Goal: Task Accomplishment & Management: Use online tool/utility

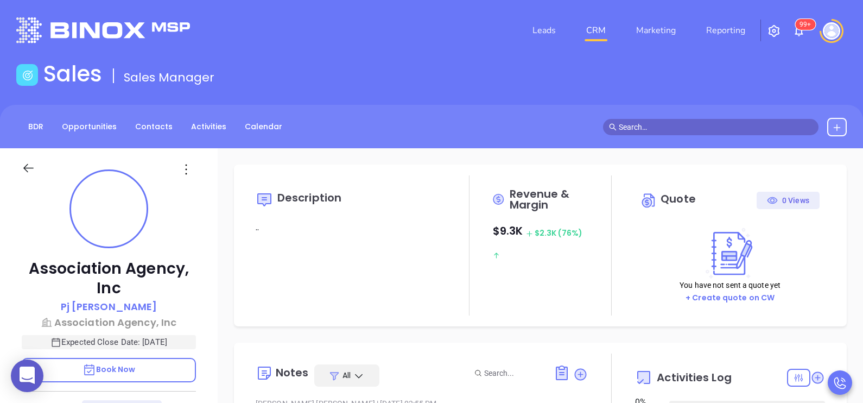
type input "[DATE]"
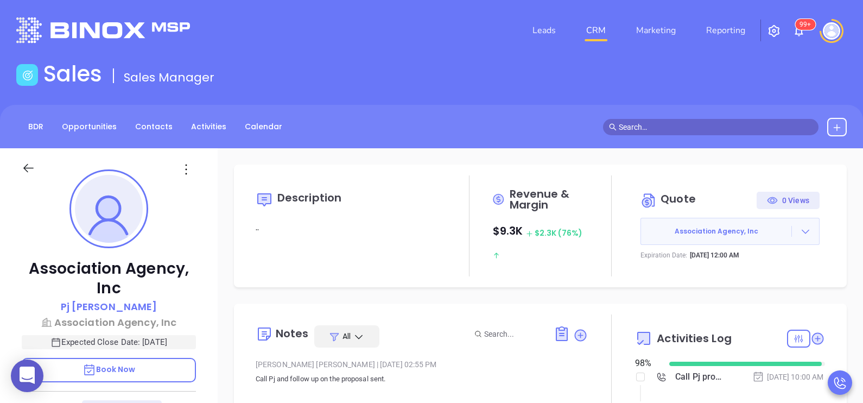
type input "[PERSON_NAME]"
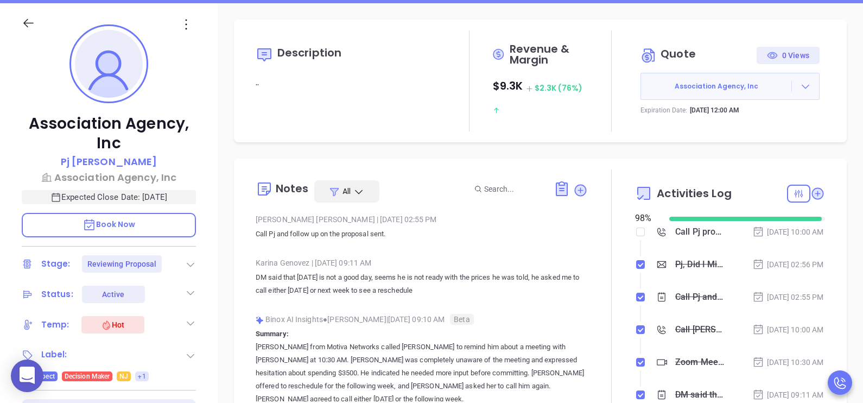
scroll to position [163, 0]
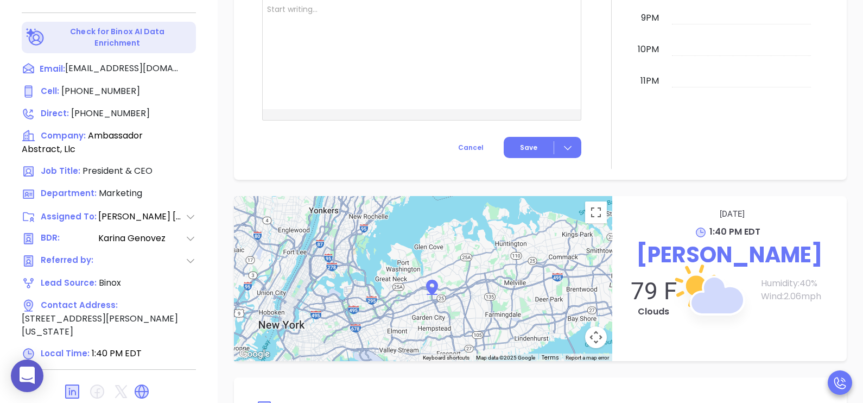
scroll to position [712, 0]
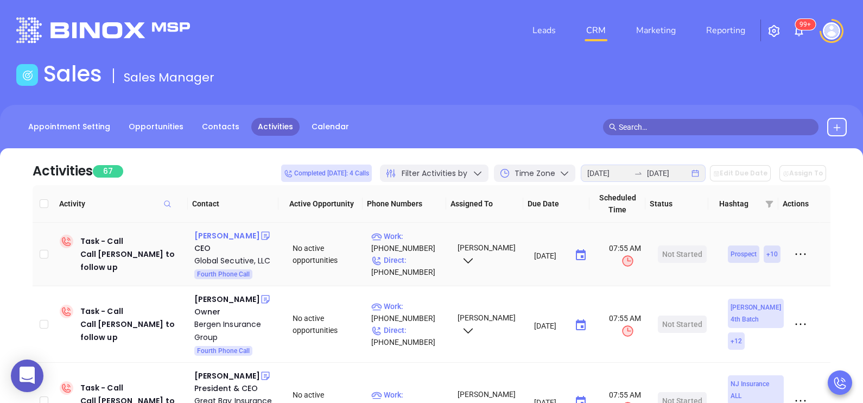
click at [243, 235] on div "Beth Hamilton" at bounding box center [227, 235] width 66 height 13
click at [411, 261] on p "Direct : (609) 785-3224" at bounding box center [409, 266] width 77 height 24
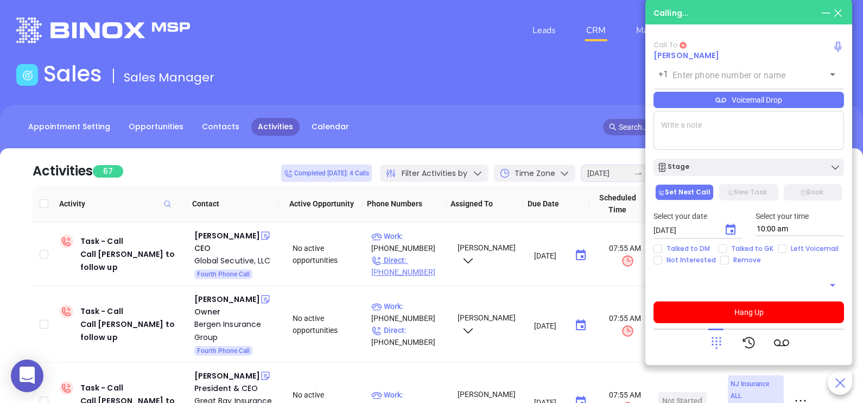
type input "(609) 785-3224"
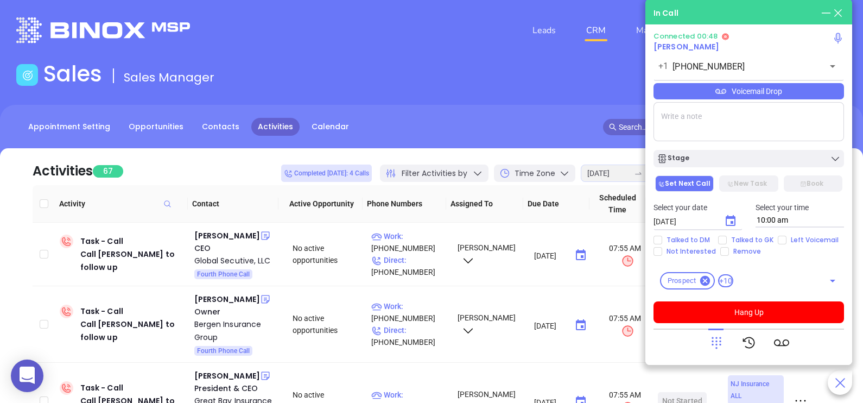
click at [736, 91] on div "Voicemail Drop" at bounding box center [749, 91] width 191 height 16
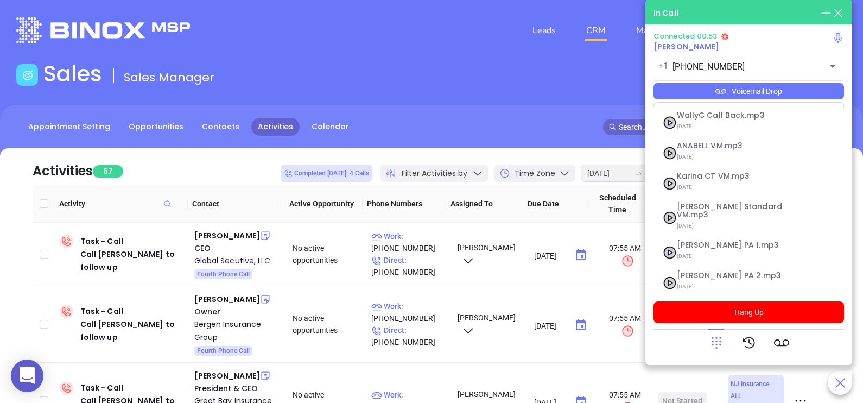
click at [736, 91] on div "Voicemail Drop" at bounding box center [749, 91] width 191 height 16
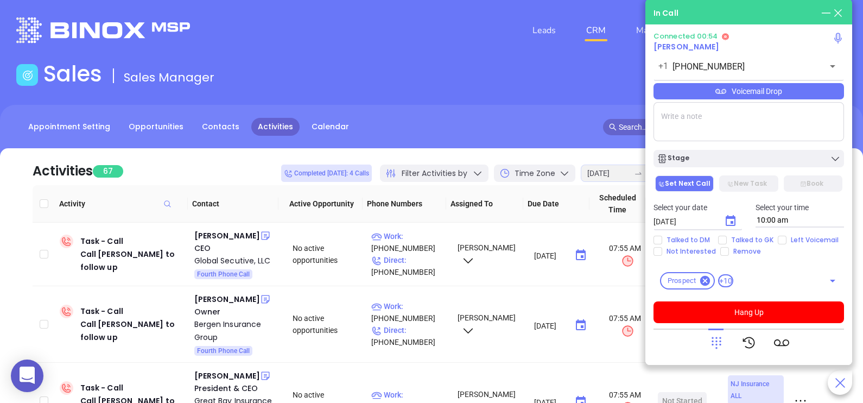
click at [736, 91] on div "Voicemail Drop" at bounding box center [749, 91] width 191 height 16
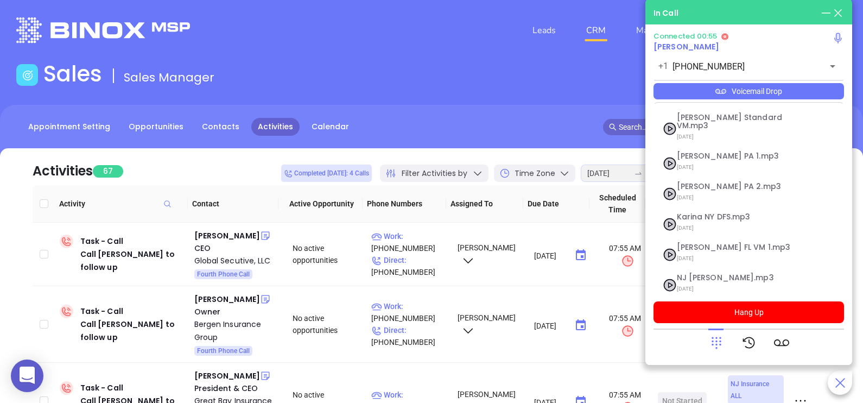
scroll to position [118, 0]
click at [710, 345] on icon at bounding box center [716, 342] width 15 height 15
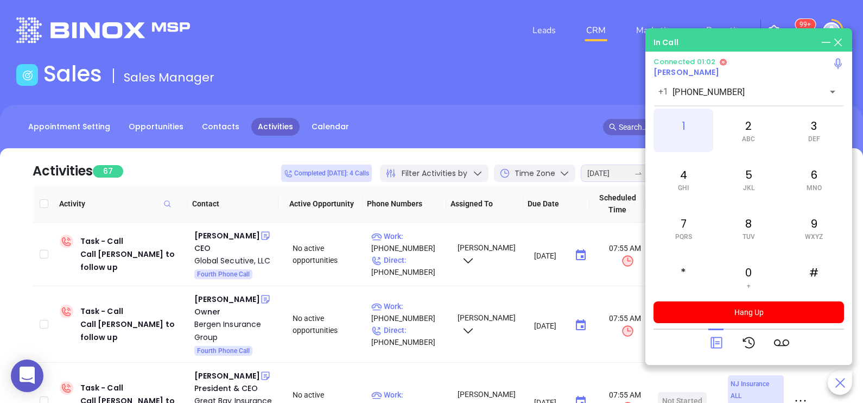
click at [688, 139] on div "1" at bounding box center [684, 130] width 60 height 43
click at [708, 345] on div at bounding box center [749, 343] width 191 height 28
click at [717, 343] on icon at bounding box center [716, 342] width 11 height 11
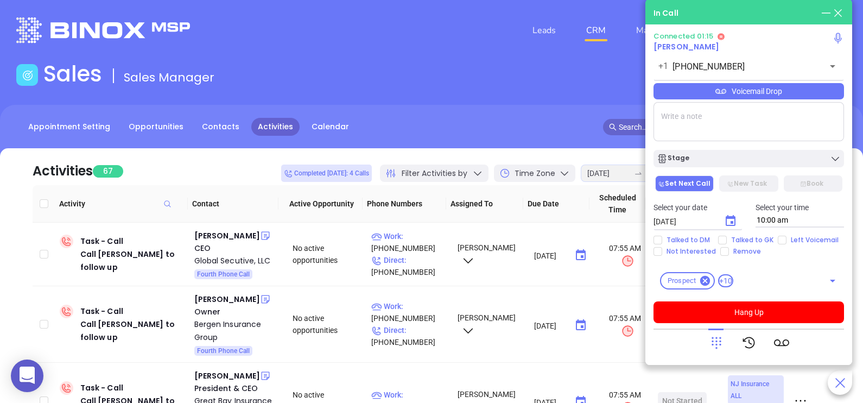
click at [798, 94] on div "Voicemail Drop" at bounding box center [749, 91] width 191 height 16
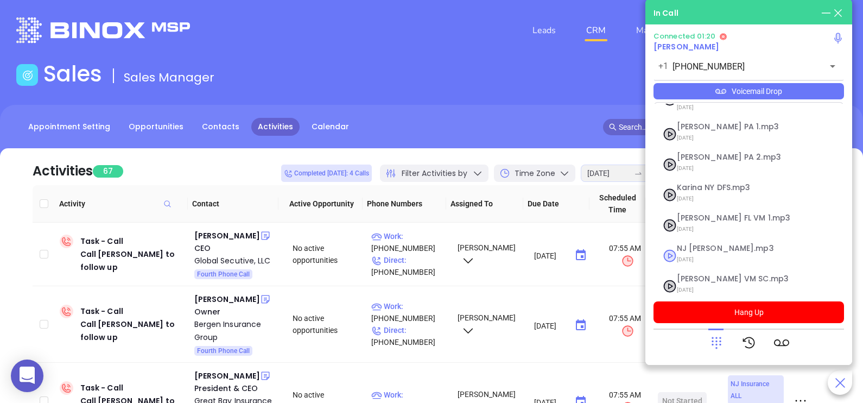
click at [707, 244] on span "NJ Karina.mp3" at bounding box center [735, 248] width 117 height 8
checkbox input "true"
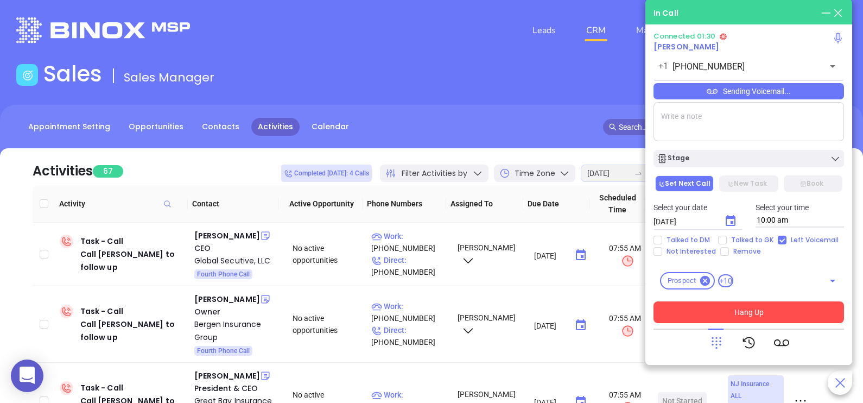
click at [730, 323] on button "Hang Up" at bounding box center [749, 312] width 191 height 22
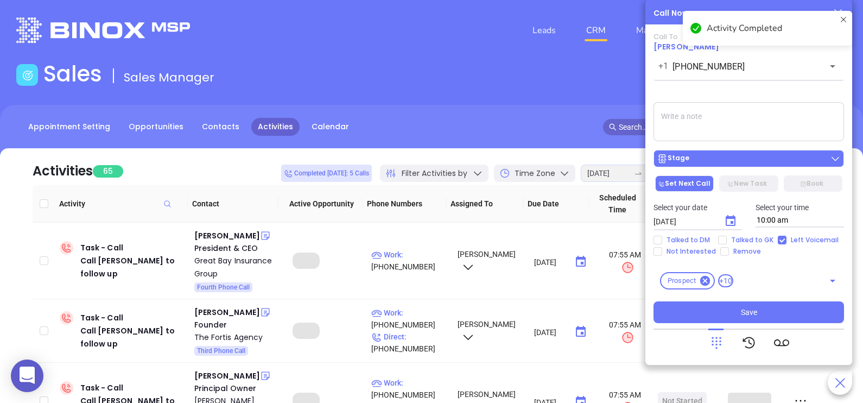
click at [773, 160] on div "Stage" at bounding box center [749, 158] width 184 height 11
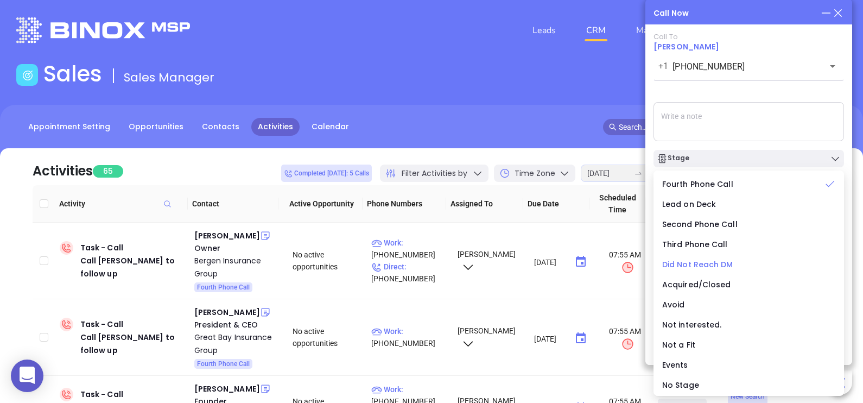
click at [729, 266] on span "Did Not Reach DM" at bounding box center [697, 264] width 71 height 11
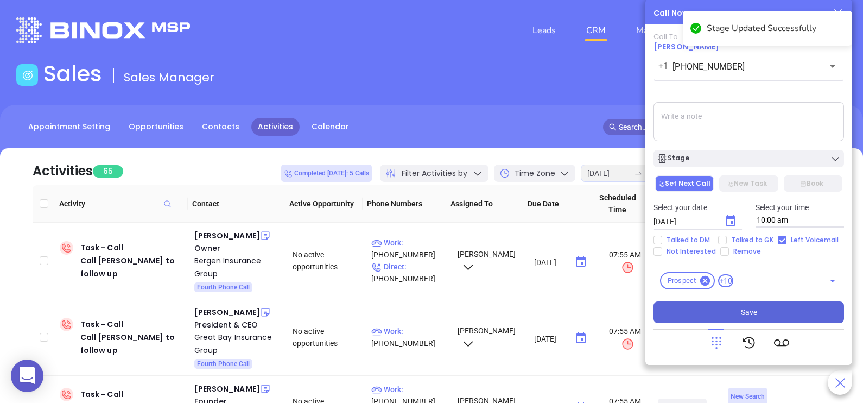
click at [755, 311] on span "Save" at bounding box center [749, 312] width 16 height 12
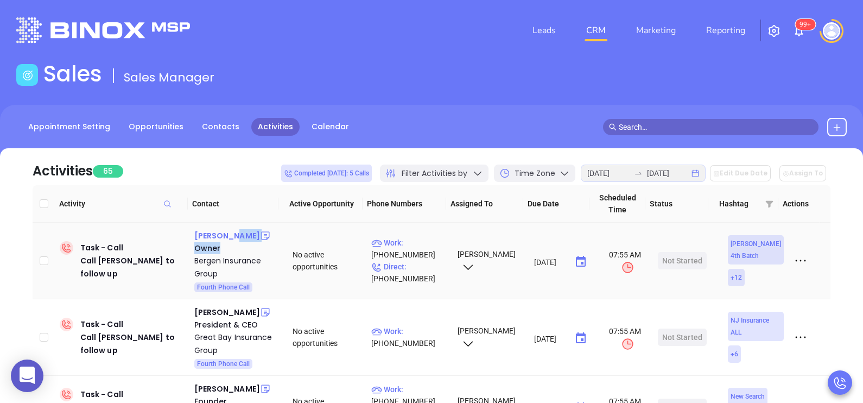
drag, startPoint x: 226, startPoint y: 242, endPoint x: 225, endPoint y: 232, distance: 9.3
click at [225, 232] on div "Vincent Fuccilli Owner Bergen Insurance Group Fourth Phone Call" at bounding box center [236, 260] width 84 height 63
click at [241, 236] on div "Vincent Fuccilli" at bounding box center [227, 235] width 66 height 13
click at [436, 264] on p "Direct : (201) 340-4080" at bounding box center [409, 273] width 77 height 24
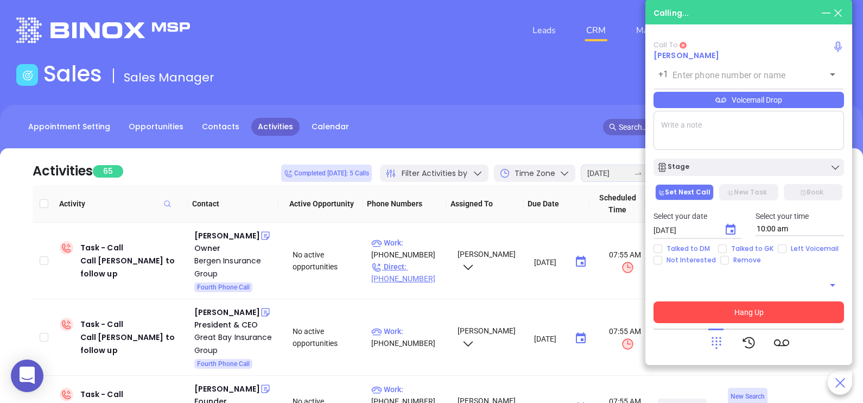
type input "(201) 340-4080"
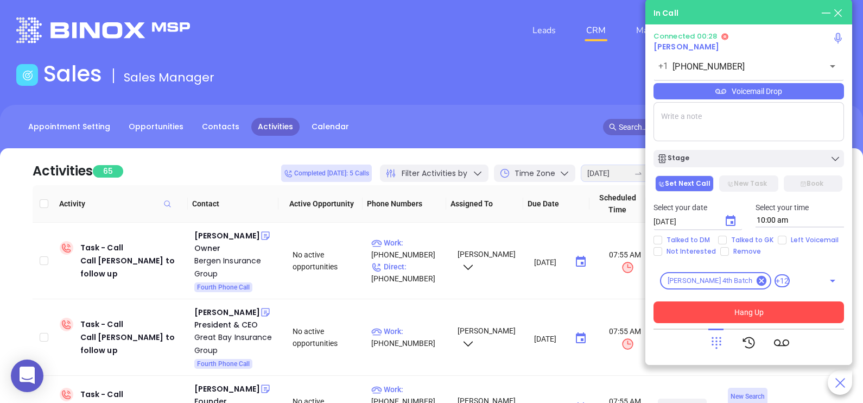
click at [760, 89] on div "Voicemail Drop" at bounding box center [749, 91] width 191 height 16
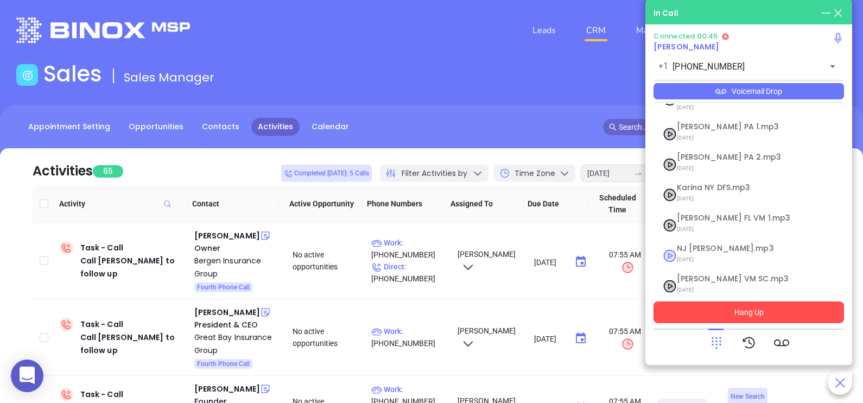
click at [704, 252] on span "07/31/2025" at bounding box center [735, 259] width 117 height 14
checkbox input "true"
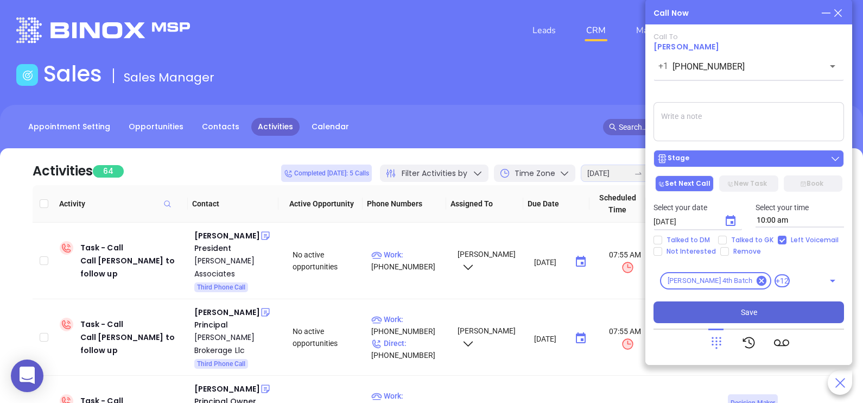
click at [753, 152] on button "Stage" at bounding box center [749, 158] width 191 height 17
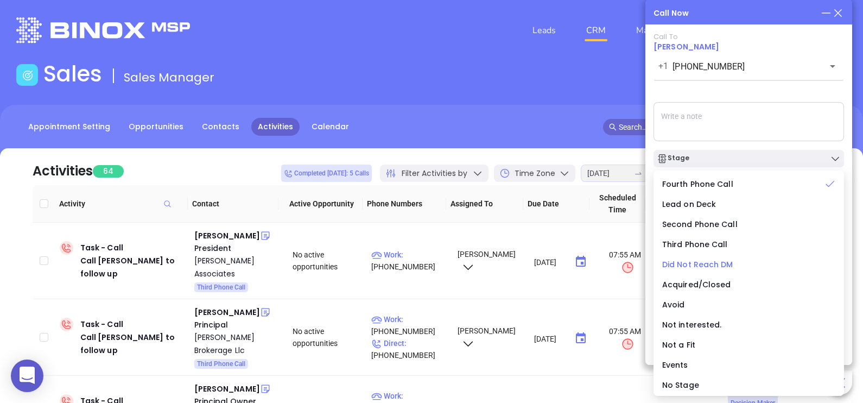
click at [724, 264] on span "Did Not Reach DM" at bounding box center [697, 264] width 71 height 11
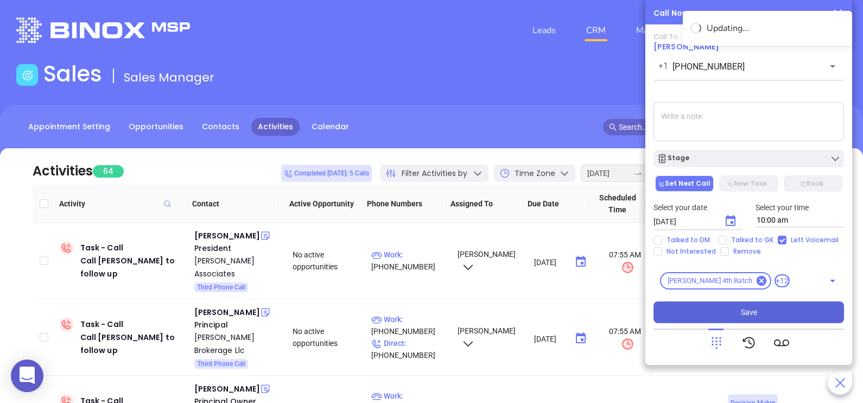
click at [751, 304] on button "Save" at bounding box center [749, 312] width 191 height 22
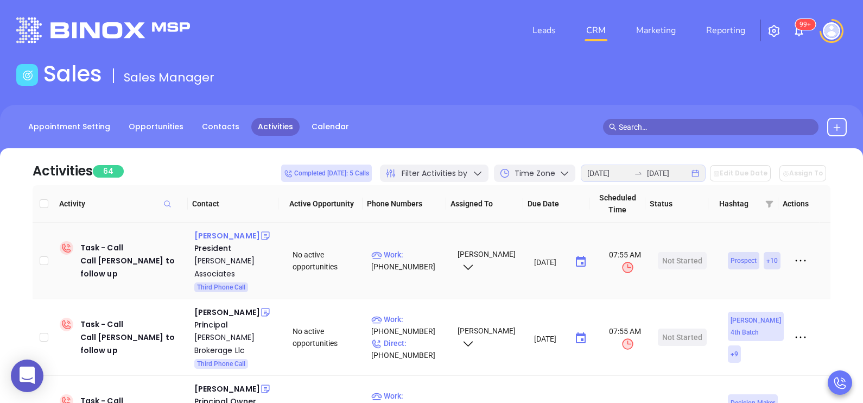
click at [216, 231] on div "Chris Wirth" at bounding box center [227, 235] width 66 height 13
click at [416, 252] on p "Work : (732) 842-4563" at bounding box center [409, 261] width 77 height 24
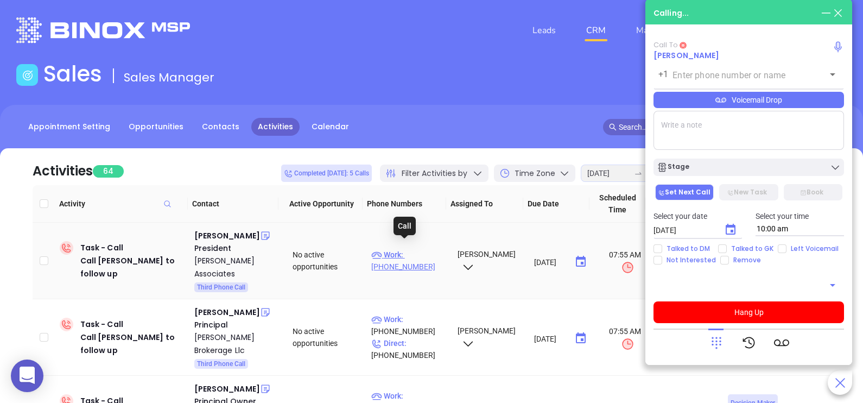
type input "(732) 842-4563"
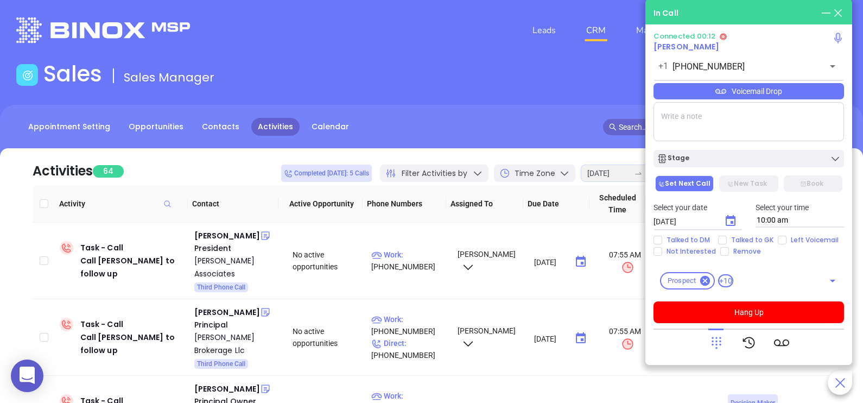
click at [715, 344] on icon at bounding box center [716, 342] width 15 height 15
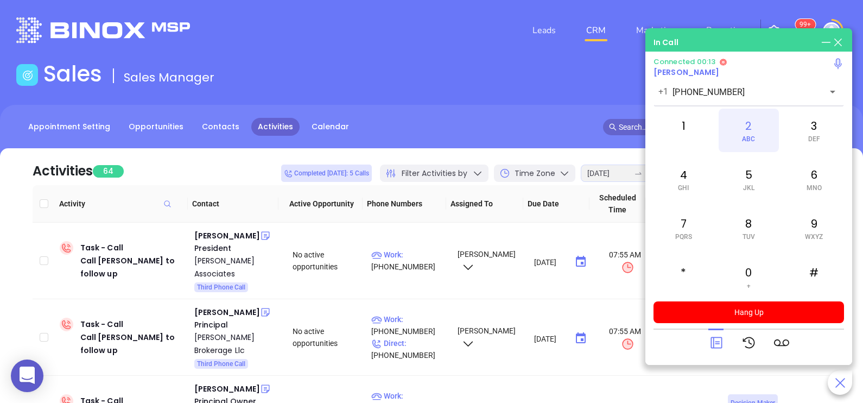
click at [750, 131] on div "2 ABC" at bounding box center [749, 130] width 60 height 43
click at [714, 348] on icon at bounding box center [716, 342] width 15 height 15
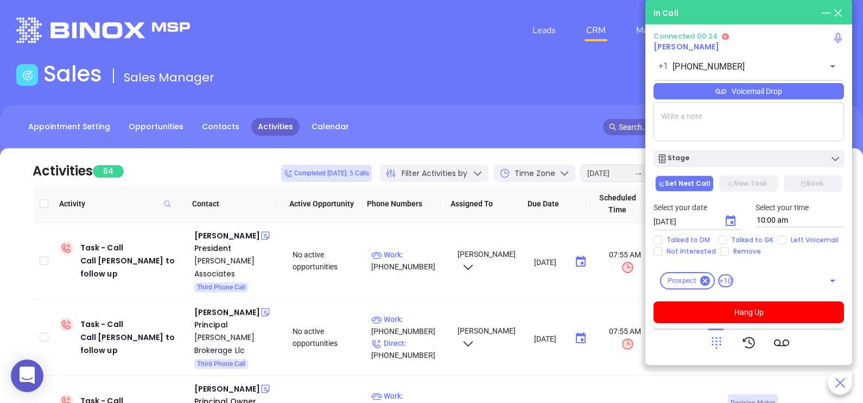
drag, startPoint x: 812, startPoint y: 102, endPoint x: 813, endPoint y: 96, distance: 6.1
click at [813, 96] on div "Connected 00:24 Chris Wirth +1 (732) 842-4563 ​ Voicemail Drop Stage Set Next C…" at bounding box center [749, 177] width 191 height 291
click at [813, 96] on div "Voicemail Drop" at bounding box center [749, 91] width 191 height 16
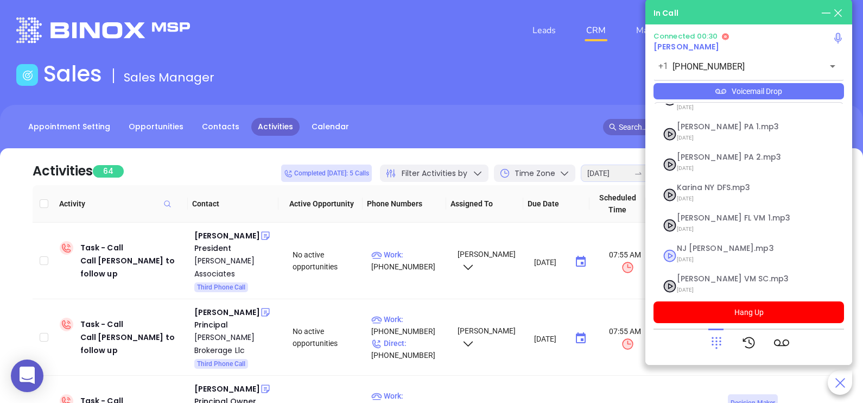
click at [706, 252] on span "07/31/2025" at bounding box center [735, 259] width 117 height 14
checkbox input "true"
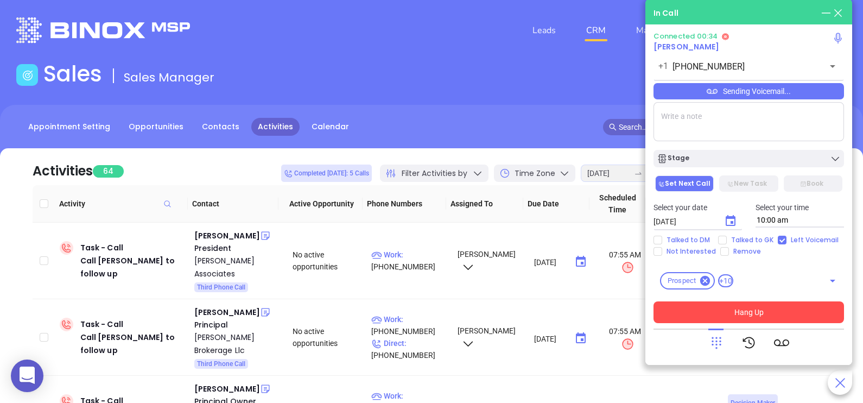
click at [766, 314] on button "Hang Up" at bounding box center [749, 312] width 191 height 22
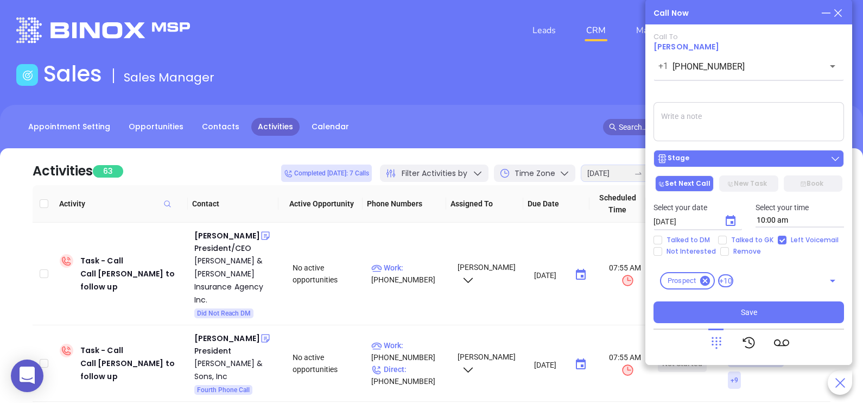
click at [739, 164] on div "Stage" at bounding box center [749, 158] width 184 height 11
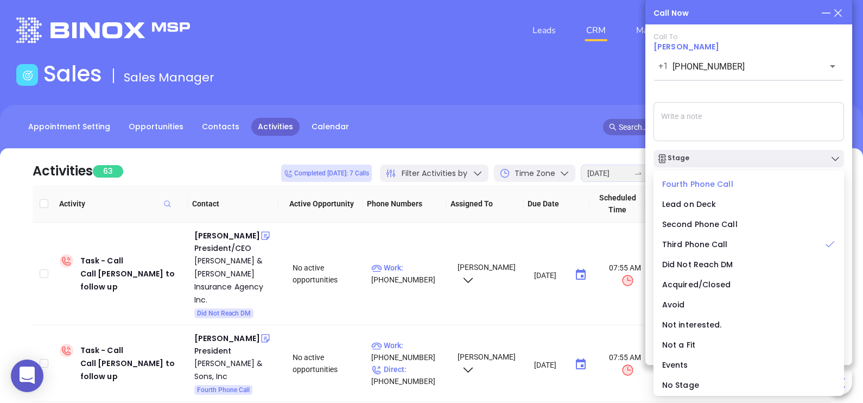
click at [702, 182] on span "Fourth Phone Call" at bounding box center [697, 184] width 71 height 11
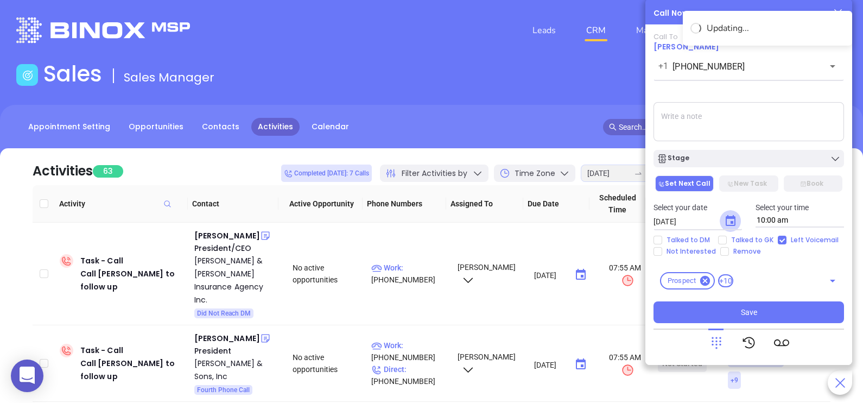
click at [729, 217] on icon "Choose date, selected date is Aug 23, 2025" at bounding box center [731, 220] width 10 height 11
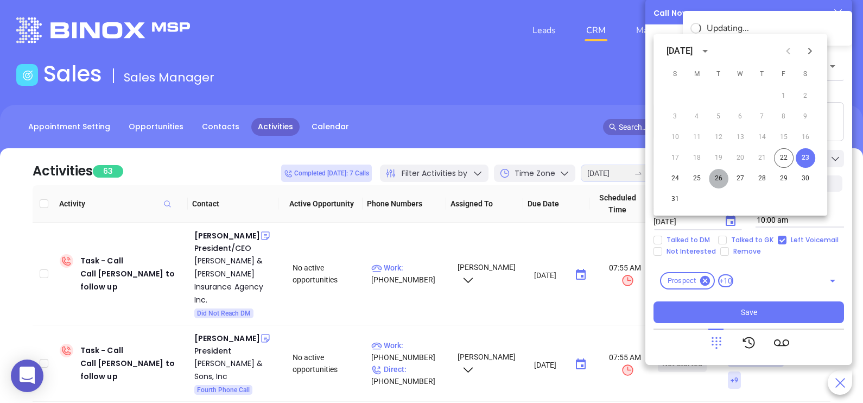
click at [718, 180] on button "26" at bounding box center [719, 179] width 20 height 20
type input "08/26/2025"
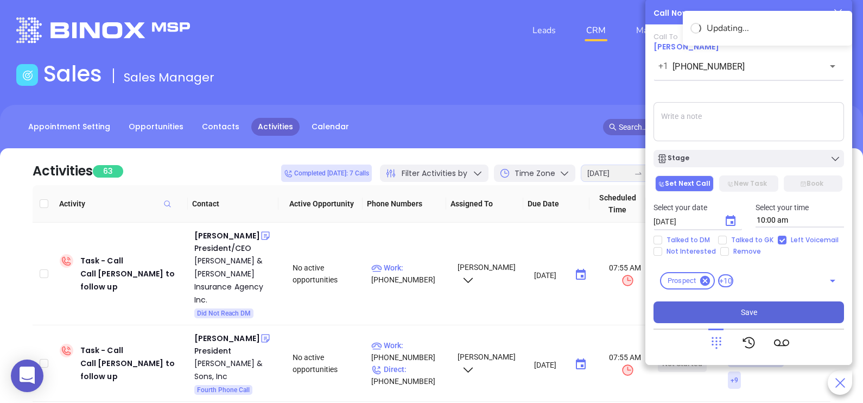
click at [757, 312] on button "Save" at bounding box center [749, 312] width 191 height 22
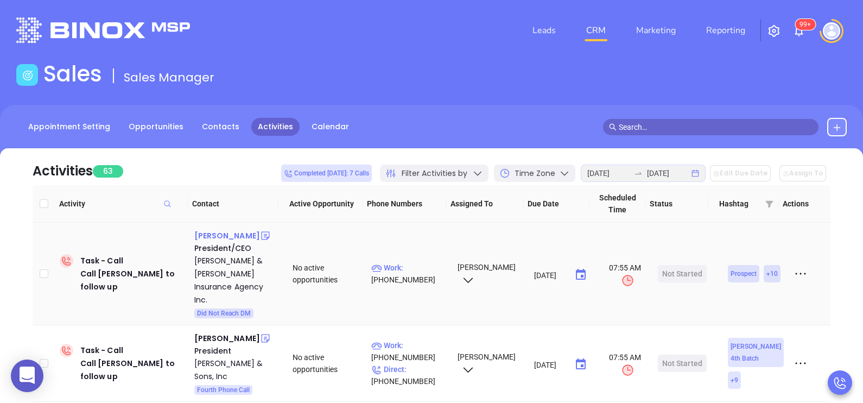
click at [212, 238] on div "Peter H. Allen" at bounding box center [227, 235] width 66 height 13
click at [423, 262] on p "Work : (201) 288-3373" at bounding box center [409, 274] width 77 height 24
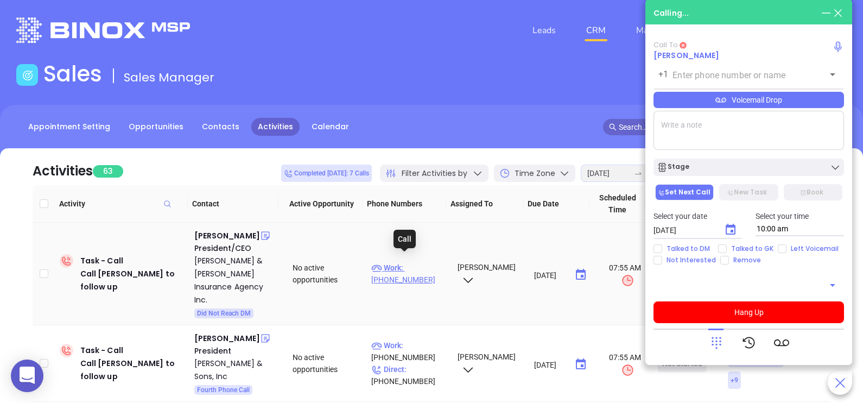
type input "(201) 288-3373"
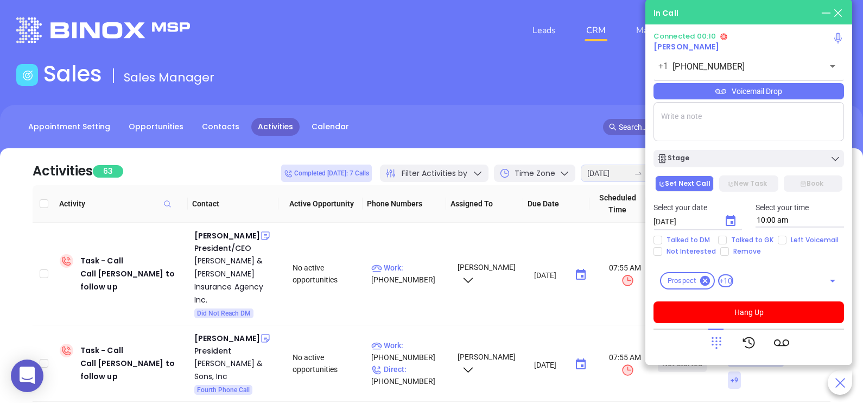
click at [717, 338] on icon at bounding box center [717, 343] width 10 height 12
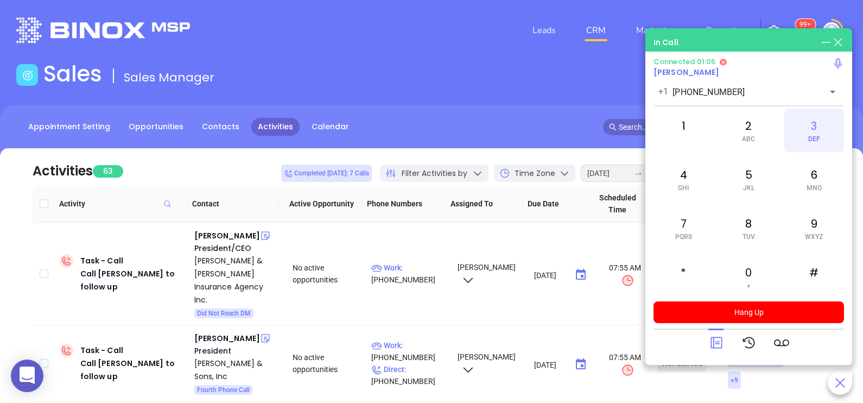
click at [810, 140] on span "DEF" at bounding box center [814, 139] width 12 height 8
click at [711, 340] on icon at bounding box center [716, 342] width 11 height 11
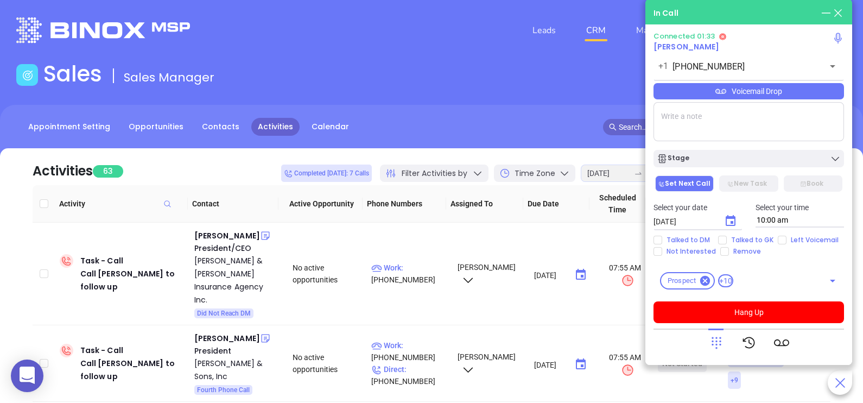
click at [774, 130] on textarea at bounding box center [749, 121] width 191 height 39
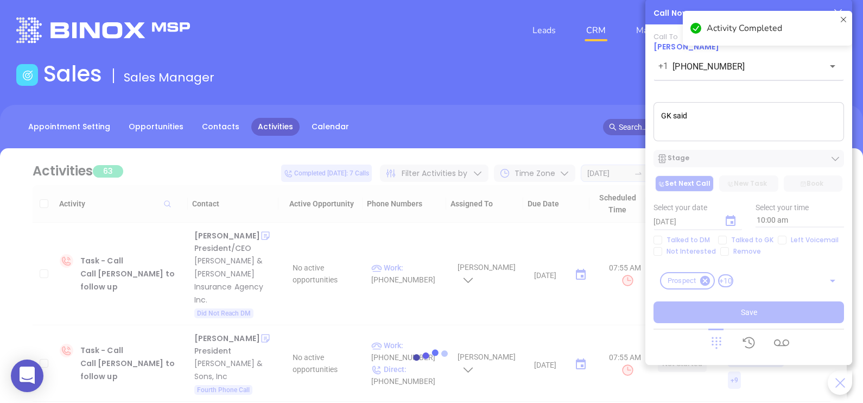
click at [739, 134] on textarea "GK said" at bounding box center [749, 121] width 191 height 39
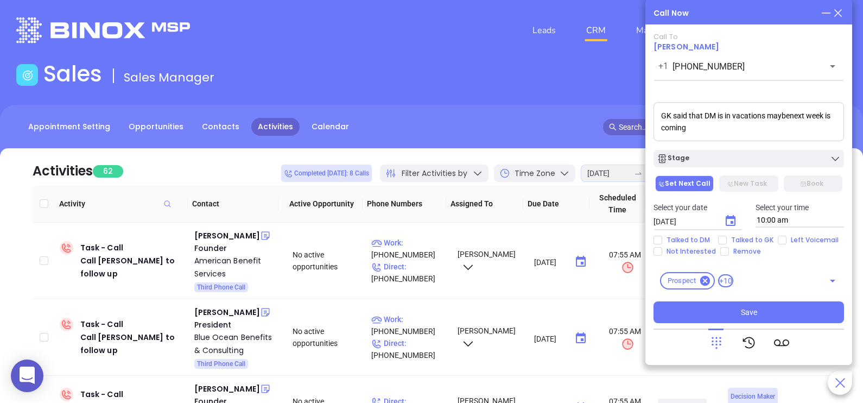
type textarea "GK said that DM is in vacations maybenext week is coming"
click at [731, 220] on icon "Choose date, selected date is Aug 23, 2025" at bounding box center [730, 220] width 13 height 13
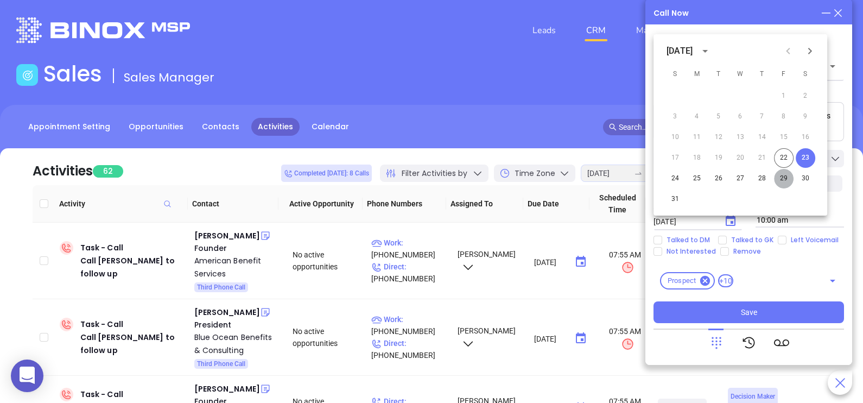
click at [785, 182] on button "29" at bounding box center [784, 179] width 20 height 20
type input "08/29/2025"
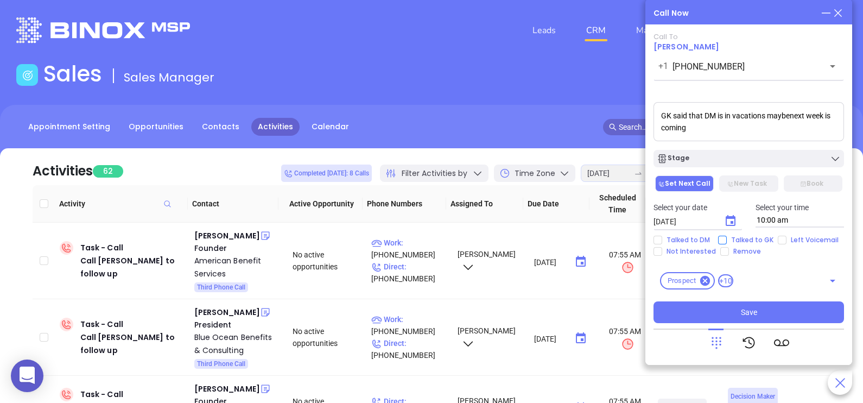
click at [768, 237] on span "Talked to GK" at bounding box center [752, 240] width 51 height 9
click at [727, 237] on input "Talked to GK" at bounding box center [722, 240] width 9 height 9
checkbox input "true"
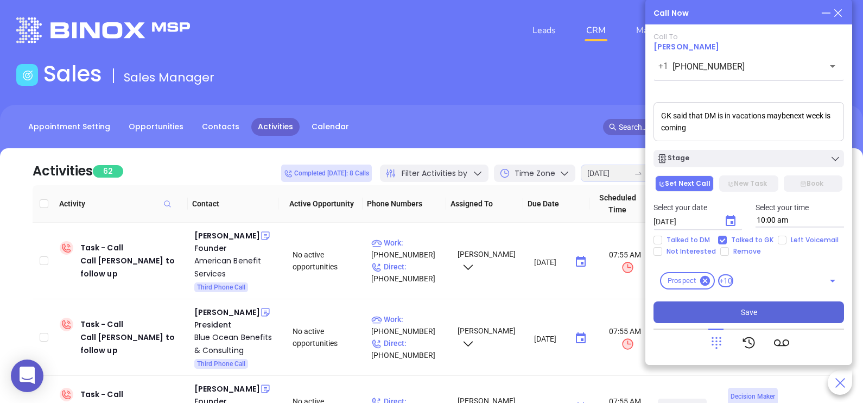
click at [773, 311] on button "Save" at bounding box center [749, 312] width 191 height 22
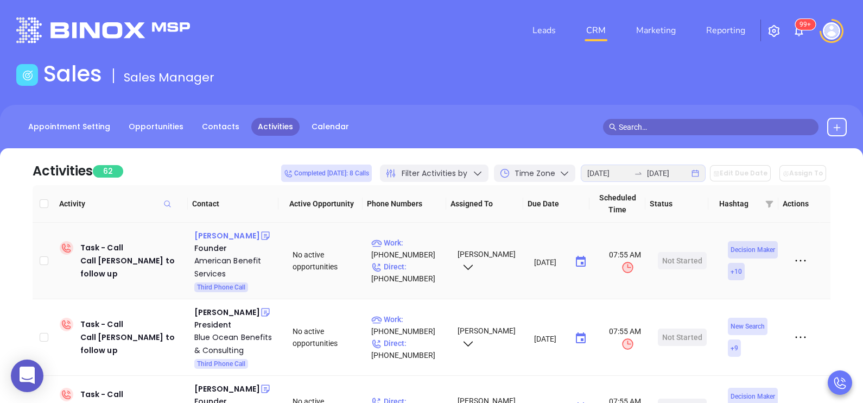
click at [229, 237] on div "David Clark" at bounding box center [227, 235] width 66 height 13
click at [415, 267] on p "Direct : (609) 707-7201" at bounding box center [409, 273] width 77 height 24
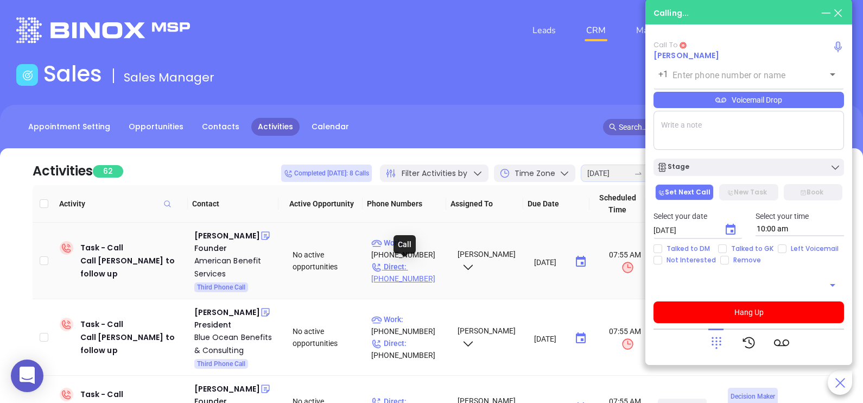
type input "(609) 707-7201"
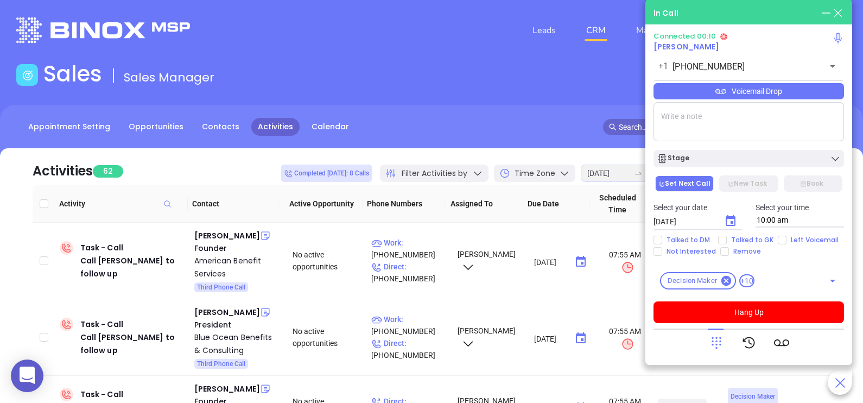
click at [822, 91] on div "Voicemail Drop" at bounding box center [749, 91] width 191 height 16
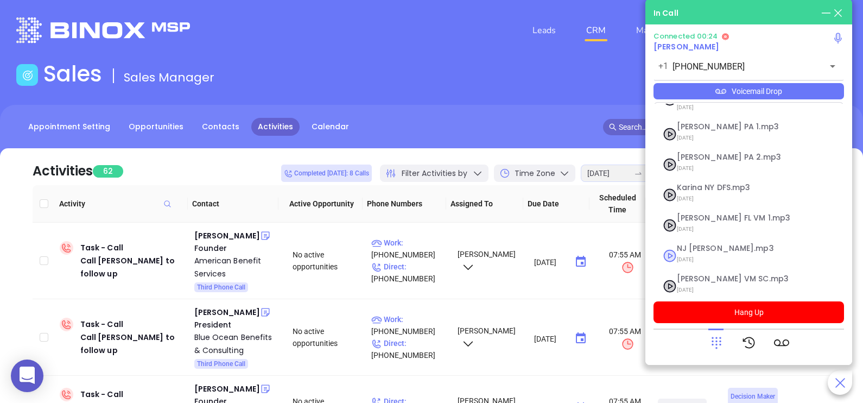
click at [719, 252] on span "07/31/2025" at bounding box center [735, 259] width 117 height 14
checkbox input "true"
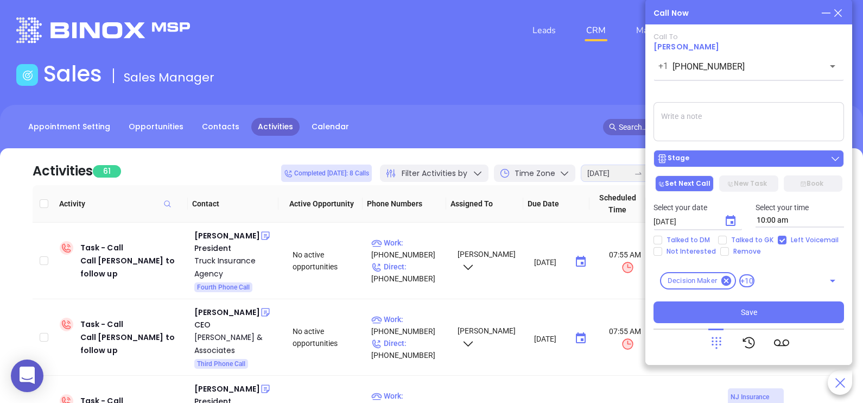
click at [776, 155] on div "Stage" at bounding box center [749, 158] width 184 height 11
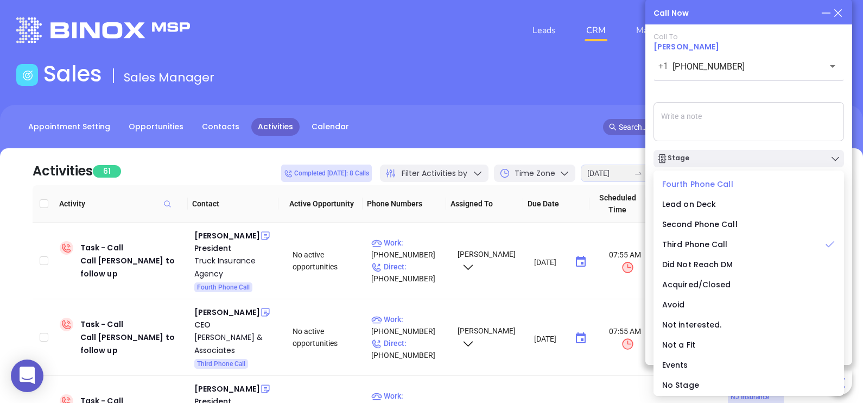
click at [719, 188] on span "Fourth Phone Call" at bounding box center [697, 184] width 71 height 11
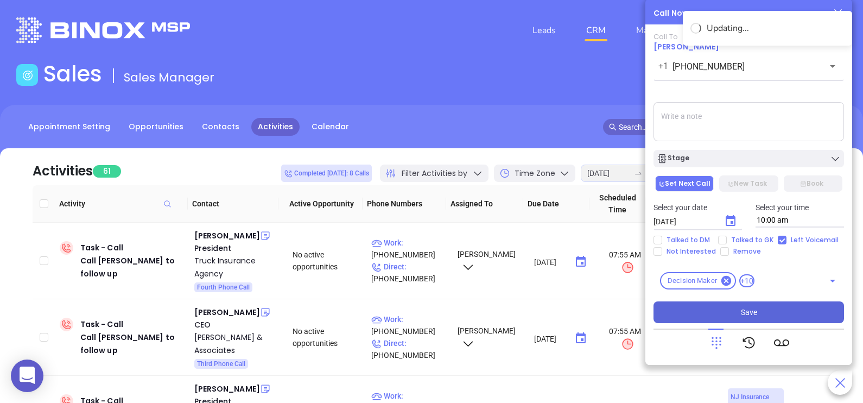
click at [755, 320] on button "Save" at bounding box center [749, 312] width 191 height 22
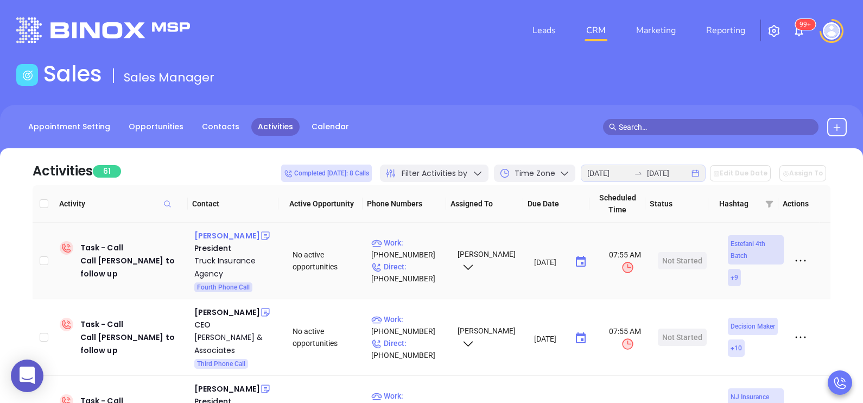
click at [236, 231] on div "Frank Riveiro" at bounding box center [227, 235] width 66 height 13
click at [424, 267] on p "Direct : (973) 578-8787" at bounding box center [409, 273] width 77 height 24
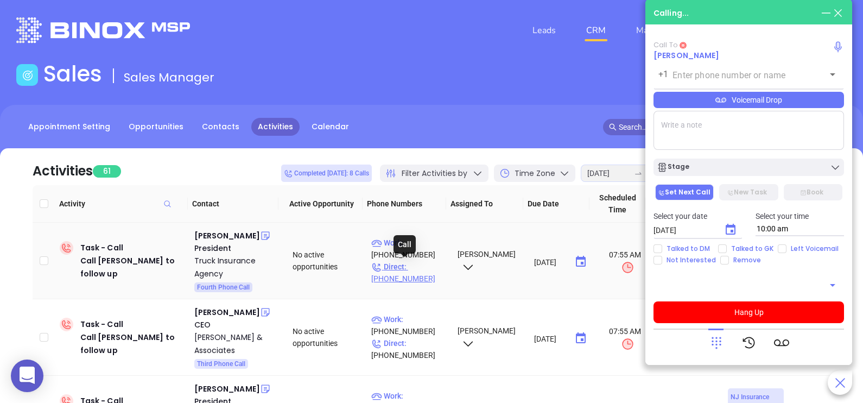
type input "(973) 578-8787"
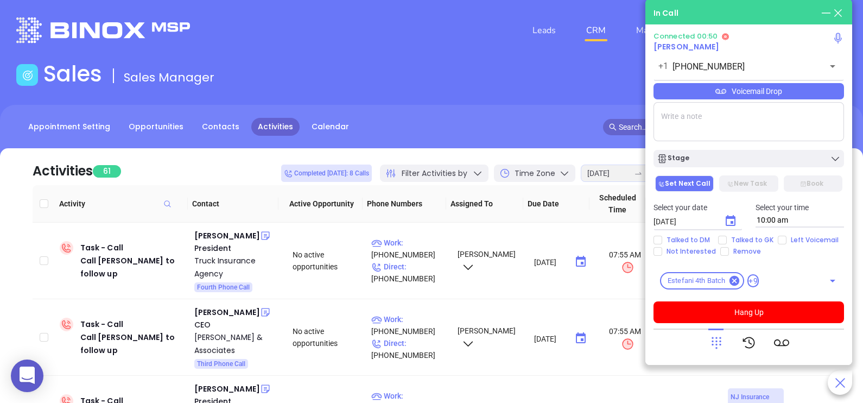
click at [747, 87] on div "Voicemail Drop" at bounding box center [749, 91] width 191 height 16
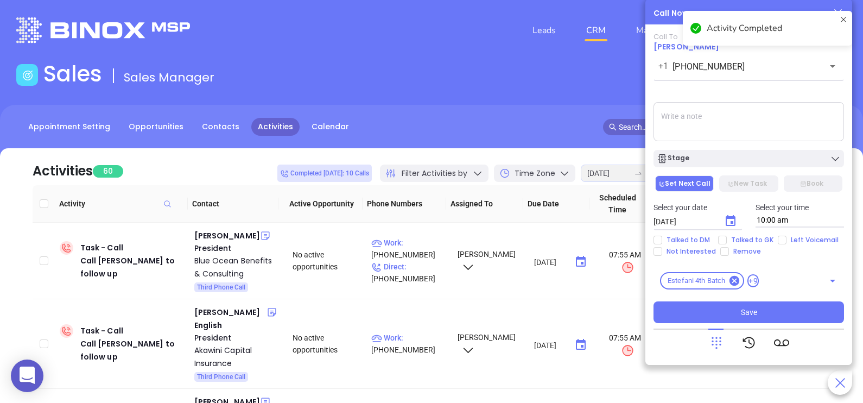
click at [716, 345] on icon at bounding box center [717, 343] width 10 height 12
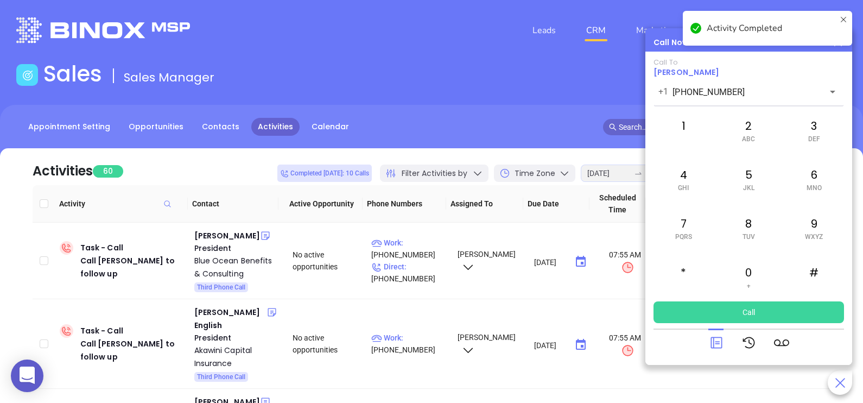
click at [715, 334] on div at bounding box center [716, 343] width 15 height 28
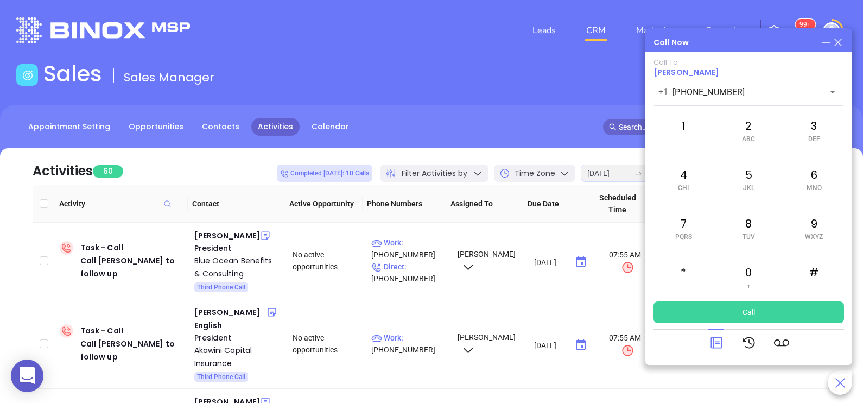
click at [716, 343] on icon at bounding box center [716, 342] width 15 height 15
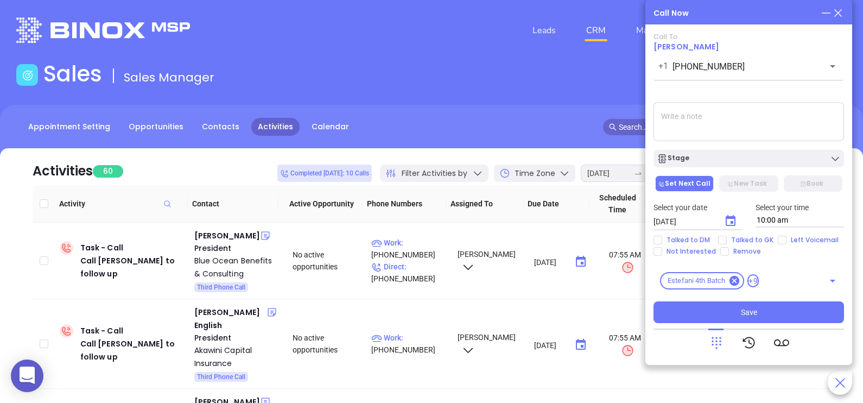
click at [716, 343] on icon at bounding box center [716, 342] width 15 height 15
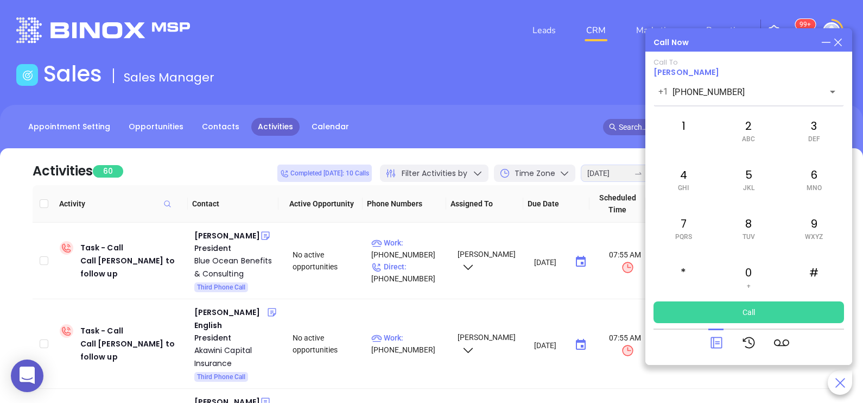
click at [716, 343] on icon at bounding box center [716, 342] width 15 height 15
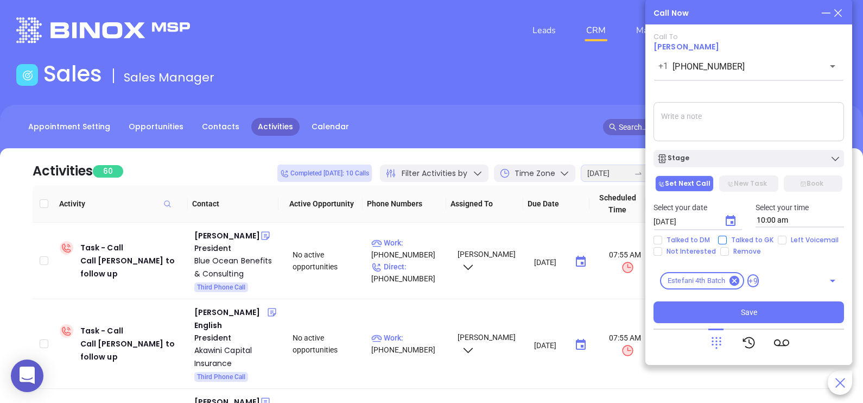
click at [744, 237] on span "Talked to GK" at bounding box center [752, 240] width 51 height 9
click at [727, 237] on input "Talked to GK" at bounding box center [722, 240] width 9 height 9
checkbox input "true"
click at [728, 223] on icon "Choose date, selected date is Aug 23, 2025" at bounding box center [730, 220] width 13 height 13
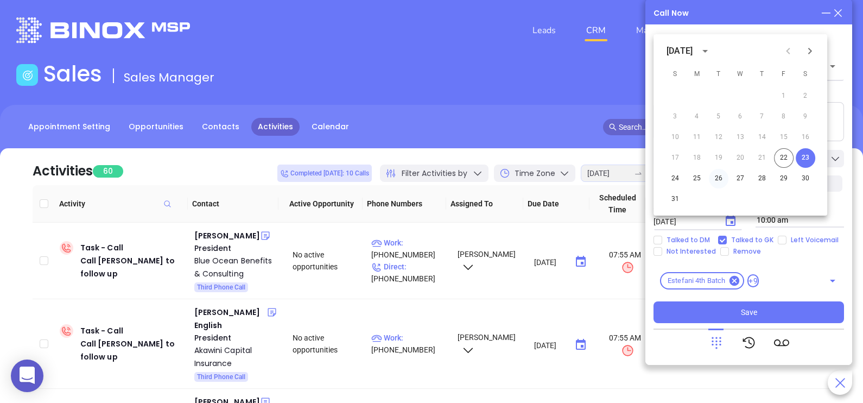
click at [716, 181] on button "26" at bounding box center [719, 179] width 20 height 20
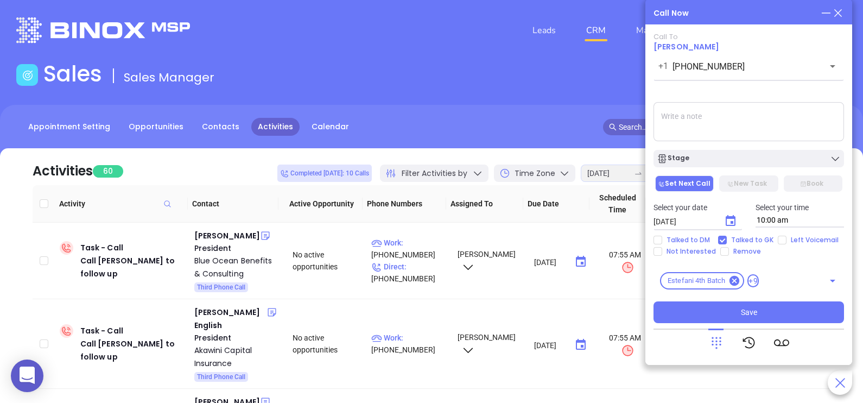
type input "08/26/2025"
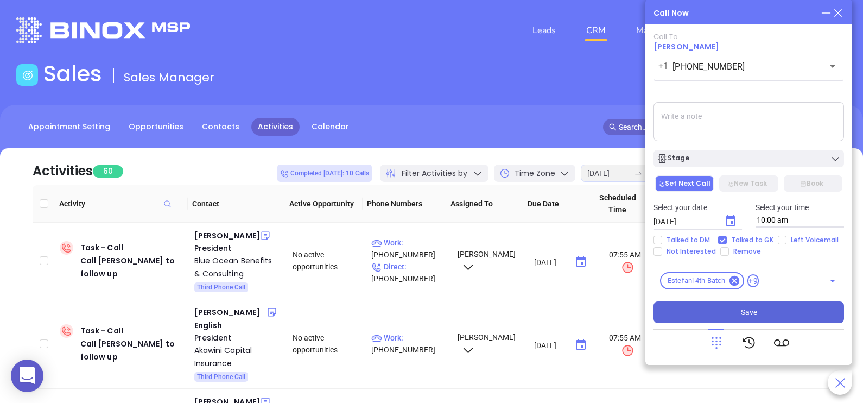
click at [751, 312] on span "Save" at bounding box center [749, 312] width 16 height 12
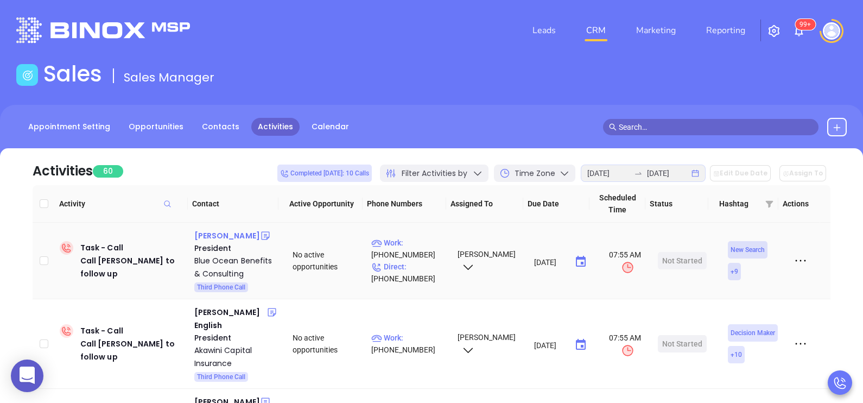
click at [228, 234] on div "Matthew Roy" at bounding box center [227, 235] width 66 height 13
click at [422, 269] on p "Direct : (732) 759-2836" at bounding box center [409, 273] width 77 height 24
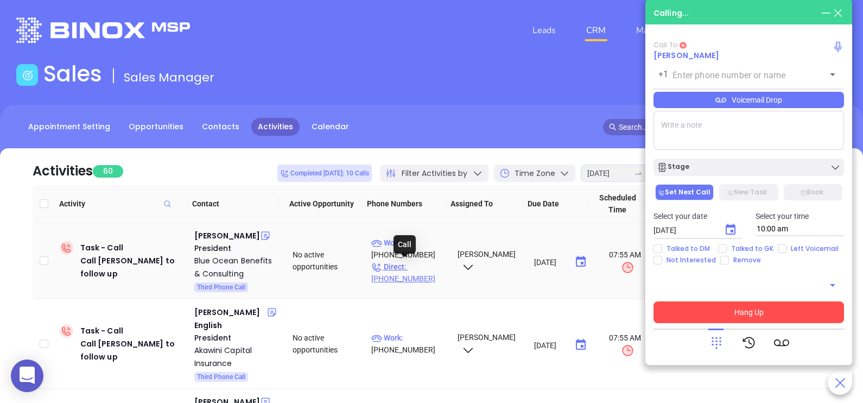
type input "(732) 759-2836"
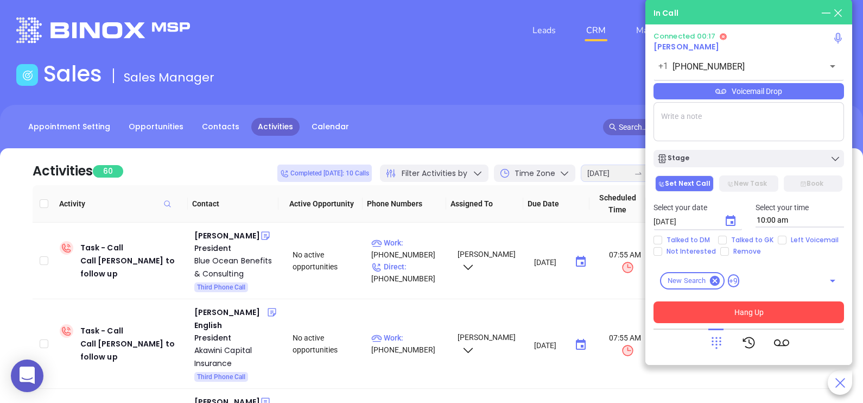
click at [719, 340] on icon at bounding box center [716, 342] width 15 height 15
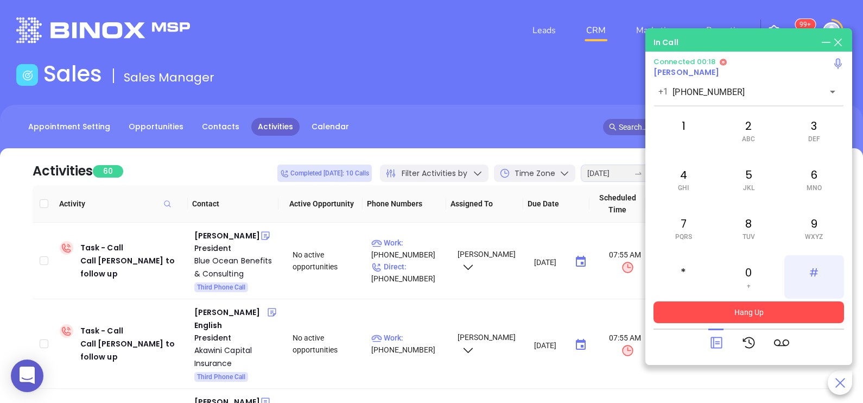
click at [816, 271] on div "#" at bounding box center [815, 276] width 60 height 43
click at [697, 221] on div "7 PQRS" at bounding box center [684, 227] width 60 height 43
click at [799, 187] on div "6 MNO" at bounding box center [815, 178] width 60 height 43
click at [813, 237] on span "WXYZ" at bounding box center [814, 237] width 18 height 8
click at [683, 128] on div "1" at bounding box center [684, 130] width 60 height 43
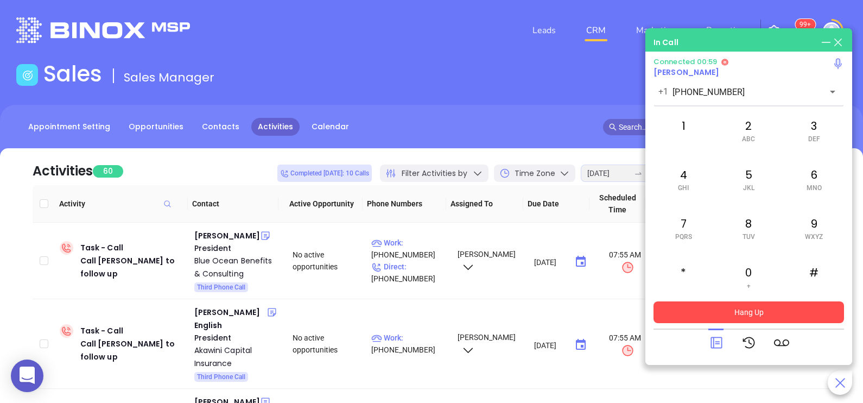
click at [721, 338] on icon at bounding box center [716, 342] width 11 height 11
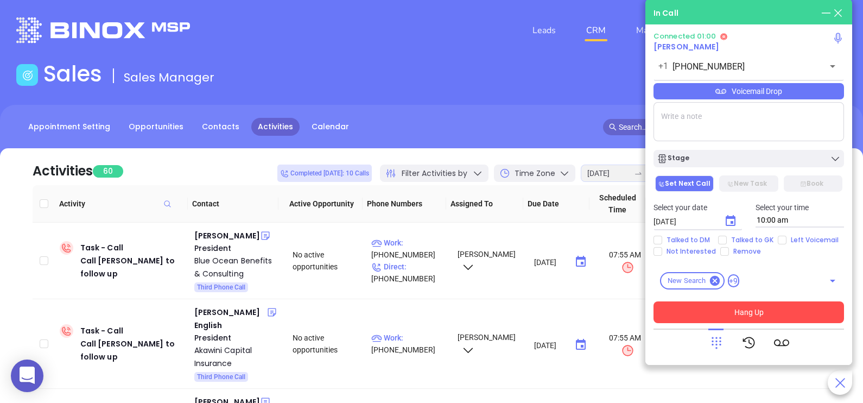
click at [806, 93] on div "Voicemail Drop" at bounding box center [749, 91] width 191 height 16
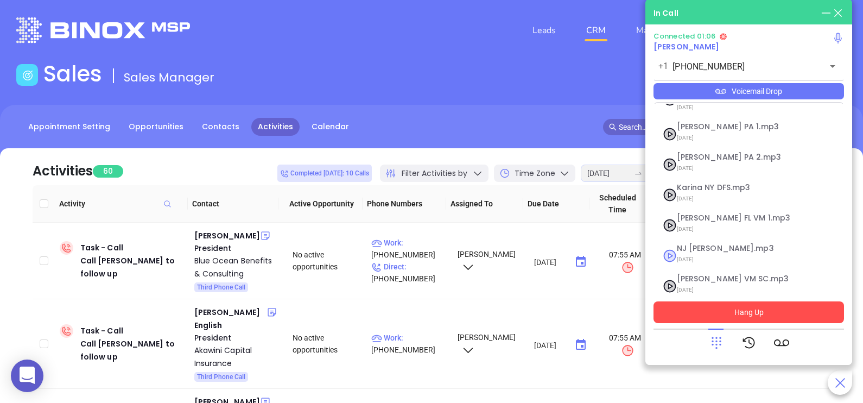
click at [714, 252] on span "07/31/2025" at bounding box center [735, 259] width 117 height 14
checkbox input "true"
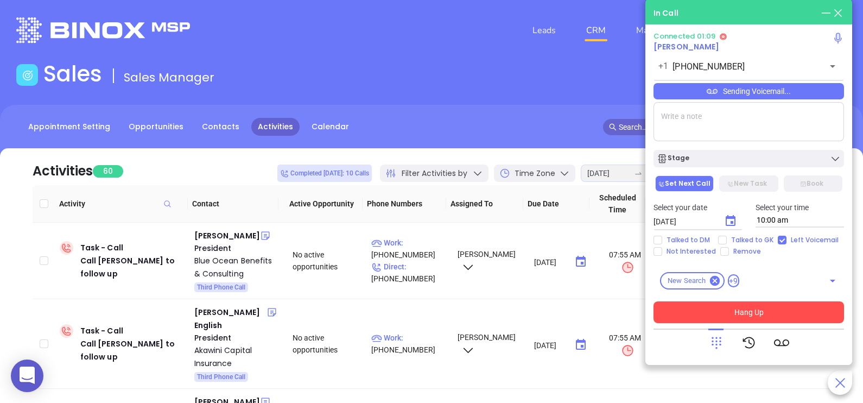
click at [733, 316] on button "Hang Up" at bounding box center [749, 312] width 191 height 22
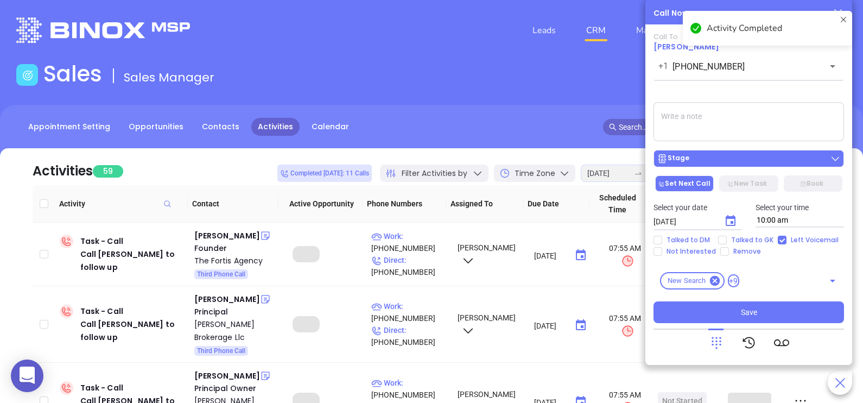
click at [771, 157] on div "Stage" at bounding box center [749, 158] width 184 height 11
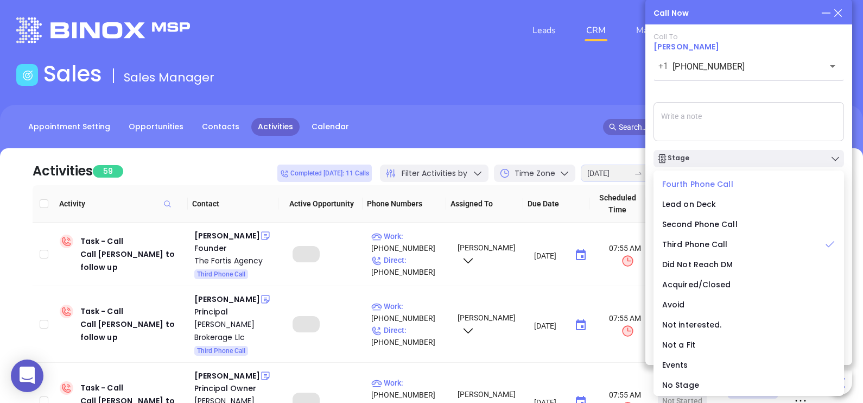
click at [705, 185] on span "Fourth Phone Call" at bounding box center [697, 184] width 71 height 11
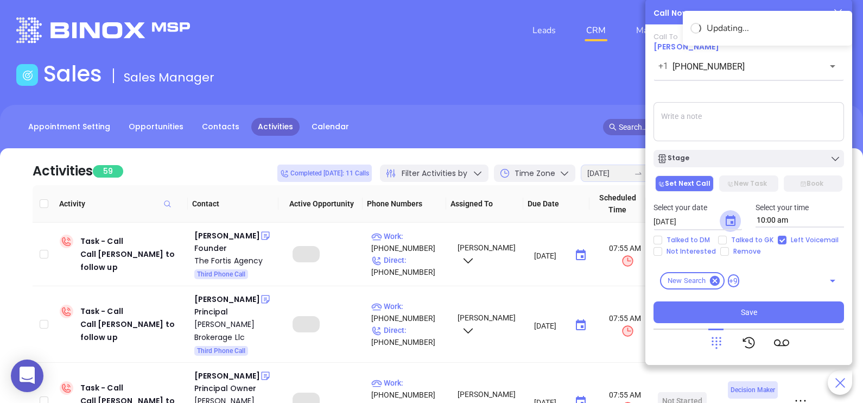
click at [731, 222] on icon "Choose date, selected date is Aug 23, 2025" at bounding box center [731, 220] width 10 height 11
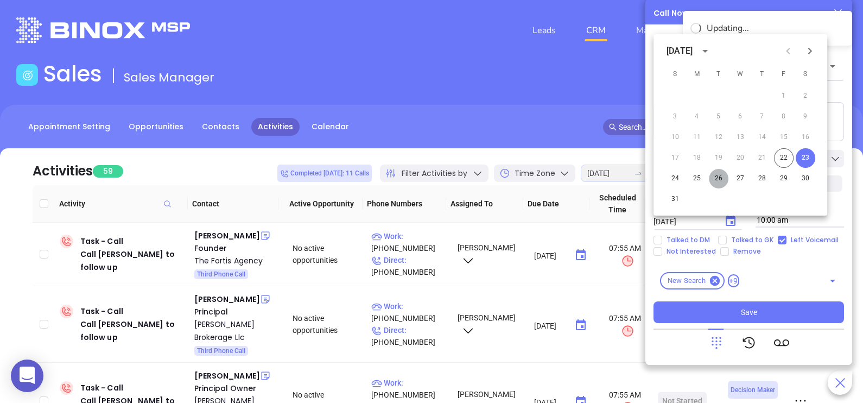
click at [716, 182] on button "26" at bounding box center [719, 179] width 20 height 20
type input "08/26/2025"
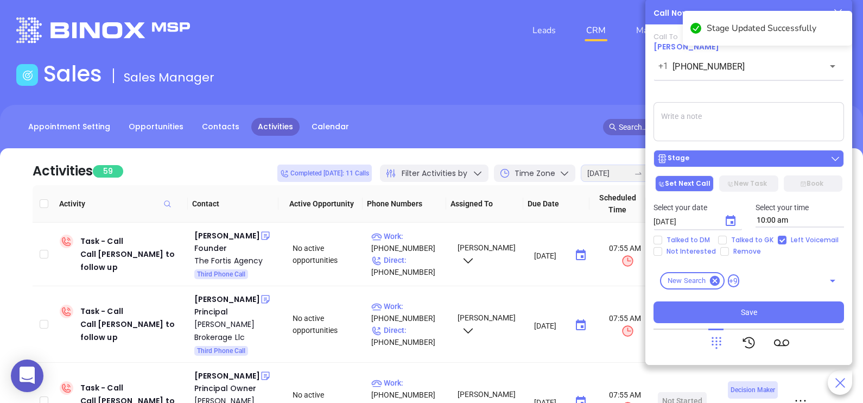
click at [753, 162] on div "Stage" at bounding box center [749, 158] width 184 height 11
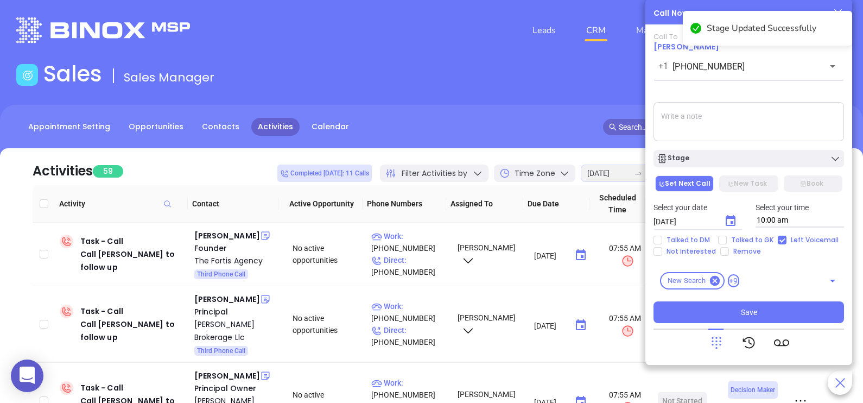
click at [774, 116] on textarea at bounding box center [749, 121] width 191 height 39
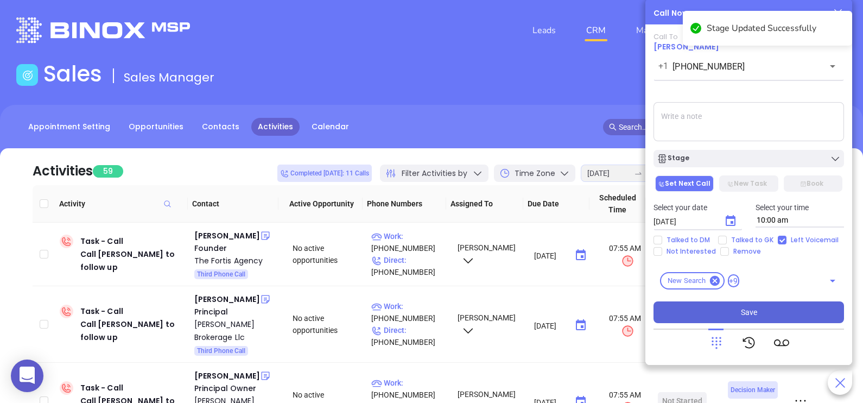
click at [768, 313] on button "Save" at bounding box center [749, 312] width 191 height 22
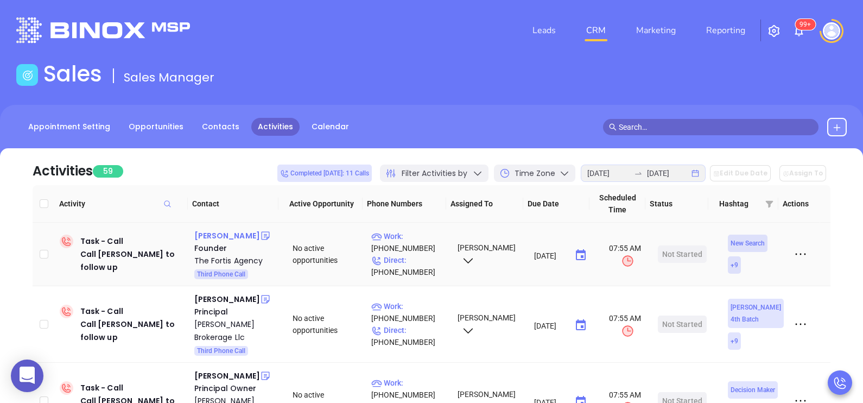
click at [241, 232] on div "Michael Devizio" at bounding box center [227, 235] width 66 height 13
click at [421, 257] on p "Direct : (732) 447-2925" at bounding box center [409, 266] width 77 height 24
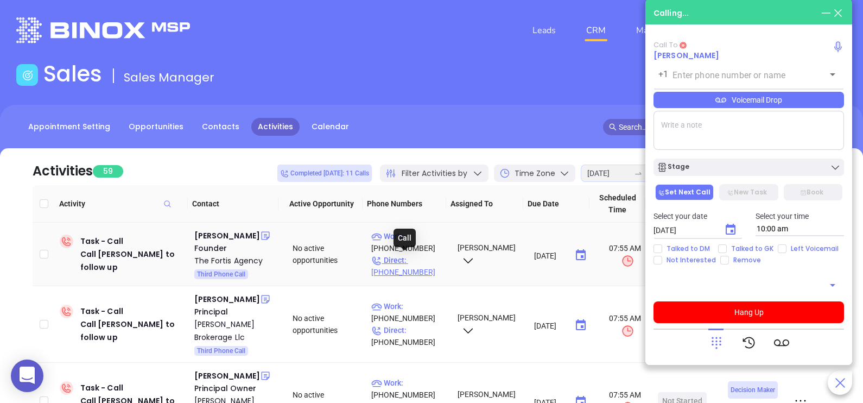
type input "(732) 447-2925"
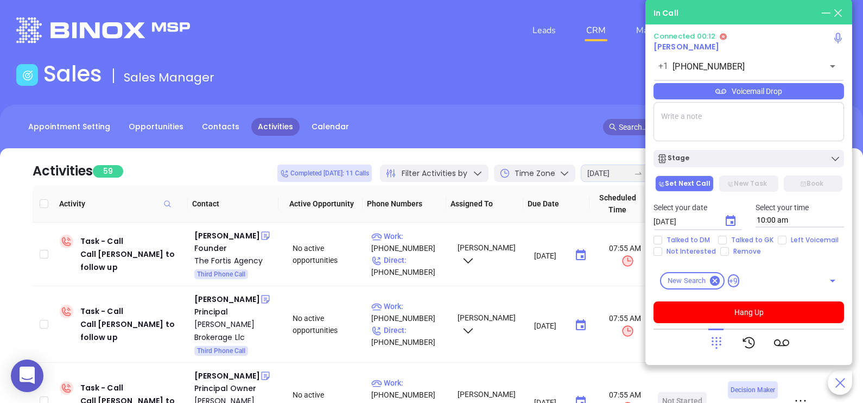
click at [716, 344] on icon at bounding box center [717, 343] width 10 height 12
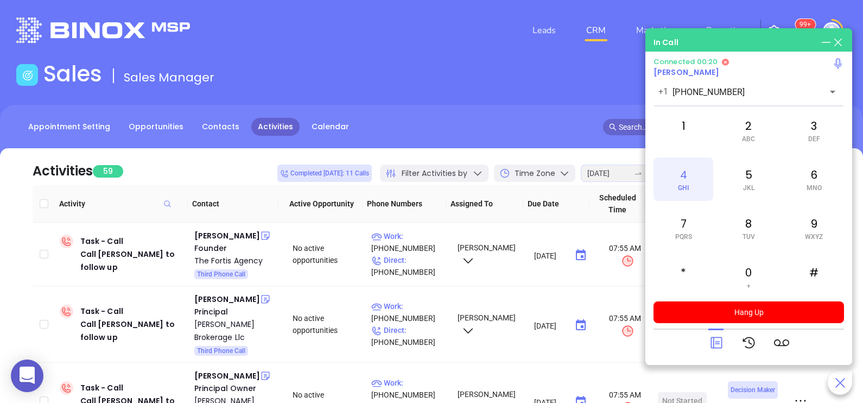
click at [700, 174] on div "4 GHI" at bounding box center [684, 178] width 60 height 43
click at [711, 345] on icon at bounding box center [716, 342] width 15 height 15
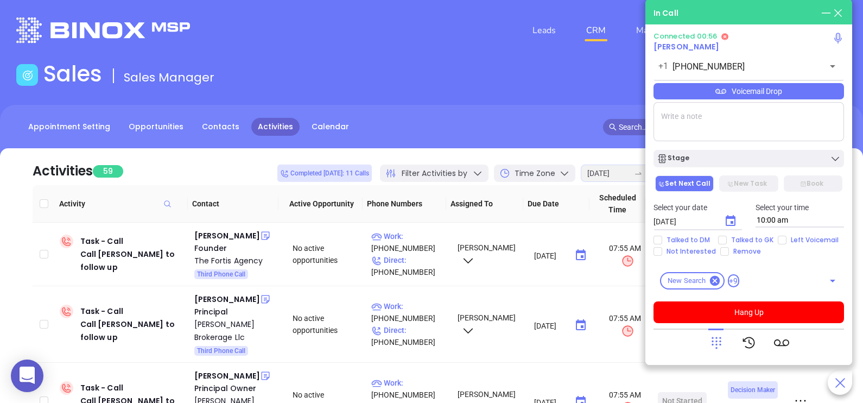
click at [813, 94] on div "Voicemail Drop" at bounding box center [749, 91] width 191 height 16
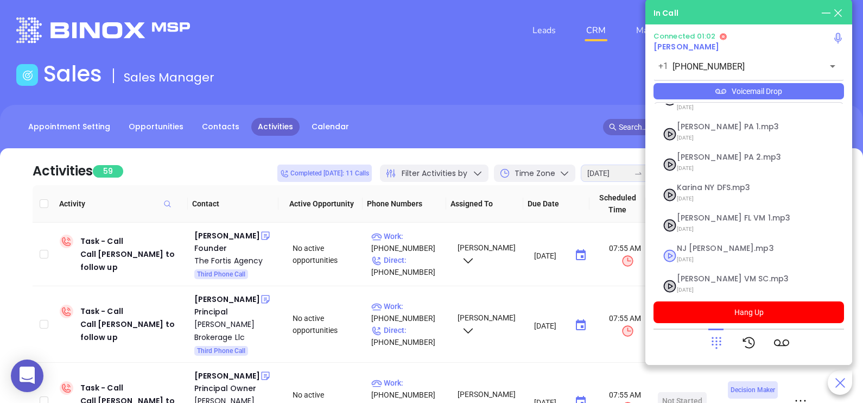
click at [715, 244] on span "NJ Karina.mp3" at bounding box center [735, 248] width 117 height 8
checkbox input "true"
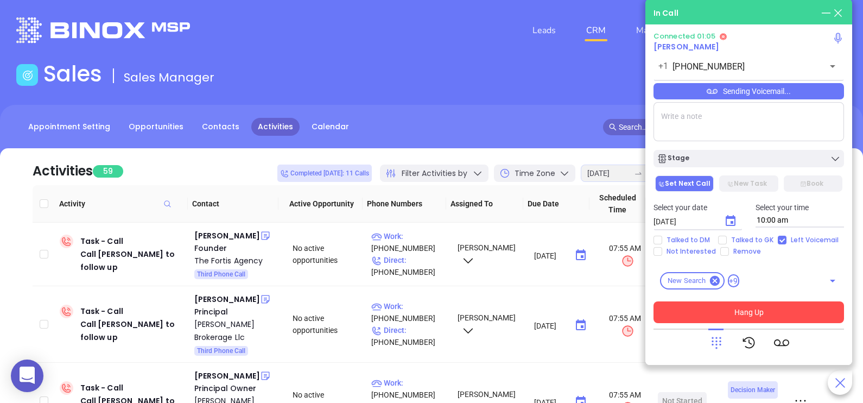
click at [721, 312] on button "Hang Up" at bounding box center [749, 312] width 191 height 22
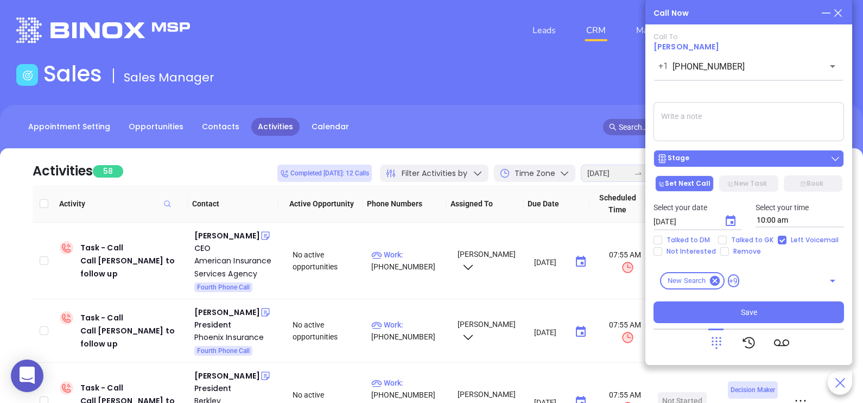
click at [801, 154] on button "Stage" at bounding box center [749, 158] width 191 height 17
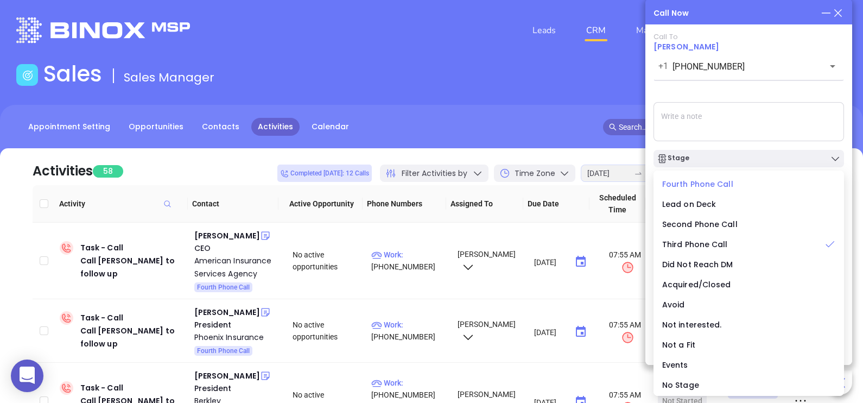
click at [710, 182] on span "Fourth Phone Call" at bounding box center [697, 184] width 71 height 11
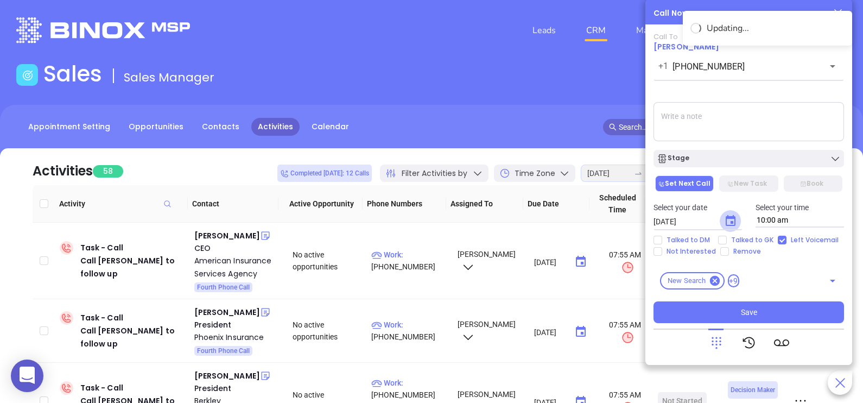
click at [728, 225] on icon "Choose date, selected date is Aug 23, 2025" at bounding box center [730, 220] width 13 height 13
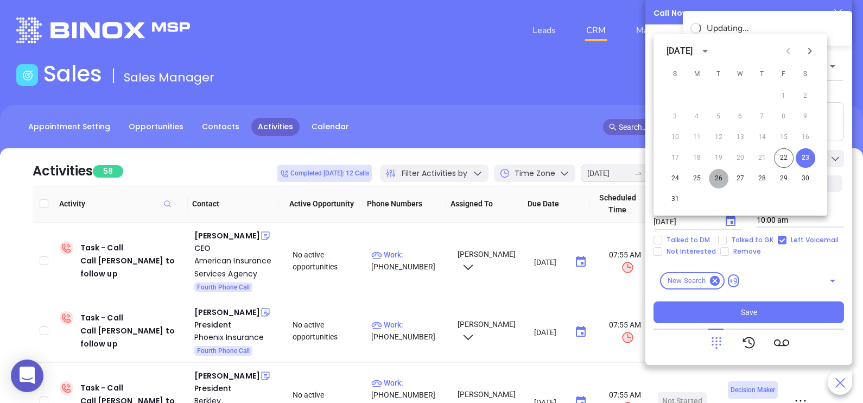
click at [721, 185] on button "26" at bounding box center [719, 179] width 20 height 20
type input "08/26/2025"
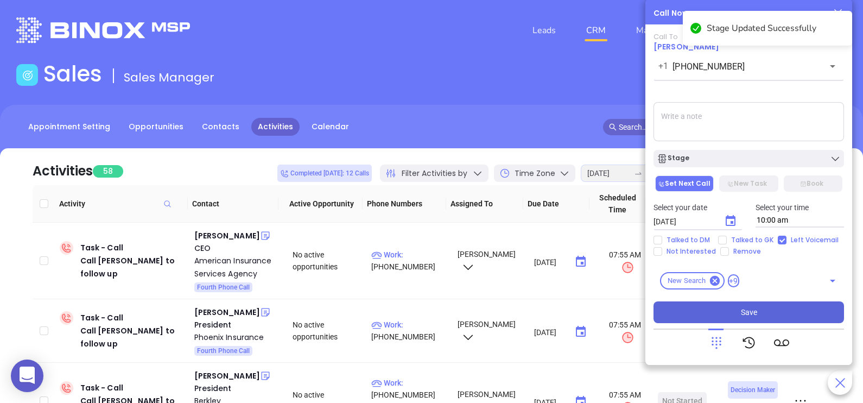
click at [727, 310] on button "Save" at bounding box center [749, 312] width 191 height 22
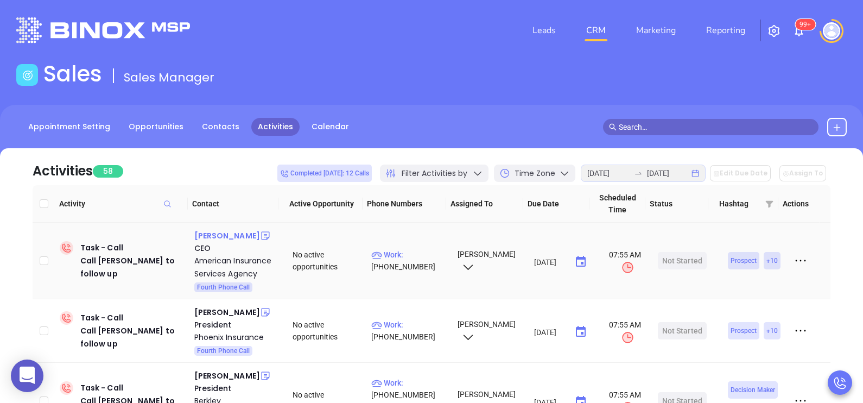
click at [237, 231] on div "Nick Sanfilippo" at bounding box center [227, 235] width 66 height 13
click at [407, 261] on p "Work : (732) 680-4444" at bounding box center [409, 261] width 77 height 24
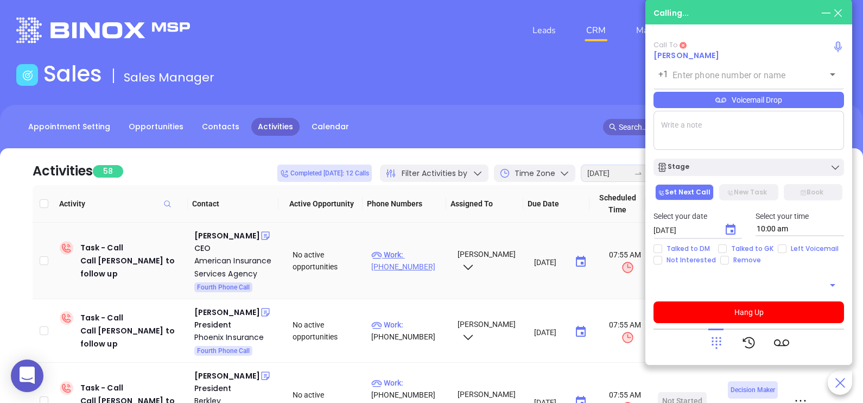
type input "(732) 680-4444"
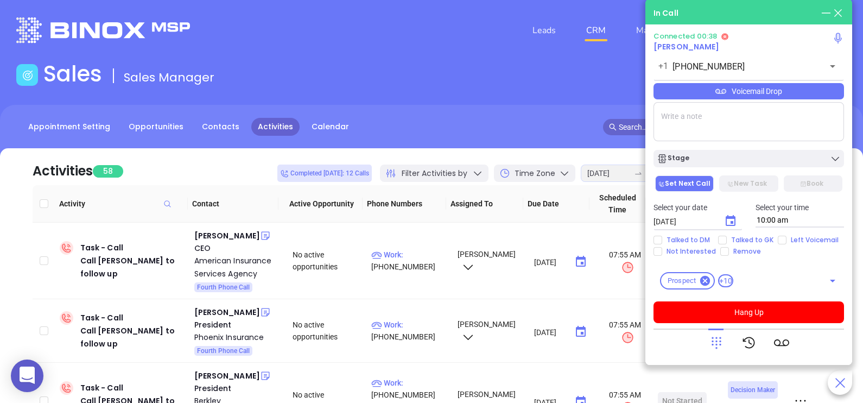
click at [757, 94] on div "Voicemail Drop" at bounding box center [749, 91] width 191 height 16
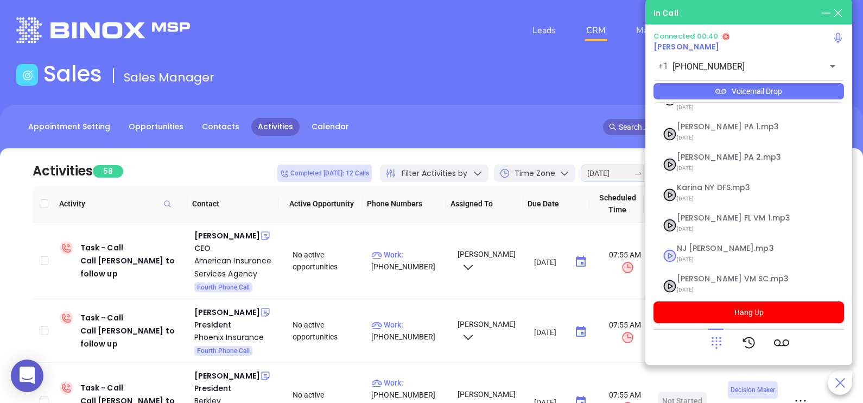
click at [700, 252] on span "07/31/2025" at bounding box center [735, 259] width 117 height 14
checkbox input "true"
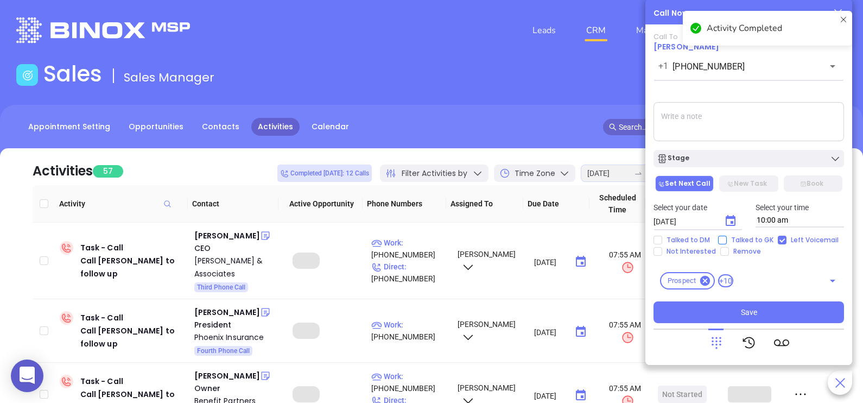
click at [733, 240] on span "Talked to GK" at bounding box center [752, 240] width 51 height 9
click at [727, 240] on input "Talked to GK" at bounding box center [722, 240] width 9 height 9
checkbox input "true"
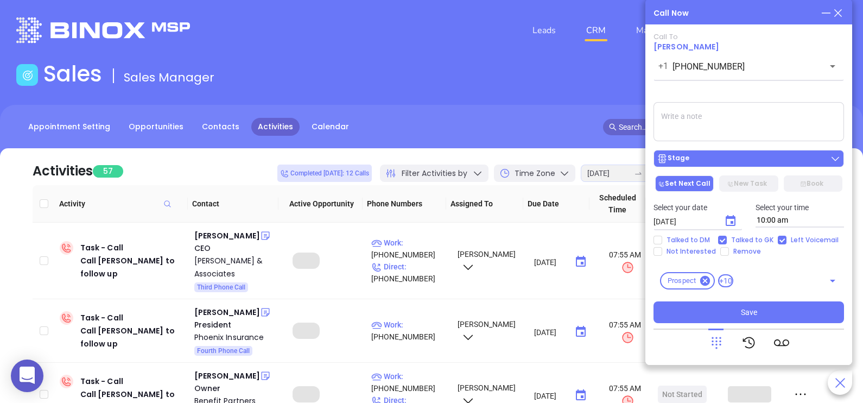
click at [729, 160] on div "Stage" at bounding box center [749, 158] width 184 height 11
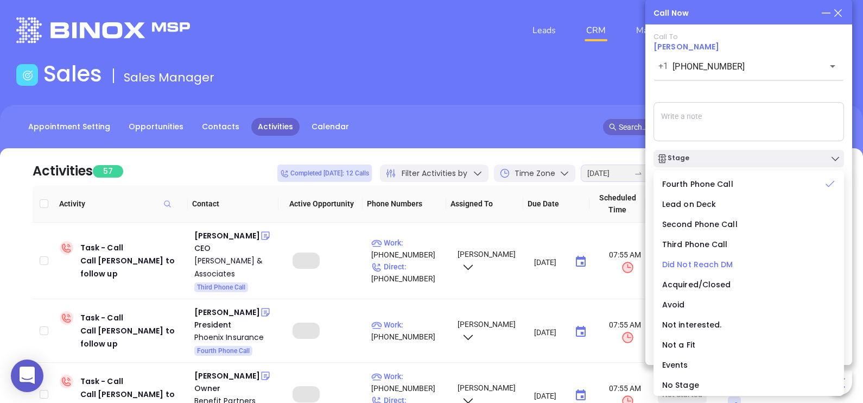
click at [704, 267] on span "Did Not Reach DM" at bounding box center [697, 264] width 71 height 11
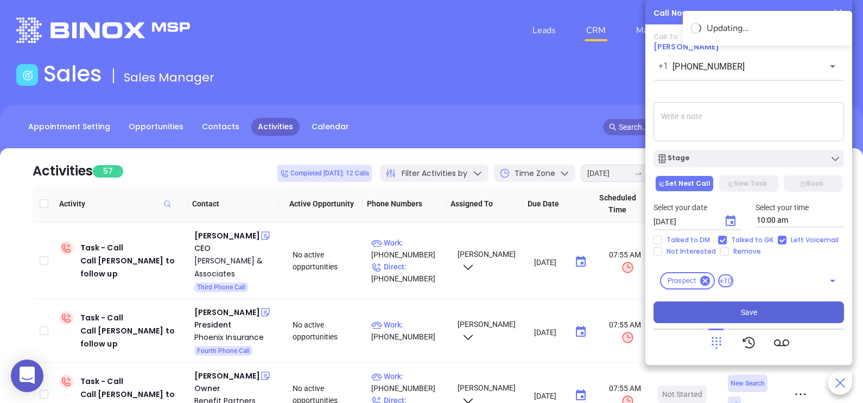
click at [743, 312] on span "Save" at bounding box center [749, 312] width 16 height 12
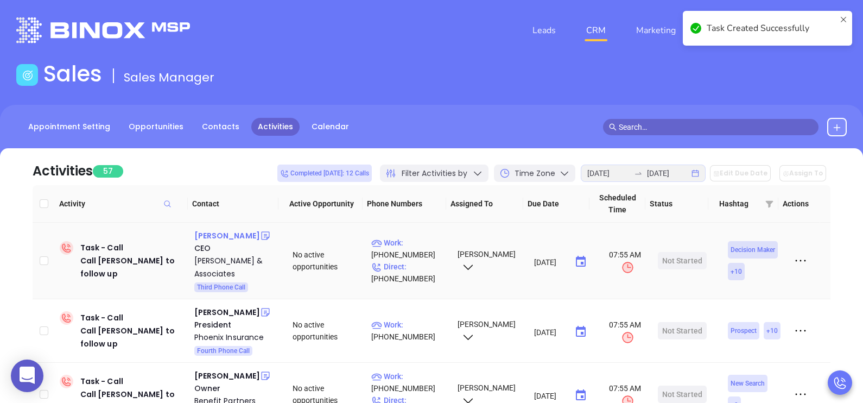
click at [238, 235] on div "Jennifer Castro" at bounding box center [227, 235] width 66 height 13
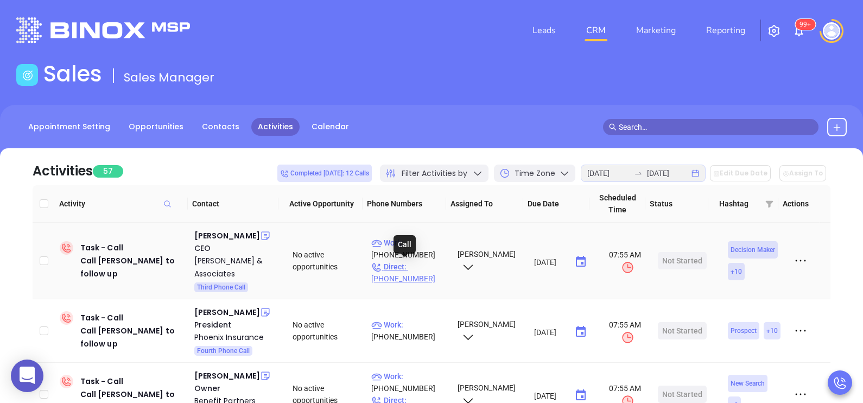
click at [421, 264] on p "Direct : (917) 554-2202" at bounding box center [409, 273] width 77 height 24
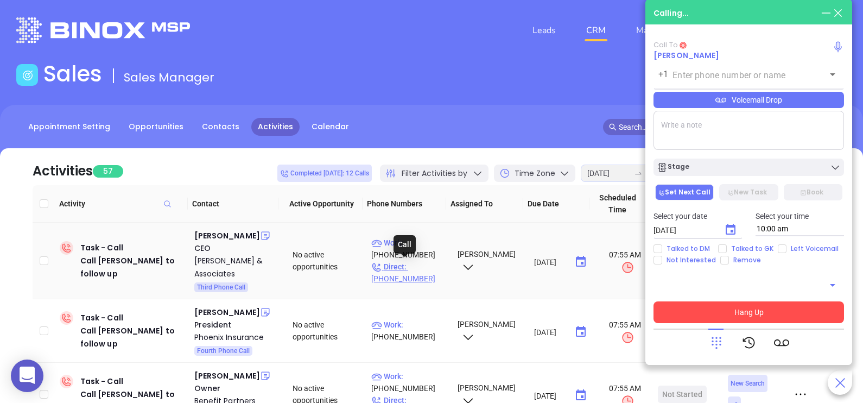
type input "(917) 554-2202"
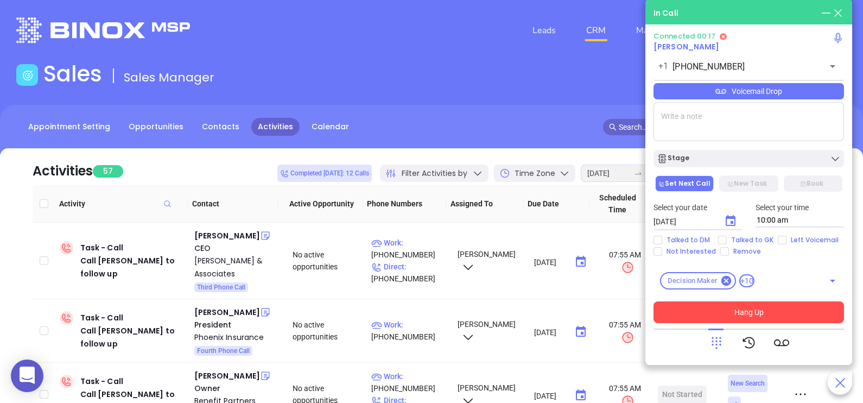
click at [776, 98] on div "Voicemail Drop" at bounding box center [749, 91] width 191 height 16
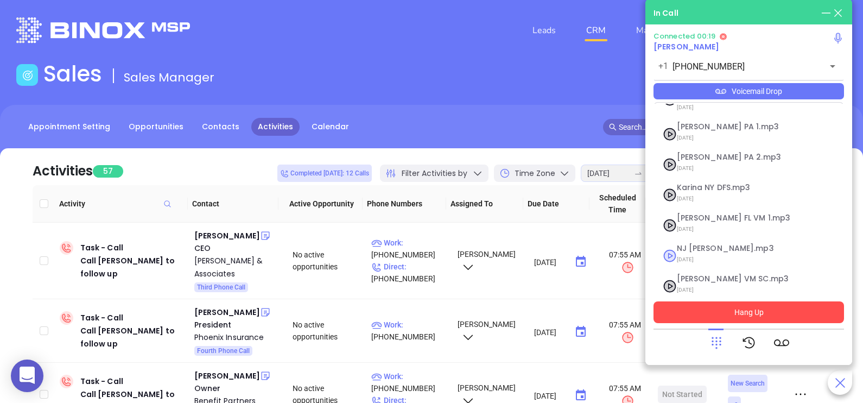
click at [714, 244] on span "NJ Karina.mp3" at bounding box center [735, 248] width 117 height 8
checkbox input "true"
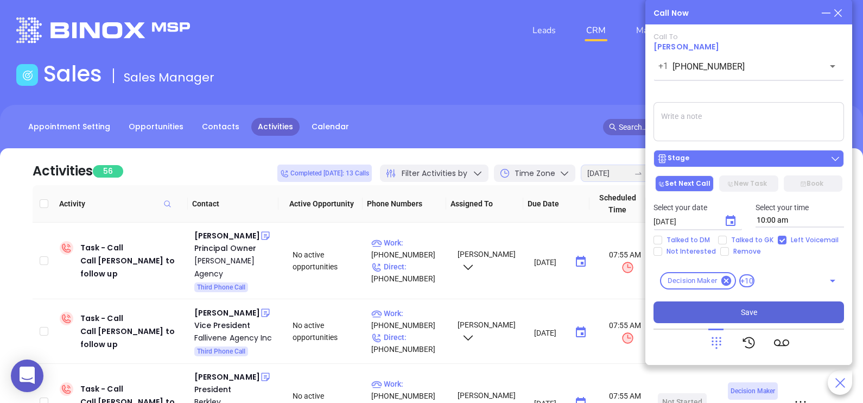
click at [744, 158] on div "Stage" at bounding box center [749, 158] width 184 height 11
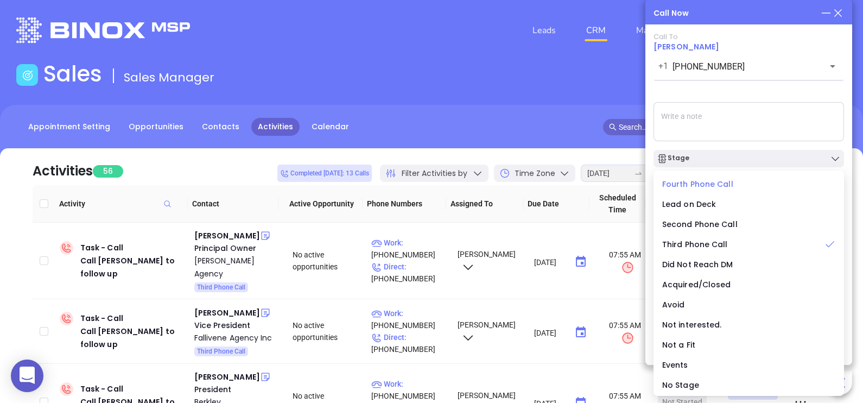
click at [703, 182] on span "Fourth Phone Call" at bounding box center [697, 184] width 71 height 11
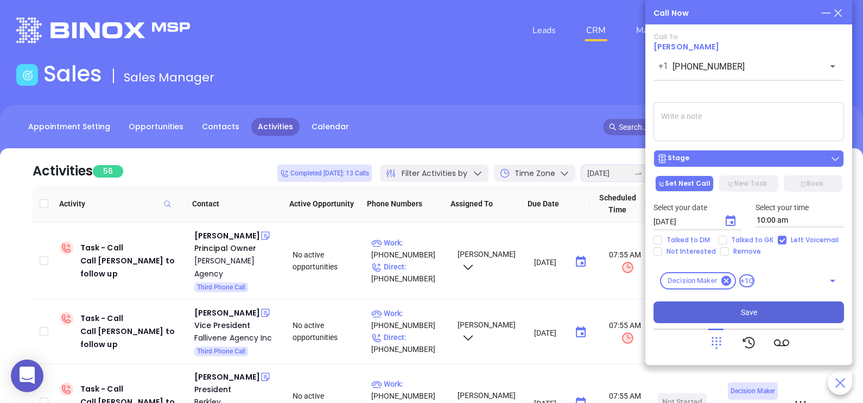
click at [715, 157] on div "Stage" at bounding box center [749, 158] width 184 height 11
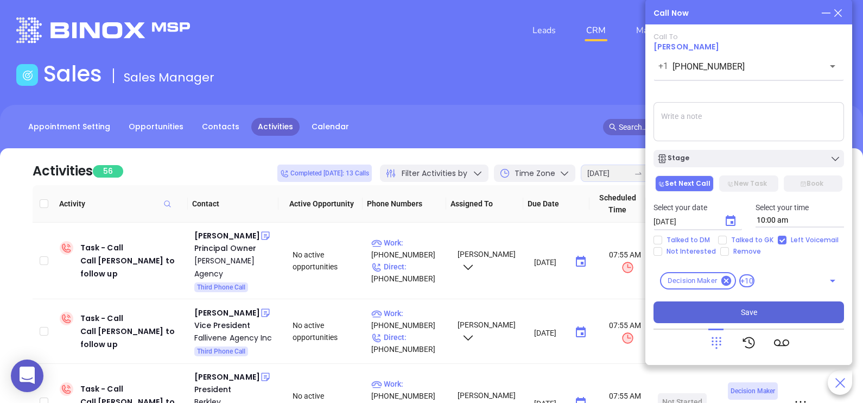
click at [787, 117] on textarea at bounding box center [749, 121] width 191 height 39
click at [730, 219] on icon "Choose date, selected date is Aug 23, 2025" at bounding box center [731, 220] width 10 height 11
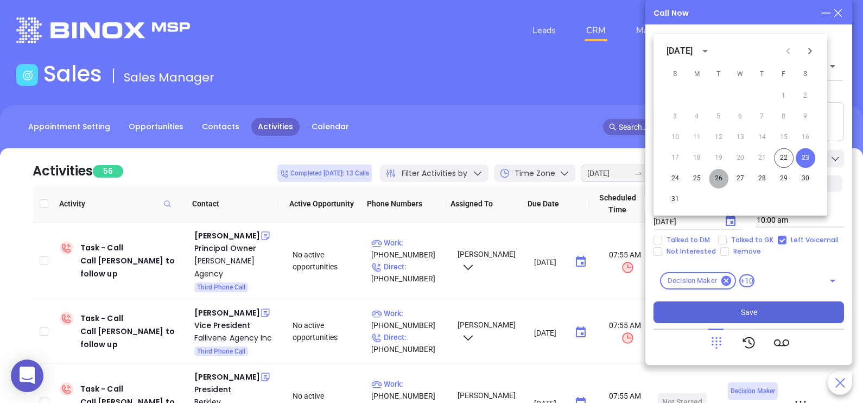
click at [721, 185] on button "26" at bounding box center [719, 179] width 20 height 20
type input "08/26/2025"
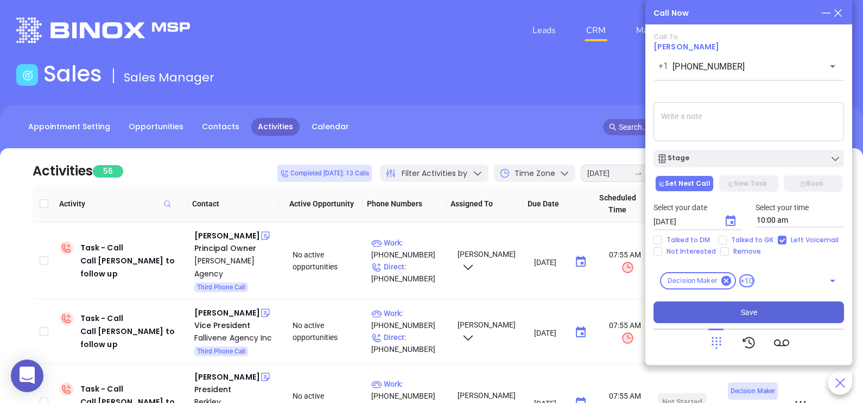
click at [768, 316] on button "Save" at bounding box center [749, 312] width 191 height 22
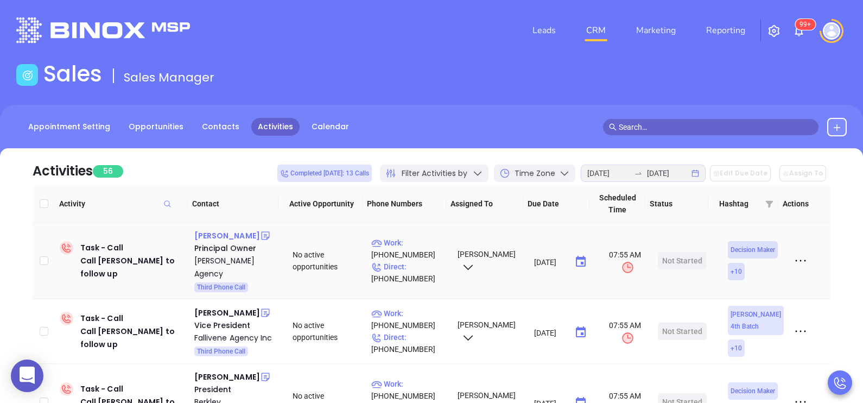
click at [212, 237] on div "PJ Pullia" at bounding box center [227, 235] width 66 height 13
click at [421, 261] on p "Direct : (609) 561-1200" at bounding box center [409, 273] width 77 height 24
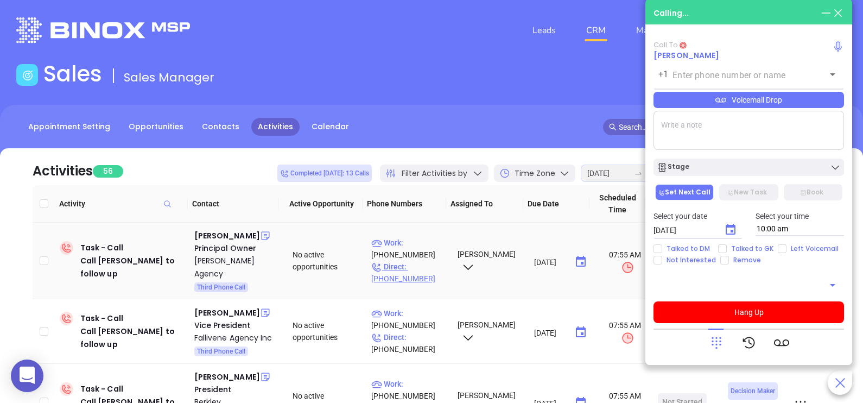
type input "(609) 561-1200"
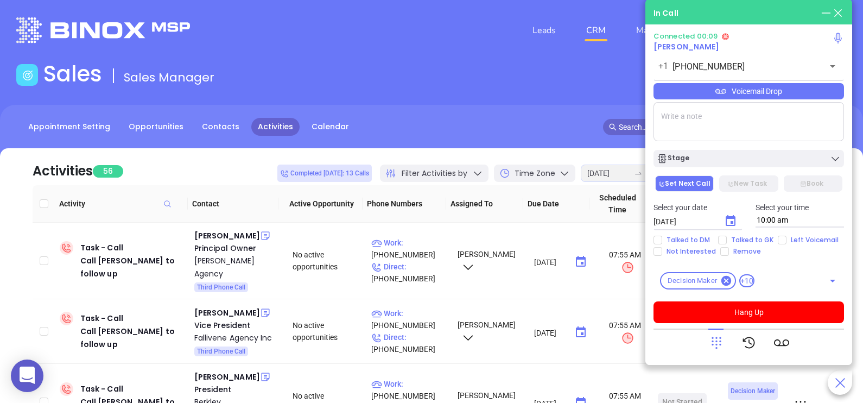
click at [719, 342] on icon at bounding box center [717, 343] width 10 height 12
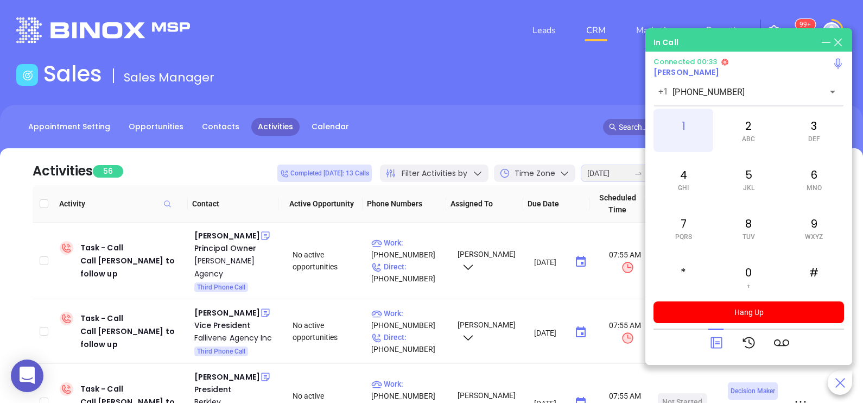
click at [689, 131] on div "1" at bounding box center [684, 130] width 60 height 43
click at [761, 112] on div "2 ABC" at bounding box center [749, 130] width 60 height 43
click at [748, 269] on div "0 +" at bounding box center [749, 276] width 60 height 43
click at [721, 341] on icon at bounding box center [716, 342] width 15 height 15
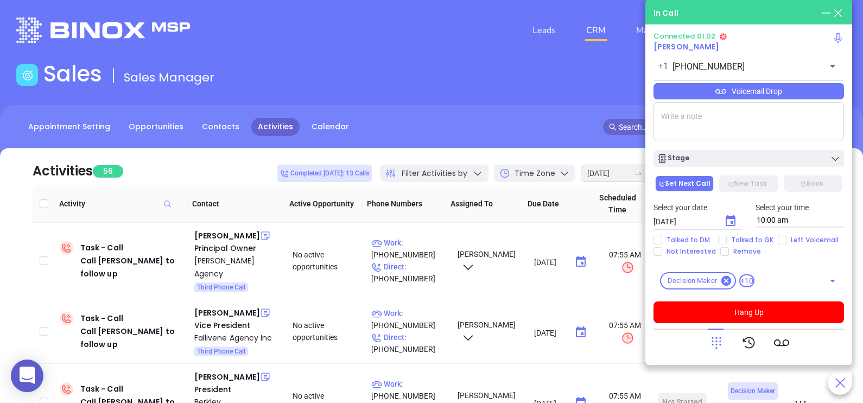
click at [812, 90] on div "Voicemail Drop" at bounding box center [749, 91] width 191 height 16
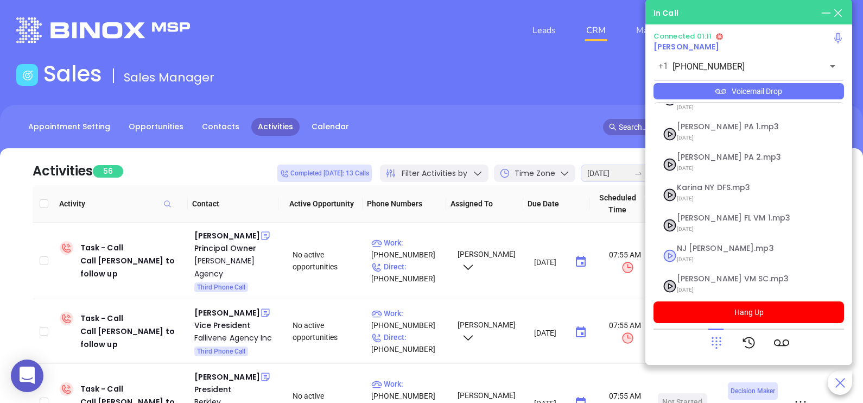
click at [706, 244] on span "NJ Karina.mp3" at bounding box center [735, 248] width 117 height 8
checkbox input "true"
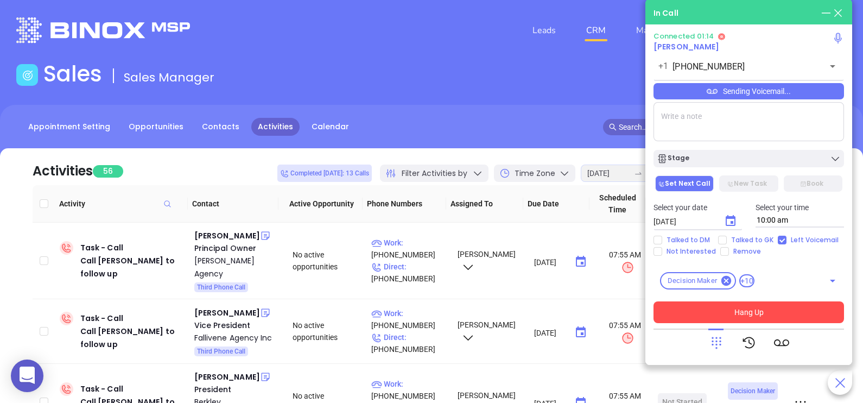
click at [727, 309] on button "Hang Up" at bounding box center [749, 312] width 191 height 22
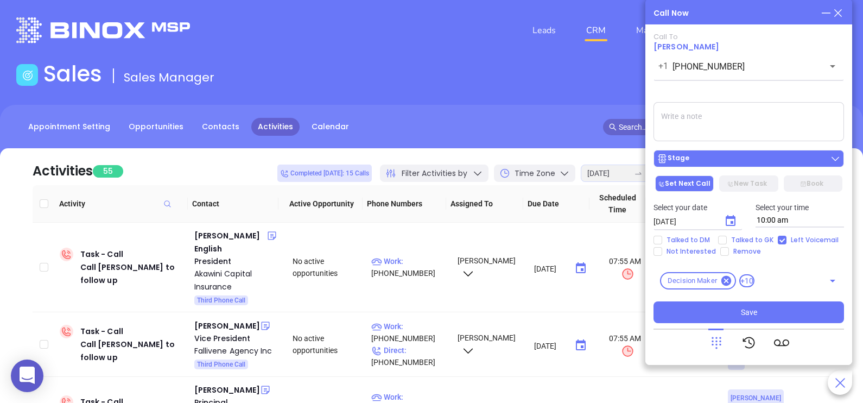
click at [776, 162] on div "Stage" at bounding box center [749, 158] width 184 height 11
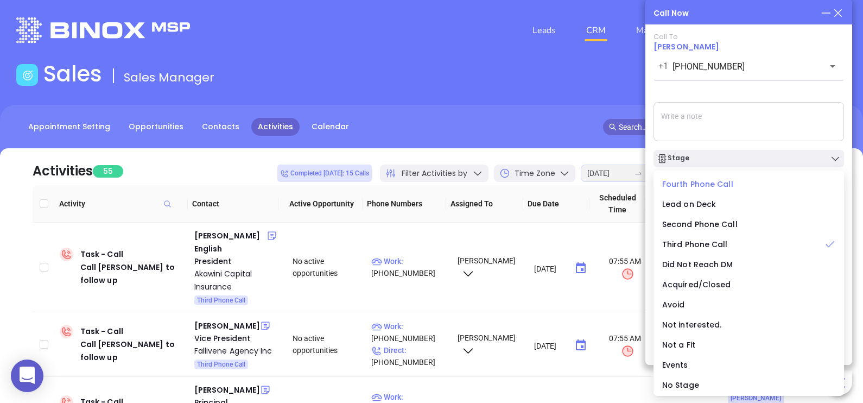
click at [721, 186] on span "Fourth Phone Call" at bounding box center [697, 184] width 71 height 11
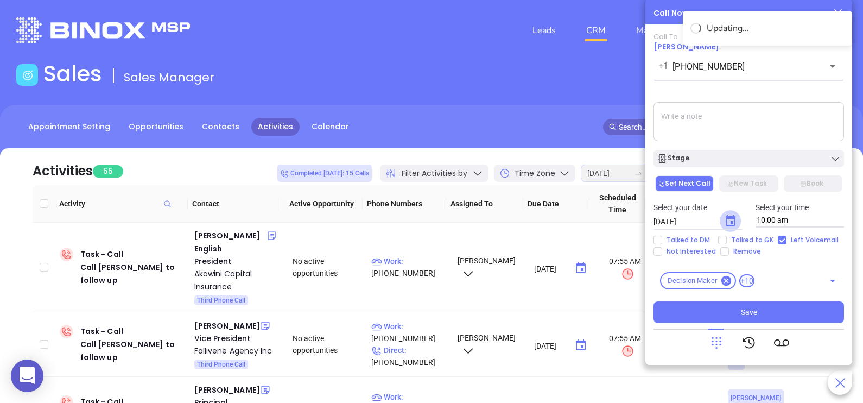
click at [728, 220] on icon "Choose date, selected date is Aug 23, 2025" at bounding box center [730, 220] width 13 height 13
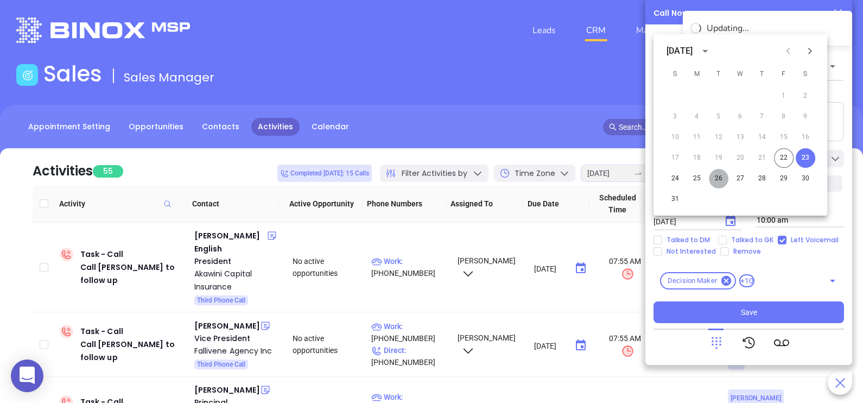
click at [717, 180] on button "26" at bounding box center [719, 179] width 20 height 20
type input "08/26/2025"
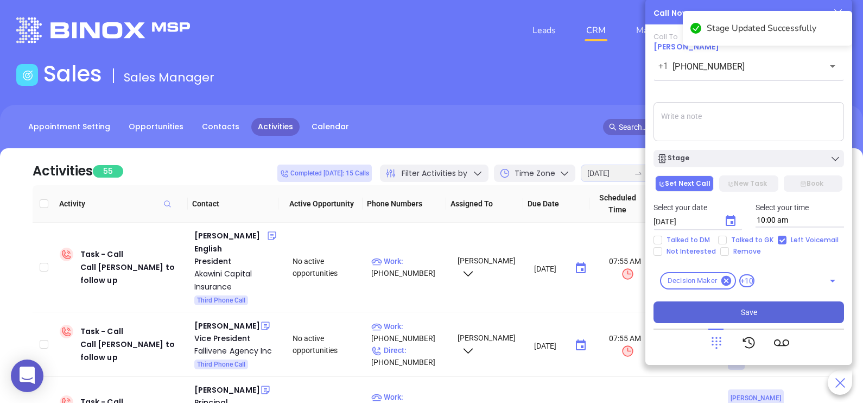
click at [768, 307] on button "Save" at bounding box center [749, 312] width 191 height 22
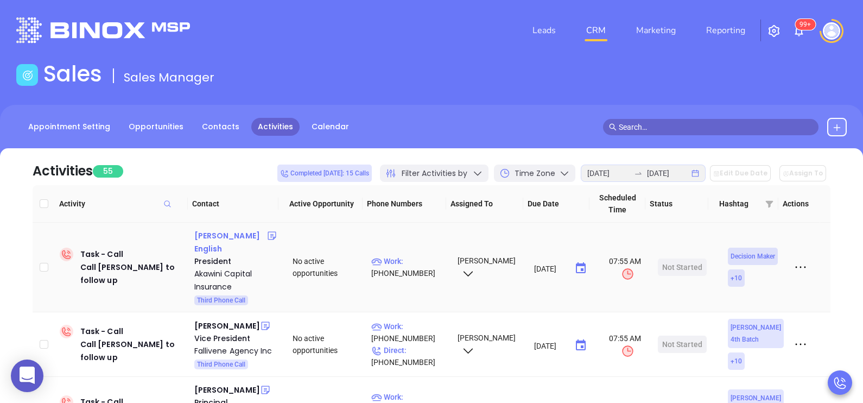
click at [232, 236] on div "Errol English" at bounding box center [230, 242] width 73 height 26
click at [429, 255] on p "Work : (973) 330-0499" at bounding box center [409, 267] width 77 height 24
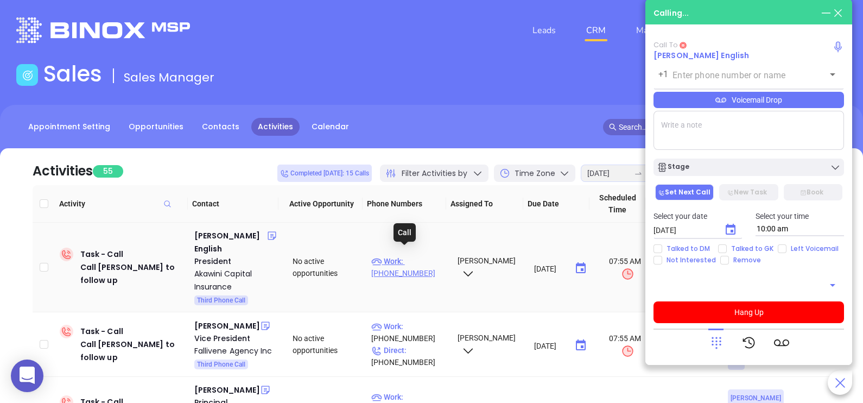
type input "(973) 330-0499"
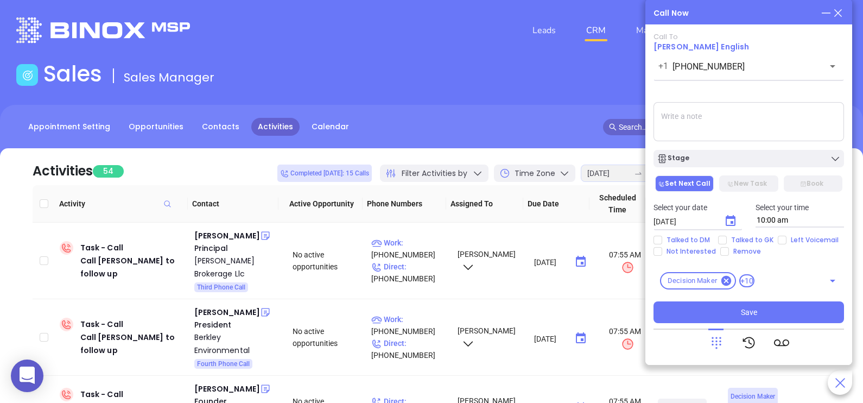
click at [843, 11] on icon at bounding box center [838, 13] width 12 height 12
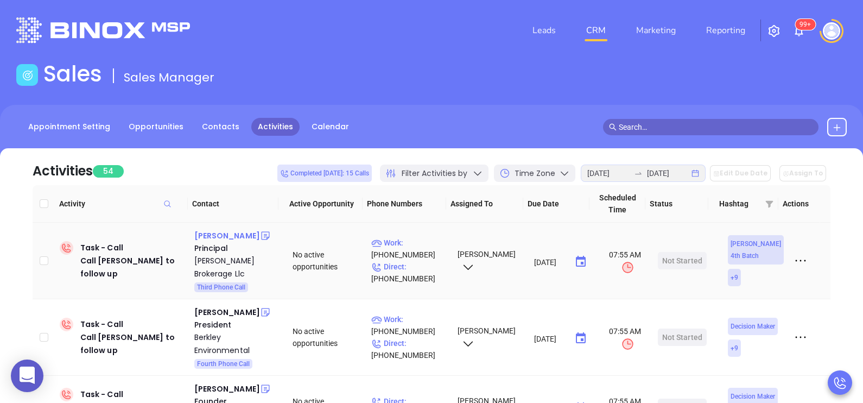
click at [204, 230] on div "Eli Harvey" at bounding box center [227, 235] width 66 height 13
click at [427, 266] on p "Direct : (908) 766-6570" at bounding box center [409, 273] width 77 height 24
type input "[PHONE_NUMBER]"
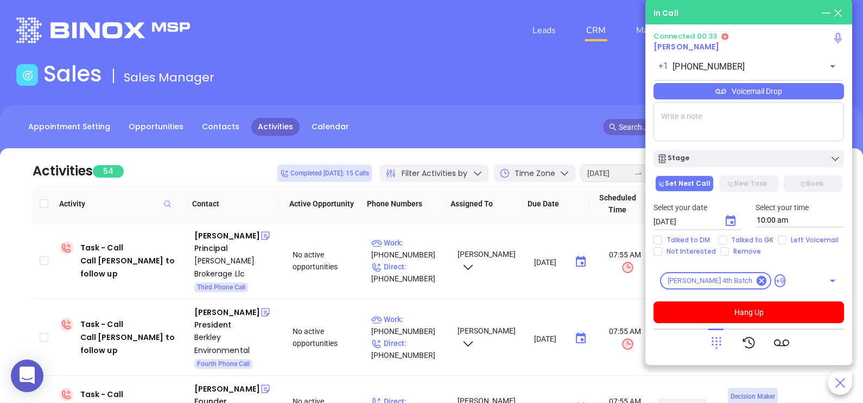
click at [754, 116] on textarea at bounding box center [749, 121] width 191 height 39
click at [749, 118] on textarea "[PERSON_NAME] ph# 2032202222" at bounding box center [749, 121] width 191 height 39
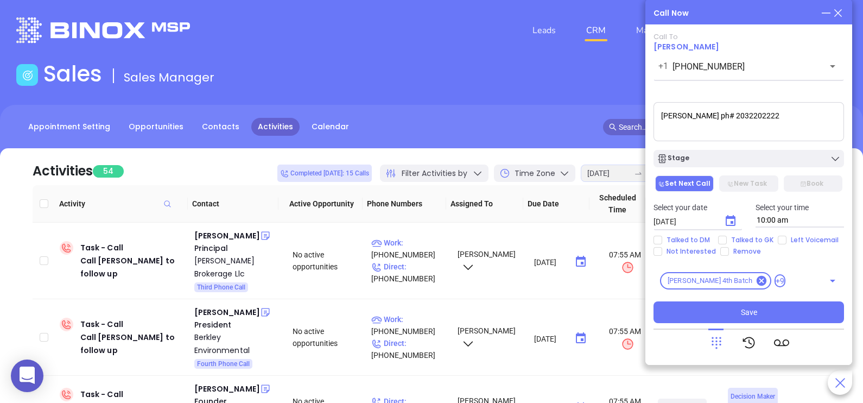
click at [736, 127] on textarea "[PERSON_NAME] ph# 2032202222" at bounding box center [749, 121] width 191 height 39
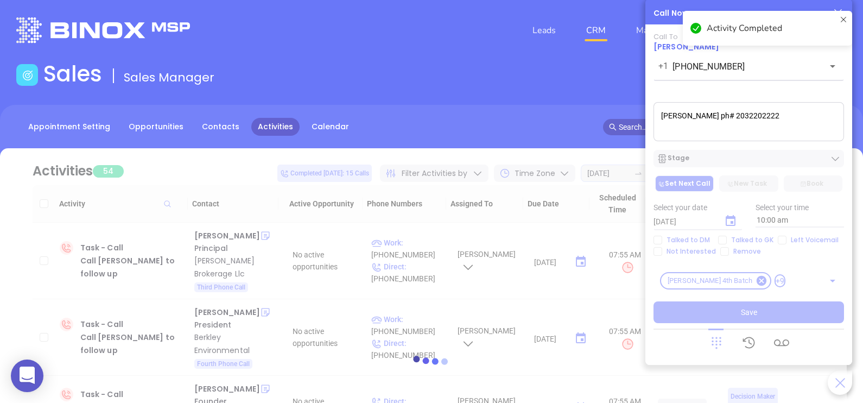
click at [736, 127] on textarea "[PERSON_NAME] ph# 2032202222" at bounding box center [749, 121] width 191 height 39
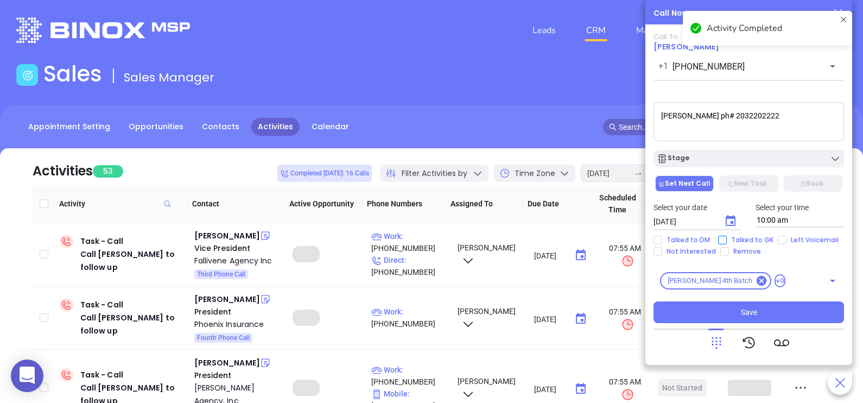
type textarea "[PERSON_NAME] ph# 2032202222"
click at [748, 236] on span "Talked to GK" at bounding box center [752, 240] width 51 height 9
click at [727, 236] on input "Talked to GK" at bounding box center [722, 240] width 9 height 9
checkbox input "true"
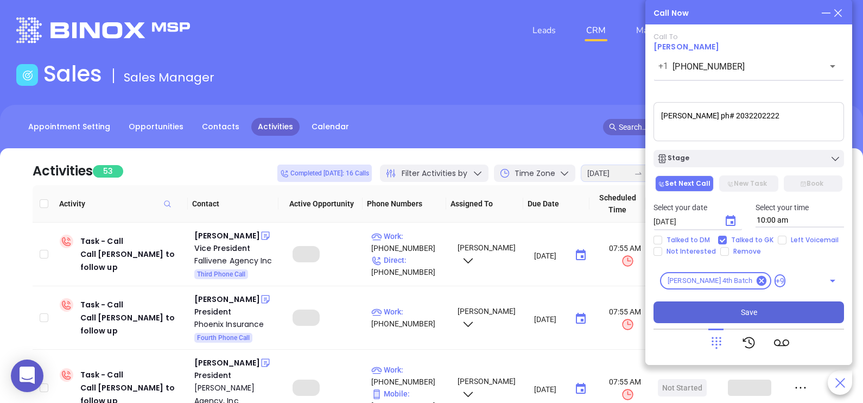
click at [747, 313] on span "Save" at bounding box center [749, 312] width 16 height 12
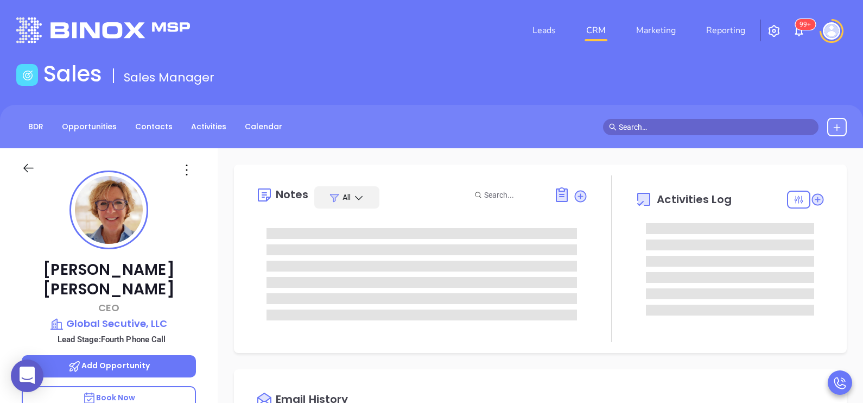
type input "[PERSON_NAME]"
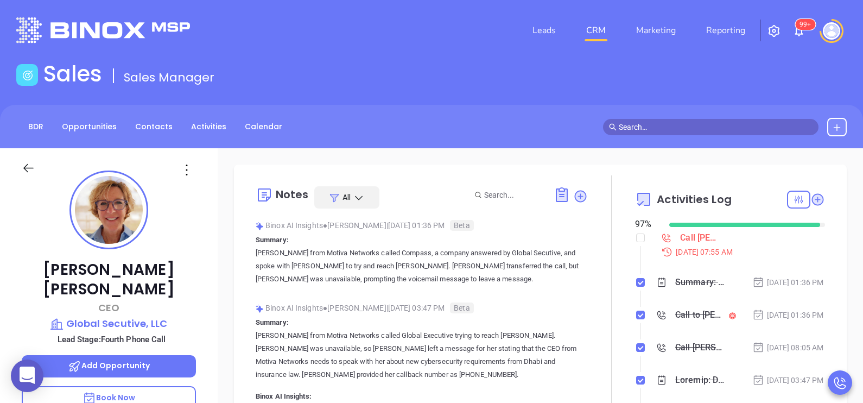
scroll to position [315, 0]
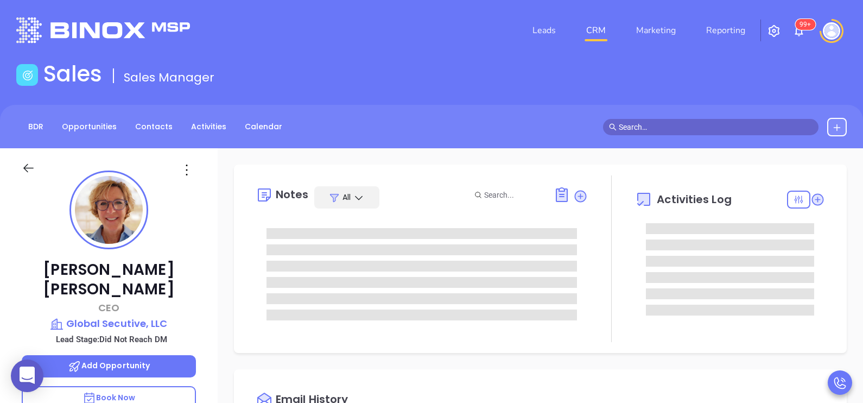
type input "[DATE]"
type input "[PERSON_NAME]"
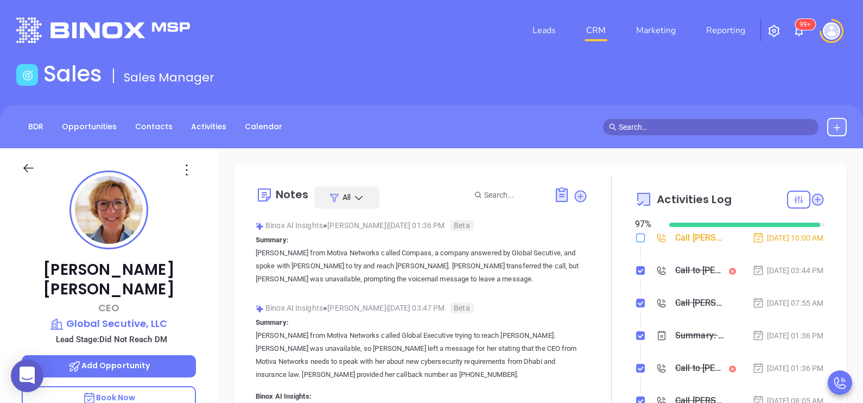
click at [636, 240] on input "checkbox" at bounding box center [640, 237] width 9 height 9
checkbox input "true"
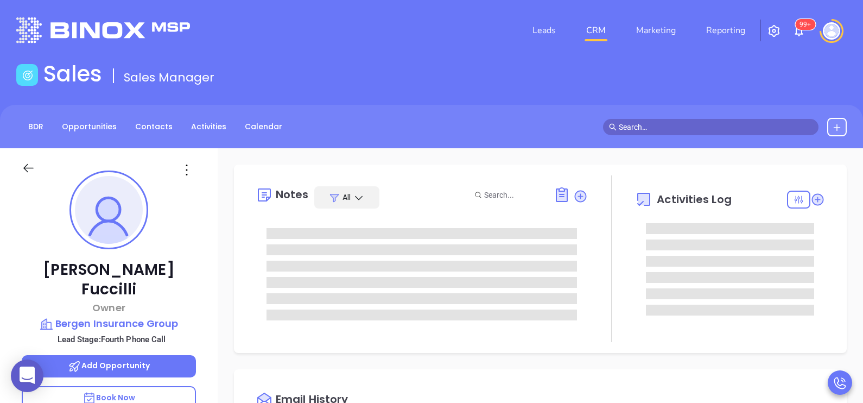
type input "[DATE]"
type input "[PERSON_NAME]"
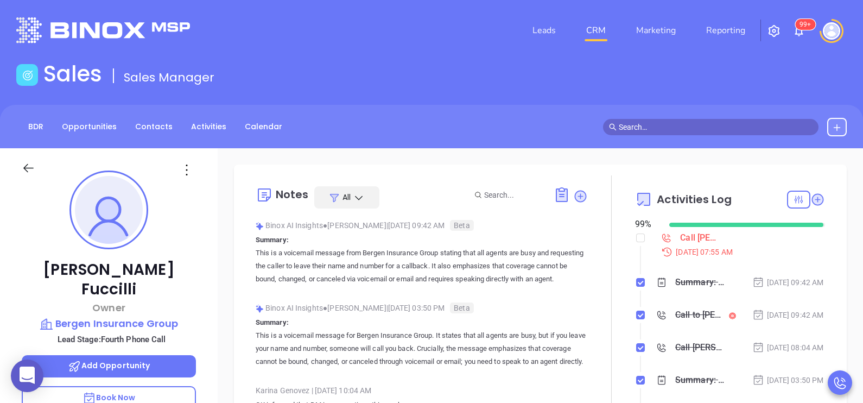
scroll to position [315, 0]
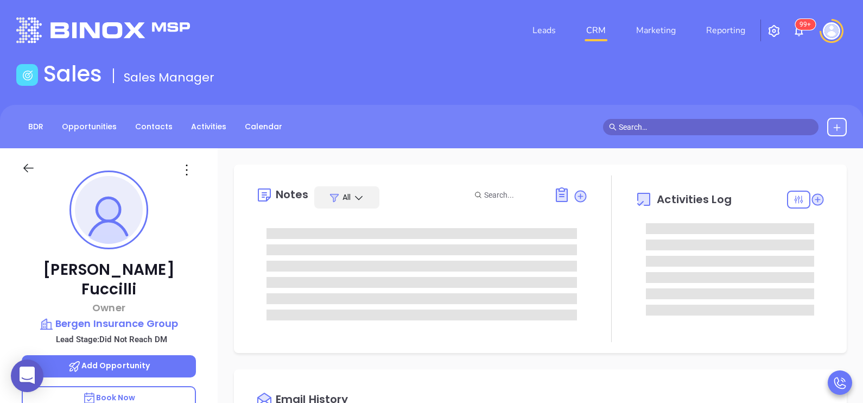
type input "[DATE]"
type input "[PERSON_NAME]"
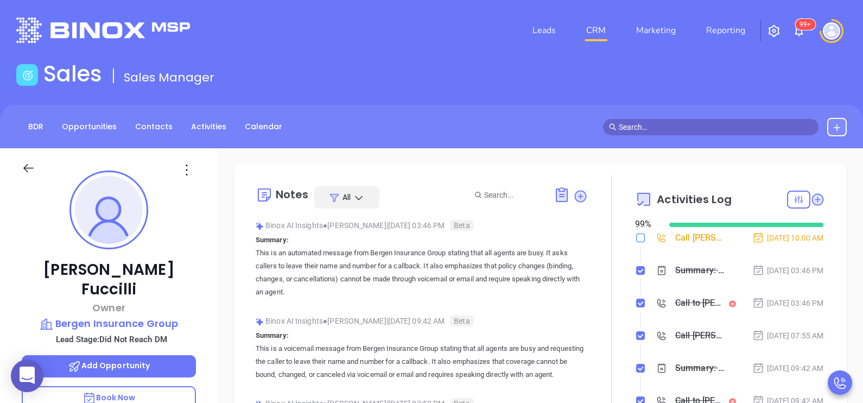
click at [636, 233] on input "checkbox" at bounding box center [640, 237] width 9 height 9
checkbox input "true"
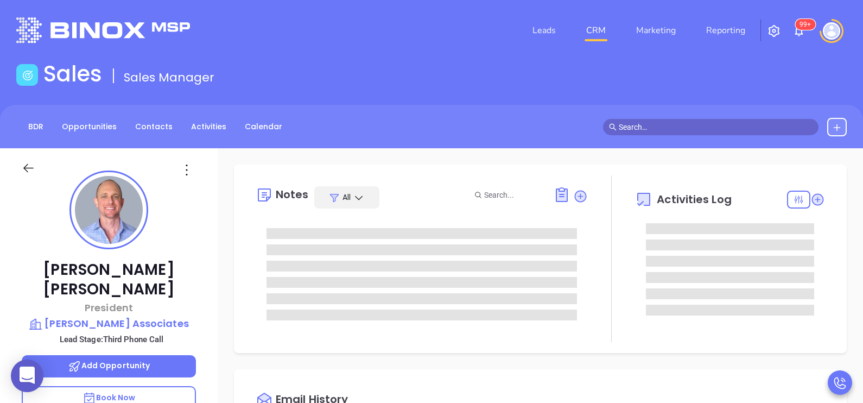
type input "[DATE]"
type input "[PERSON_NAME]"
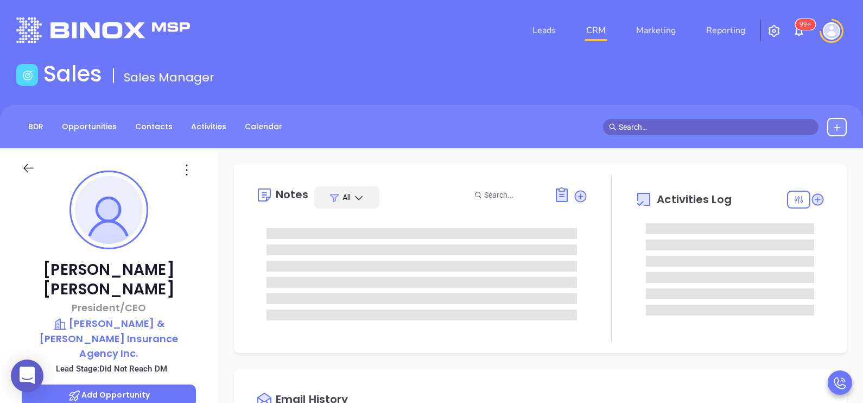
type input "[PERSON_NAME]"
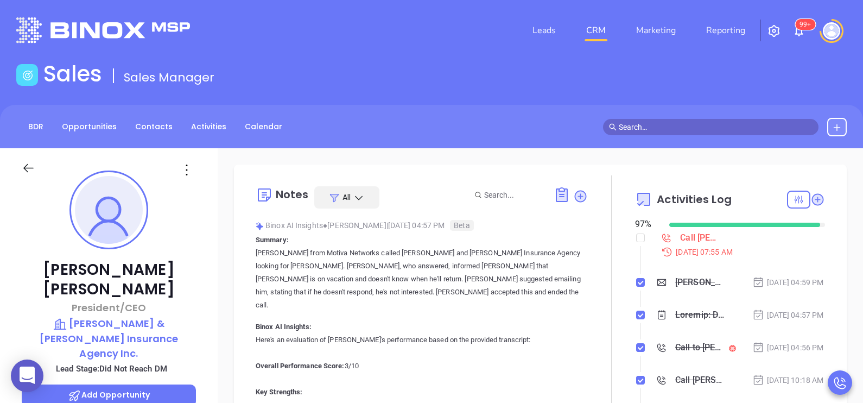
scroll to position [315, 0]
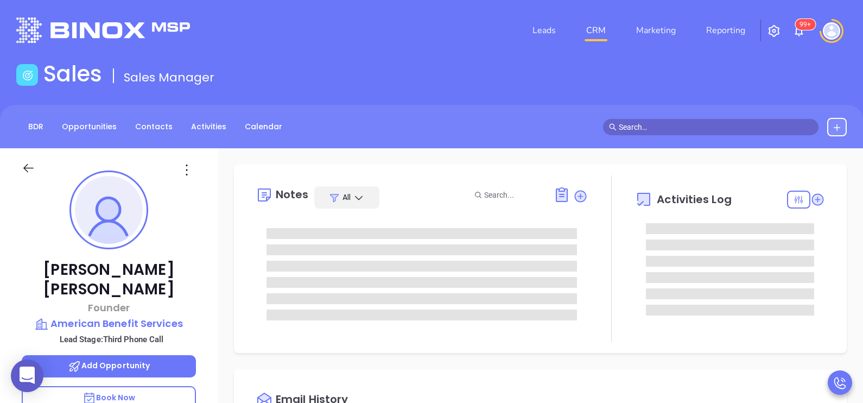
type input "[PERSON_NAME]"
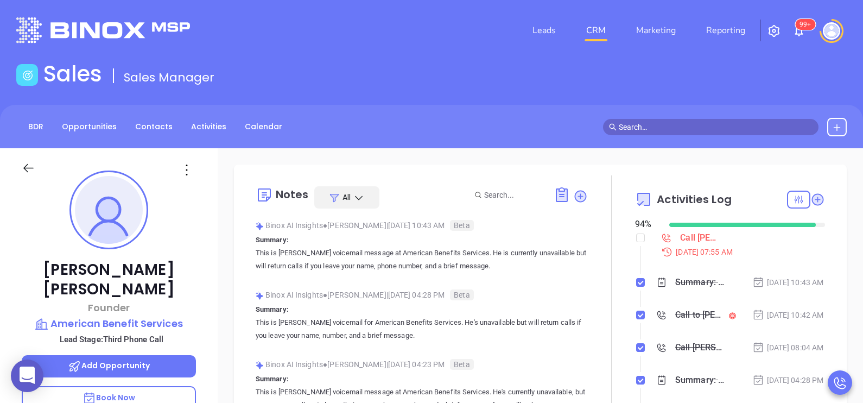
scroll to position [315, 0]
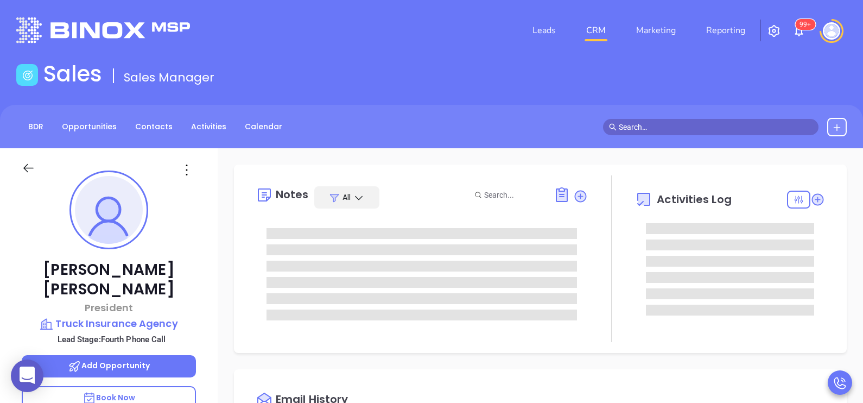
type input "[PERSON_NAME]"
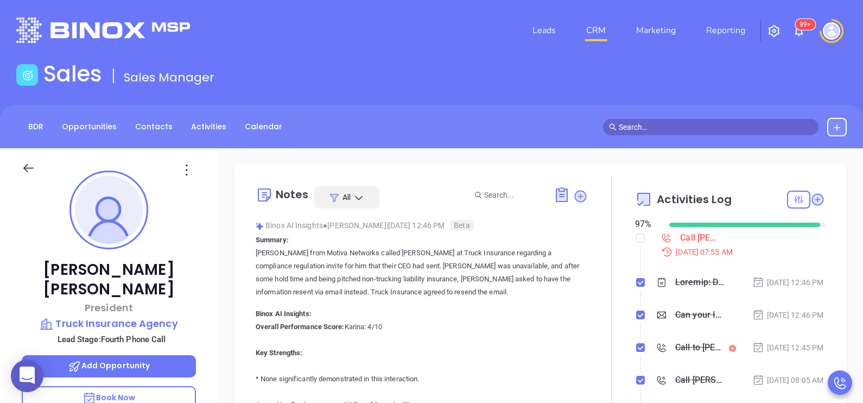
scroll to position [315, 0]
click at [205, 280] on div "Frank Riveiro President Truck Insurance Agency Lead Stage: Fourth Phone Call Ad…" at bounding box center [109, 400] width 218 height 504
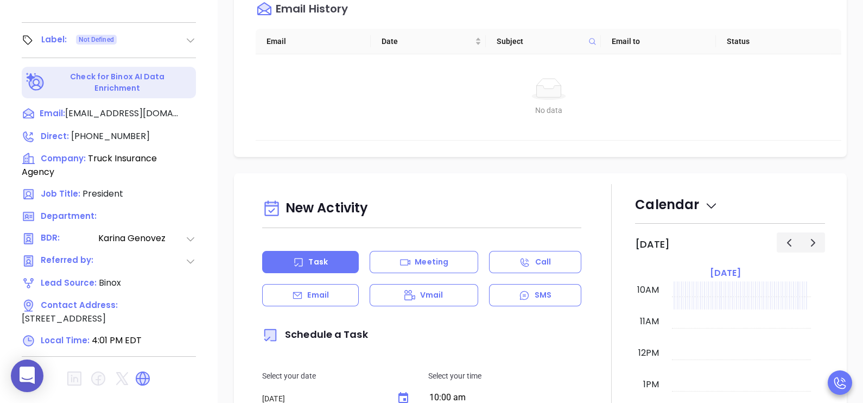
scroll to position [478, 0]
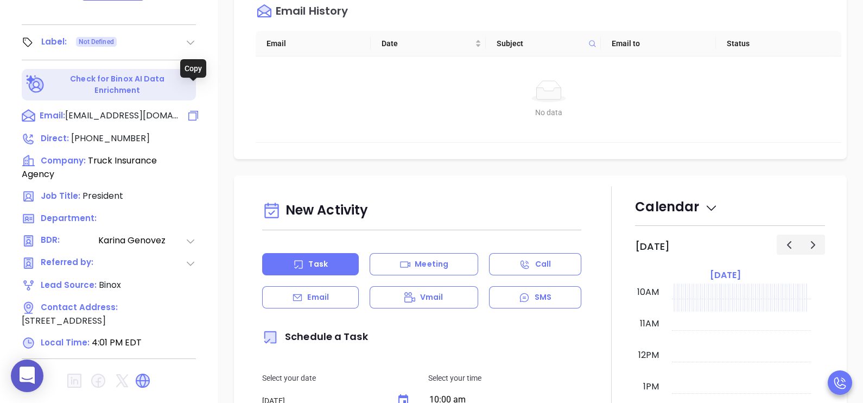
click at [192, 109] on icon at bounding box center [193, 115] width 13 height 13
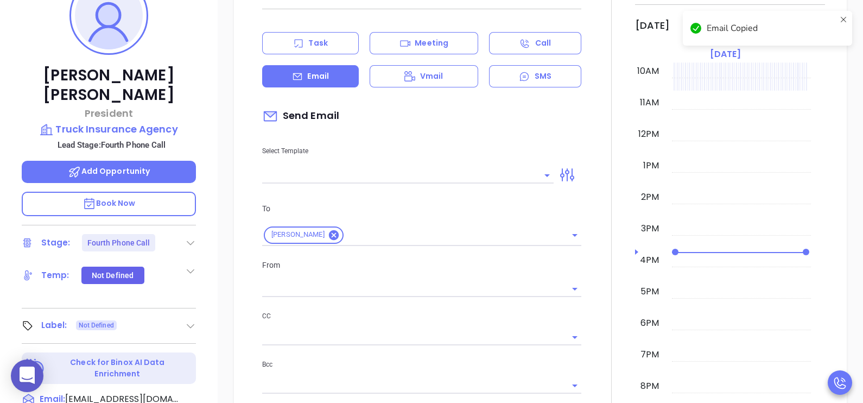
scroll to position [148, 0]
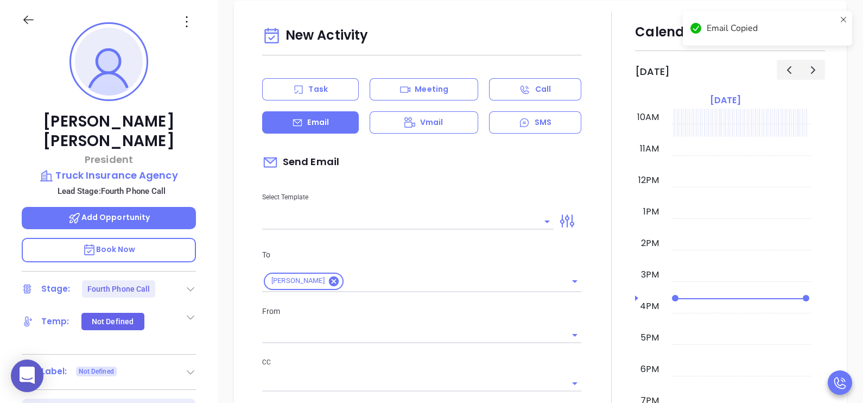
type input "[PERSON_NAME]"
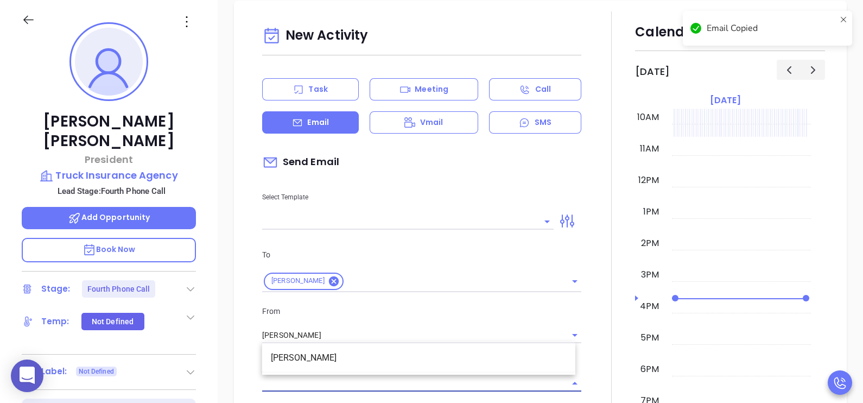
click at [422, 377] on input "text" at bounding box center [413, 383] width 303 height 16
paste input "info@truckinsurancepro.com"
type input "info@truckinsurancepro.com"
click at [419, 380] on input "info@truckinsurancepro.com" at bounding box center [413, 383] width 303 height 16
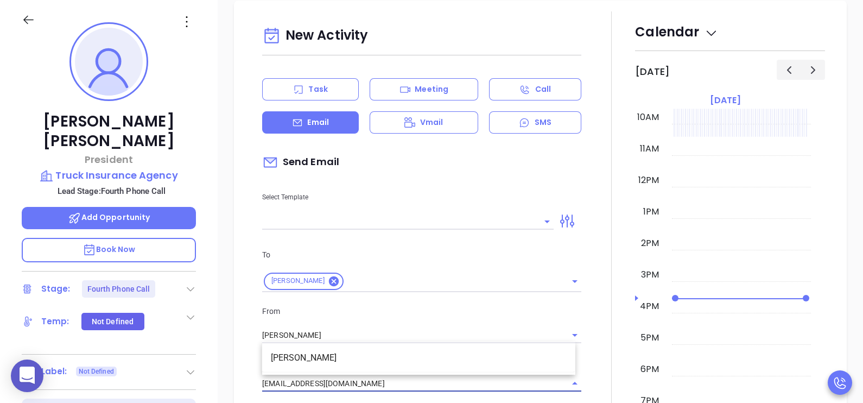
click at [419, 380] on input "info@truckinsurancepro.com" at bounding box center [413, 383] width 303 height 16
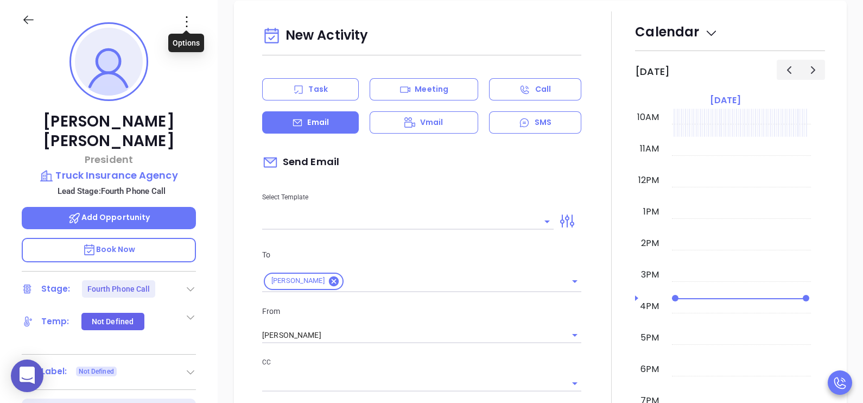
click at [188, 26] on icon at bounding box center [186, 21] width 17 height 17
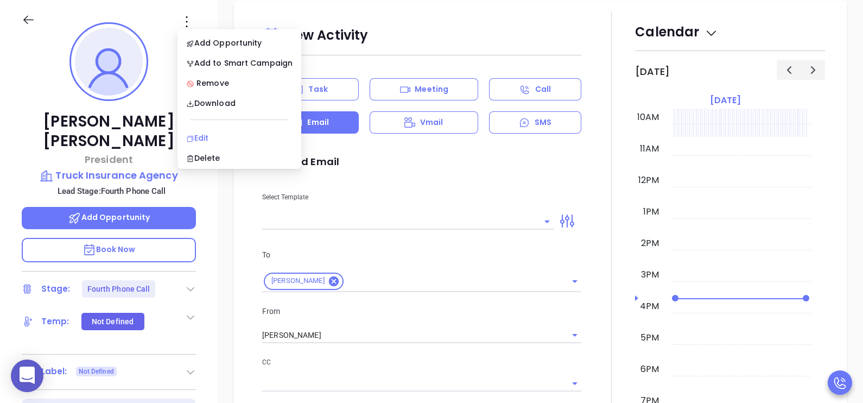
click at [210, 140] on div "Edit" at bounding box center [239, 138] width 106 height 12
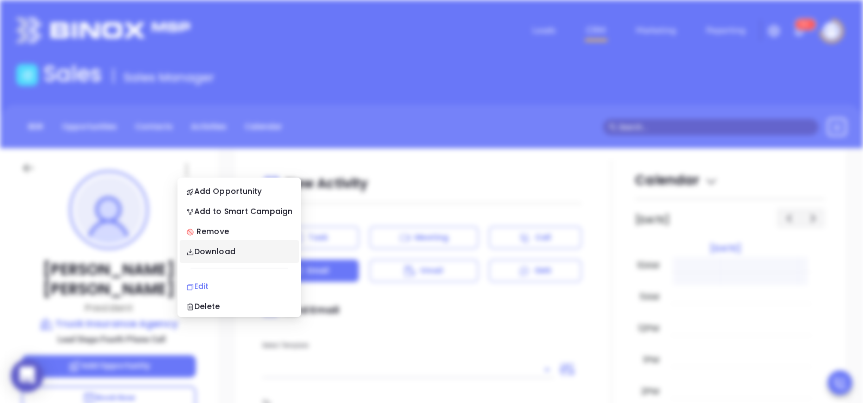
scroll to position [0, 0]
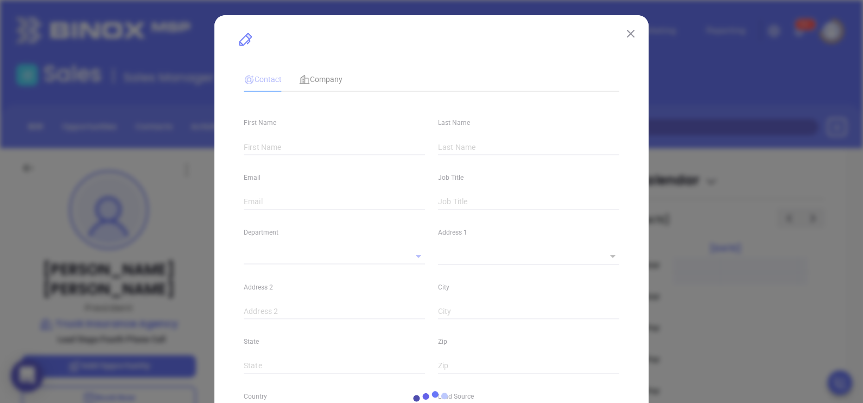
type input "Frank"
type input "Riveiro"
type input "info@truckinsurancepro.com"
type input "President"
type textarea "1 Hackensack Ave"
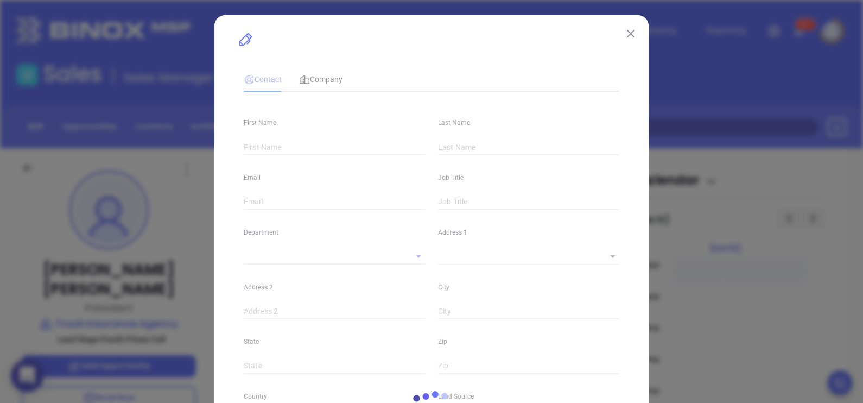
type input "1"
type input "#1"
type input "Kearny"
type input "NJ"
type input "07032"
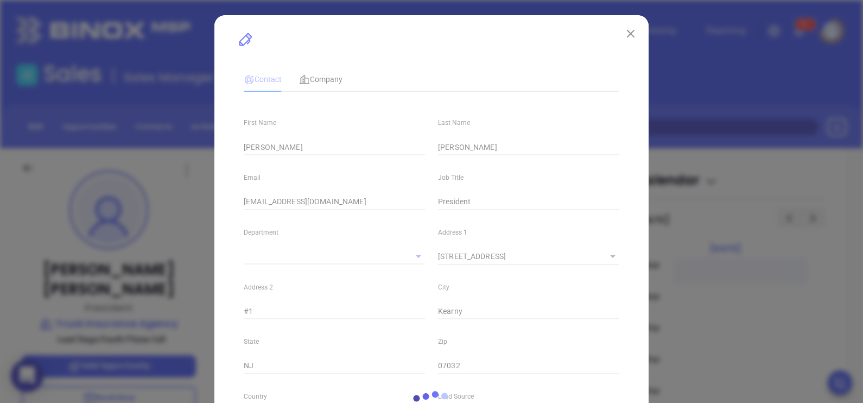
type input "Binox"
type input "Karina Genovez"
type input "Fourth Phone Call"
type input "1"
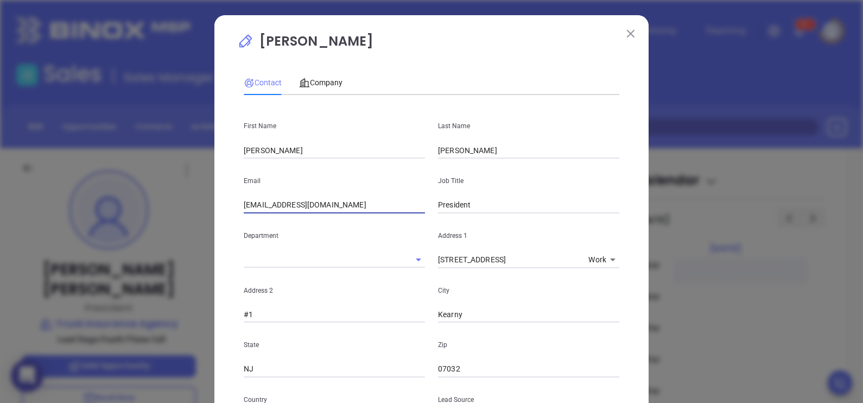
click at [370, 204] on input "info@truckinsurancepro.com" at bounding box center [334, 205] width 181 height 16
type input "info@truckinsurance.pro"
click at [852, 280] on div "Frank Riveiro Contact Company First Name Frank Last Name Riveiro Email info@tru…" at bounding box center [431, 201] width 863 height 403
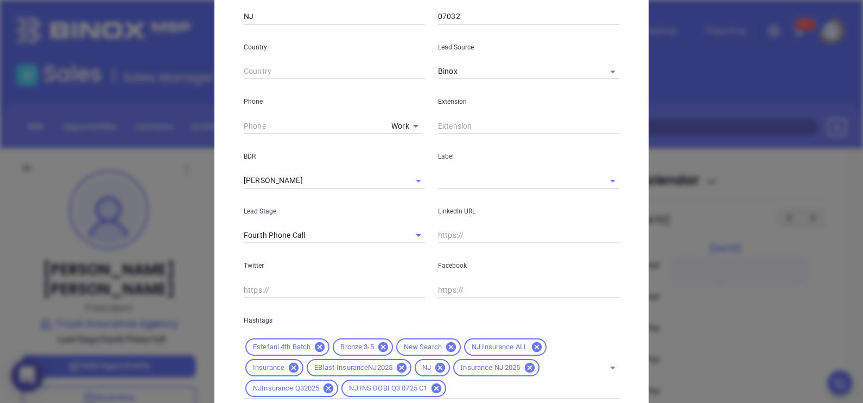
scroll to position [430, 0]
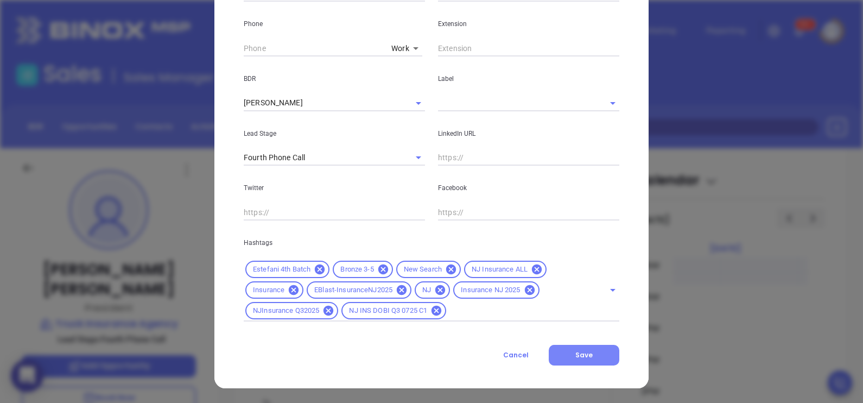
click at [564, 358] on button "Save" at bounding box center [584, 355] width 71 height 21
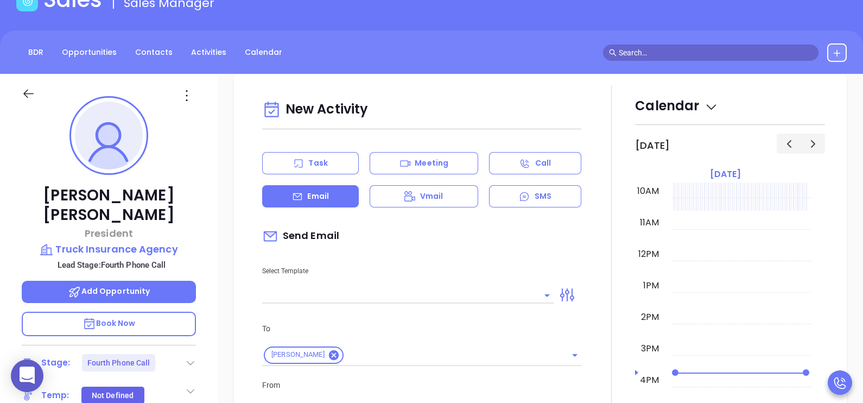
scroll to position [190, 0]
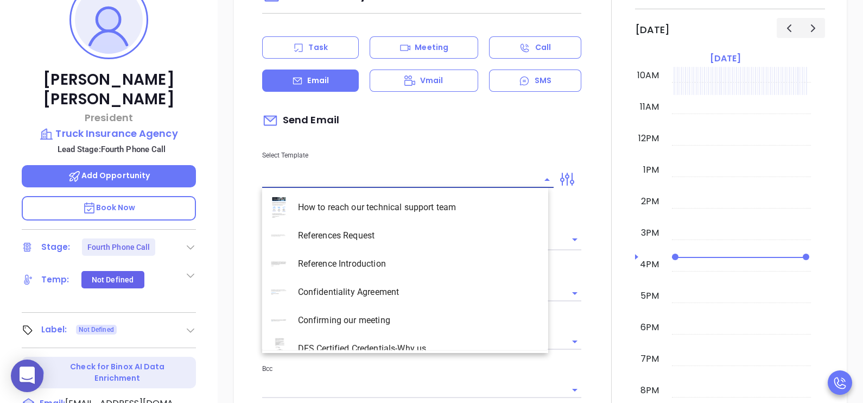
click at [523, 182] on input "text" at bounding box center [399, 180] width 275 height 16
click at [409, 204] on li "NJ Insurance 2 0725" at bounding box center [405, 207] width 286 height 28
type input "NJ Insurance 2 0725"
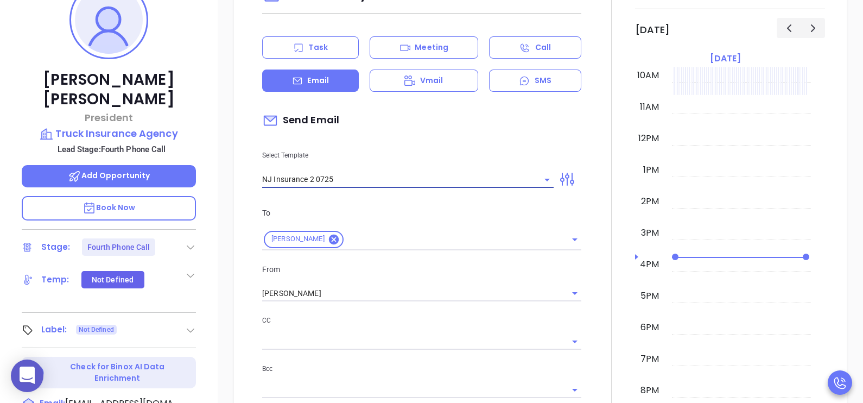
type input "Frank, did you know New Jersey's data protection law is now being enforced?"
type input "NJ Insurance 2 0725"
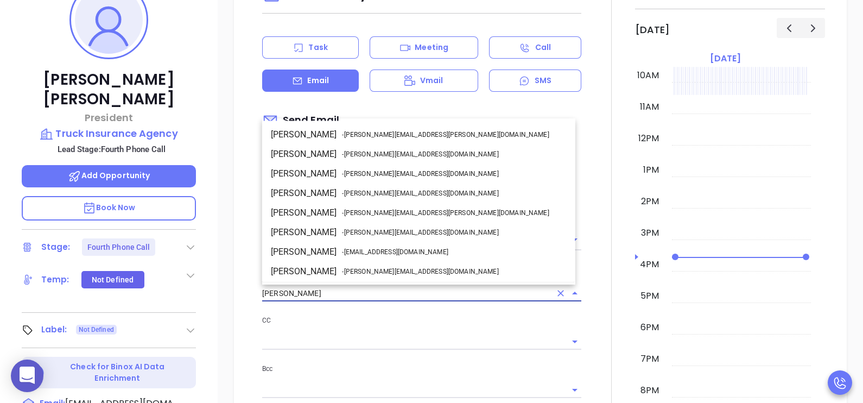
scroll to position [97, 0]
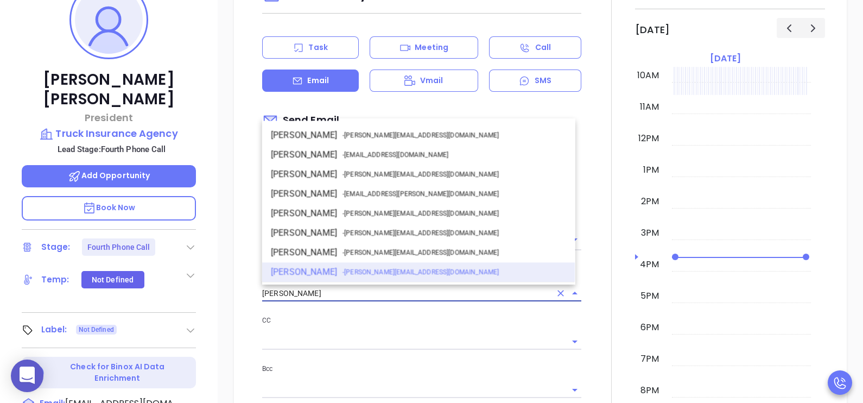
click at [445, 289] on input "[PERSON_NAME]" at bounding box center [406, 294] width 289 height 16
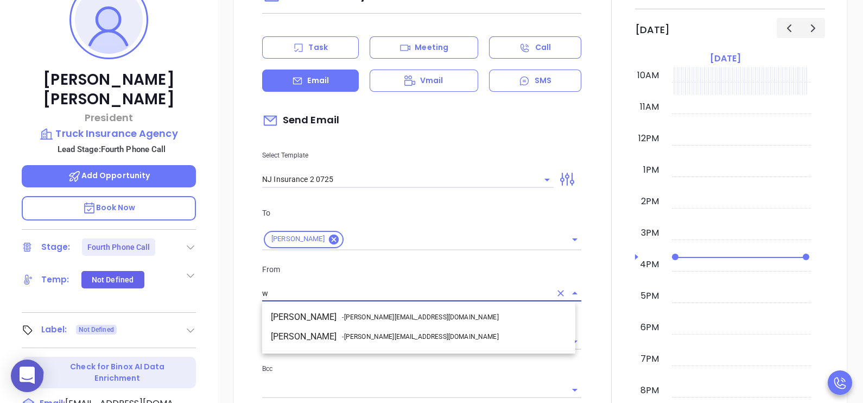
scroll to position [0, 0]
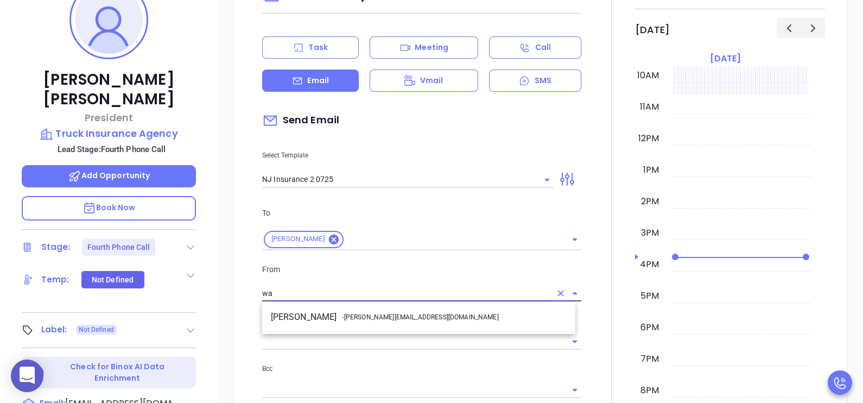
click at [429, 320] on li "Walter Contreras - walter@motiva.net" at bounding box center [418, 317] width 313 height 20
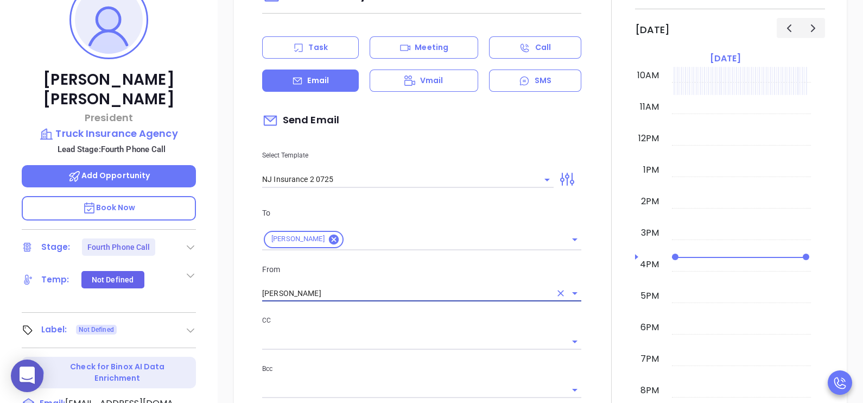
scroll to position [584, 0]
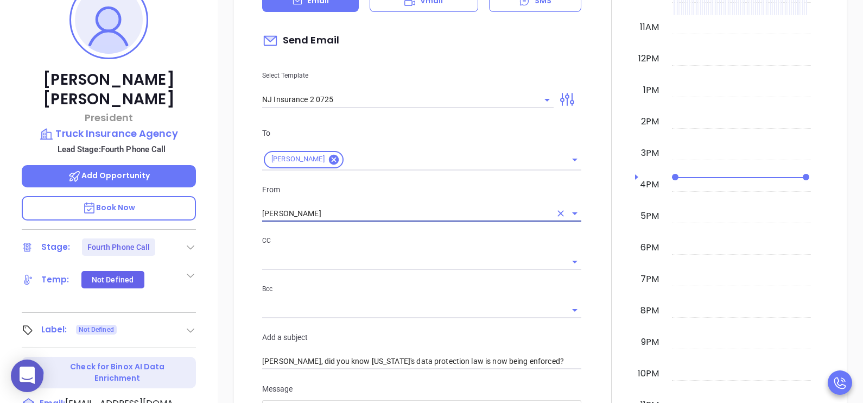
type input "[PERSON_NAME]"
click at [622, 323] on div at bounding box center [611, 403] width 47 height 1027
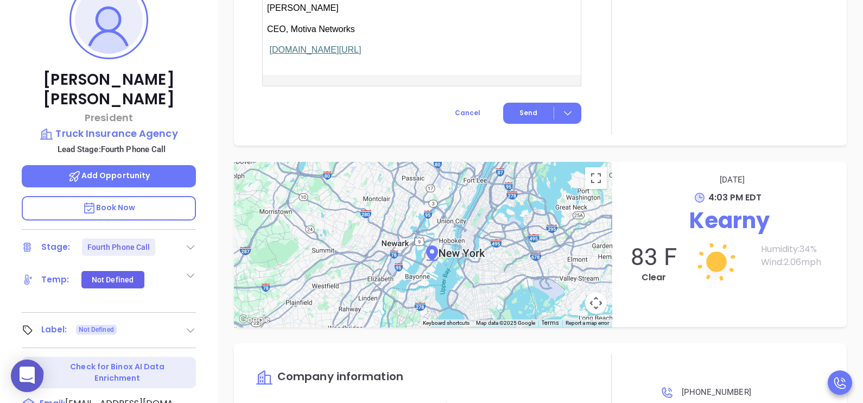
scroll to position [1372, 0]
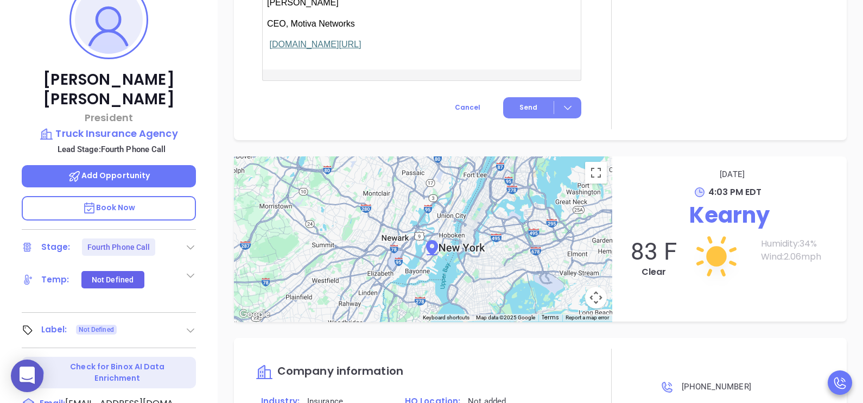
click at [523, 103] on span "Send" at bounding box center [529, 108] width 18 height 10
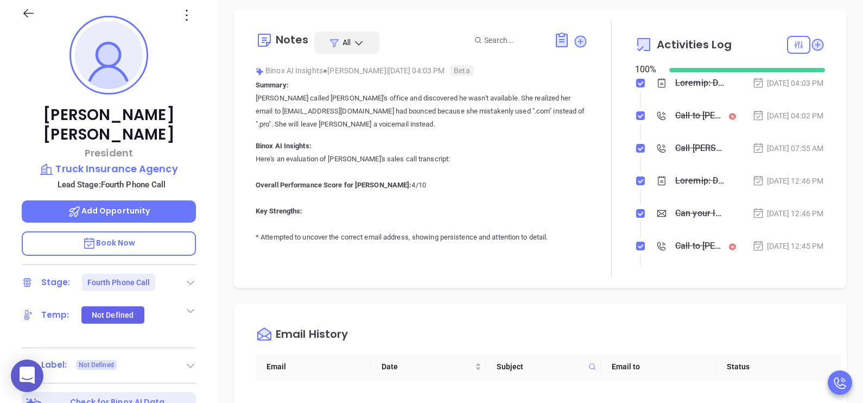
scroll to position [135, 0]
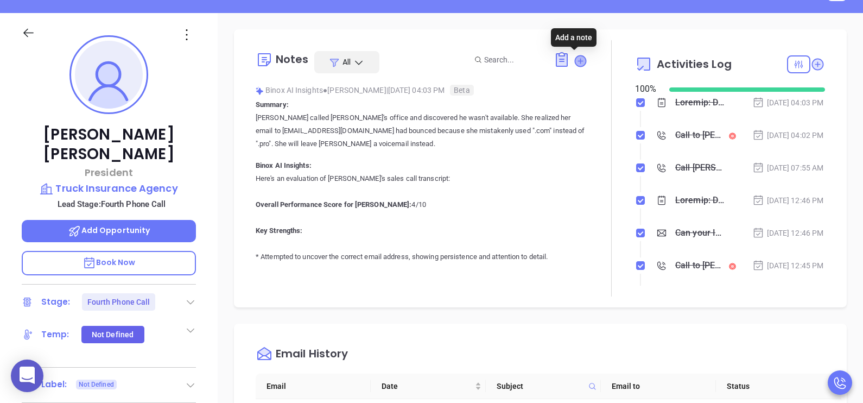
click at [576, 59] on icon at bounding box center [580, 60] width 11 height 11
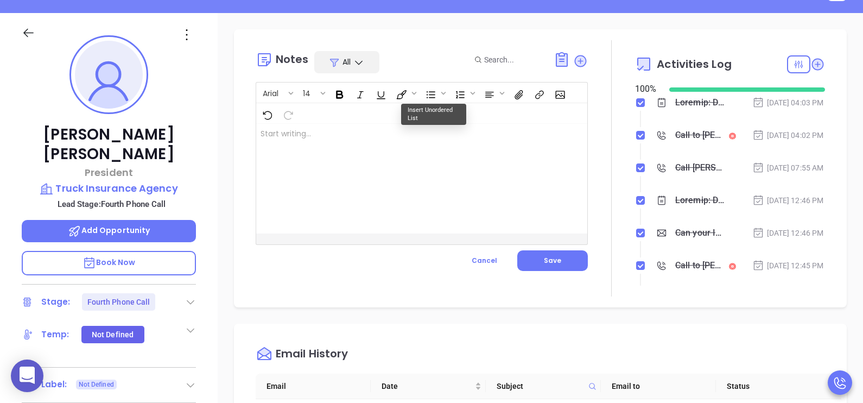
click at [428, 131] on div at bounding box center [410, 179] width 308 height 110
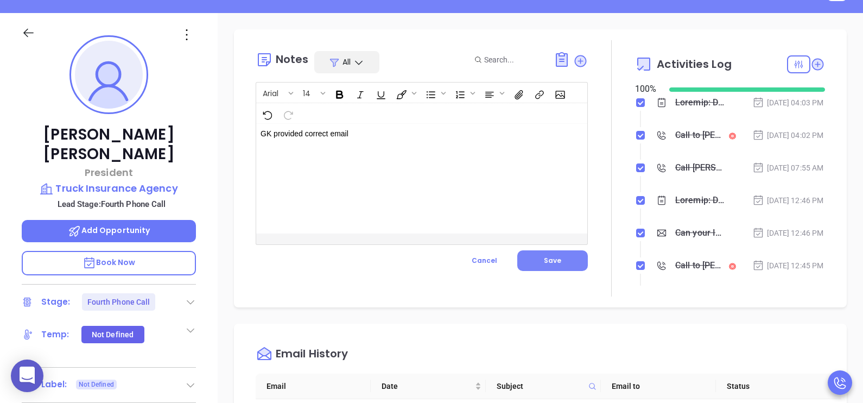
click at [550, 269] on button "Save" at bounding box center [552, 260] width 71 height 21
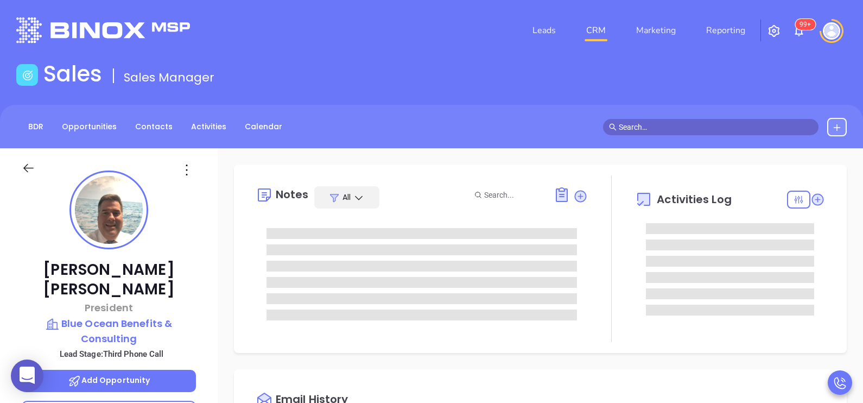
type input "[PERSON_NAME]"
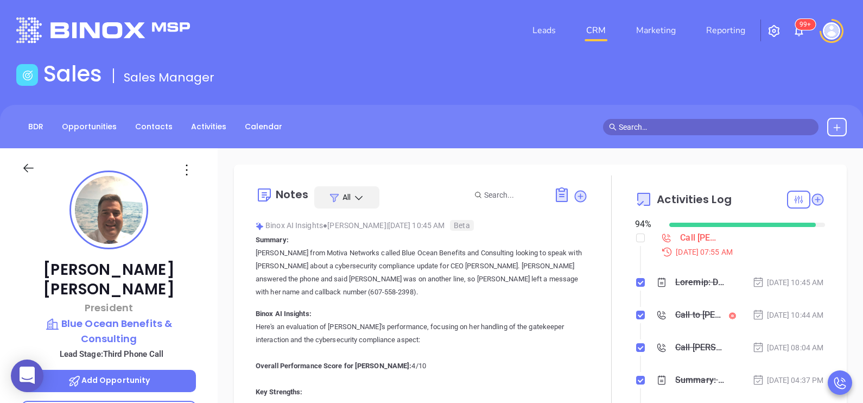
scroll to position [315, 0]
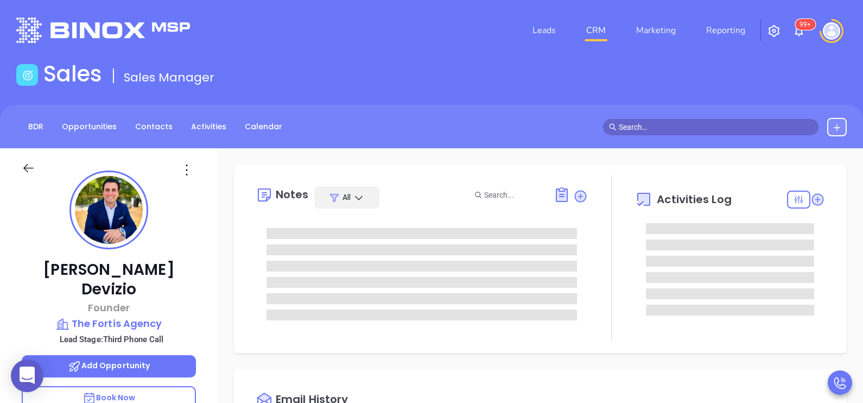
type input "[DATE]"
type input "[PERSON_NAME]"
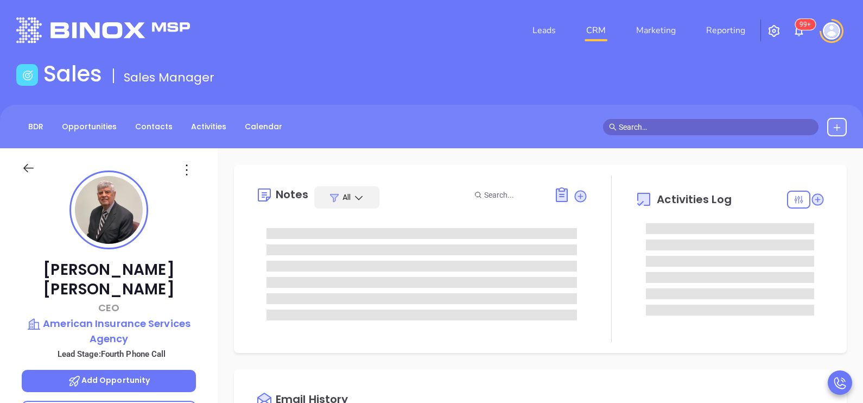
type input "[PERSON_NAME]"
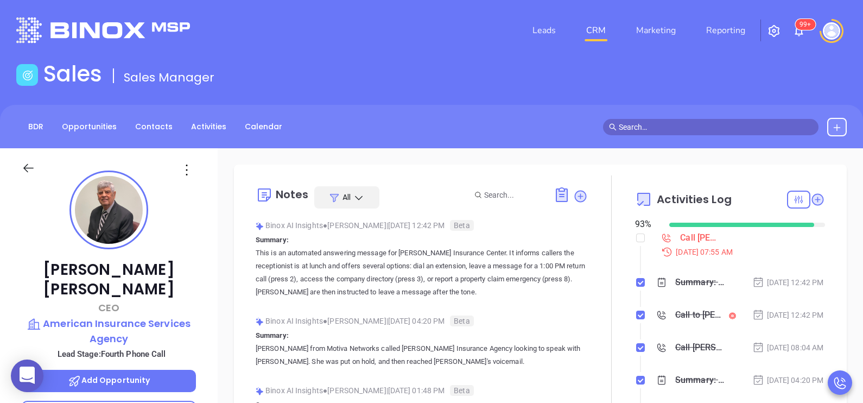
scroll to position [315, 0]
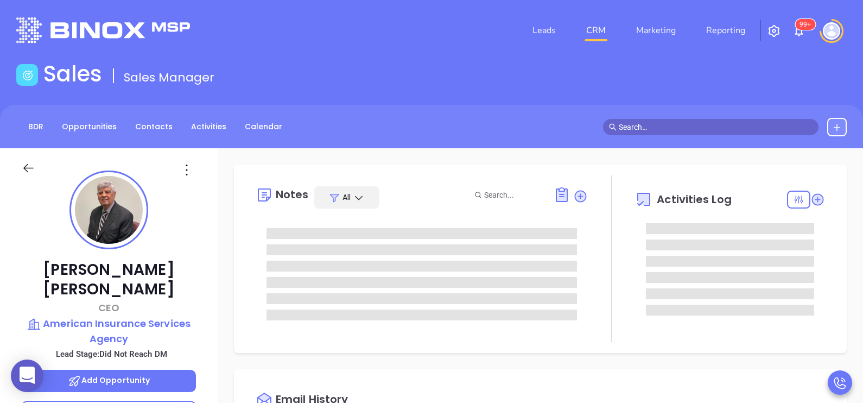
type input "[DATE]"
type input "[PERSON_NAME]"
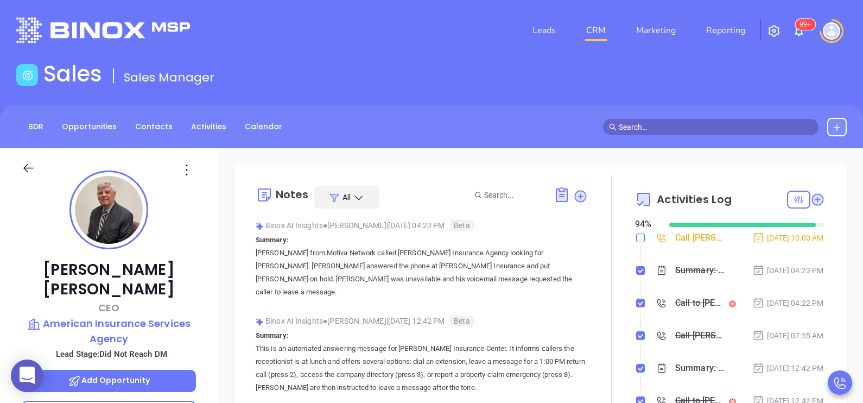
click at [636, 236] on input "checkbox" at bounding box center [640, 237] width 9 height 9
checkbox input "true"
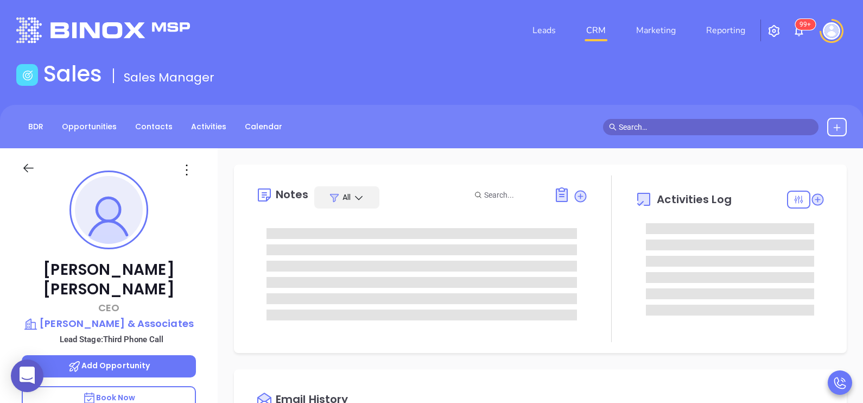
type input "[DATE]"
type input "[PERSON_NAME]"
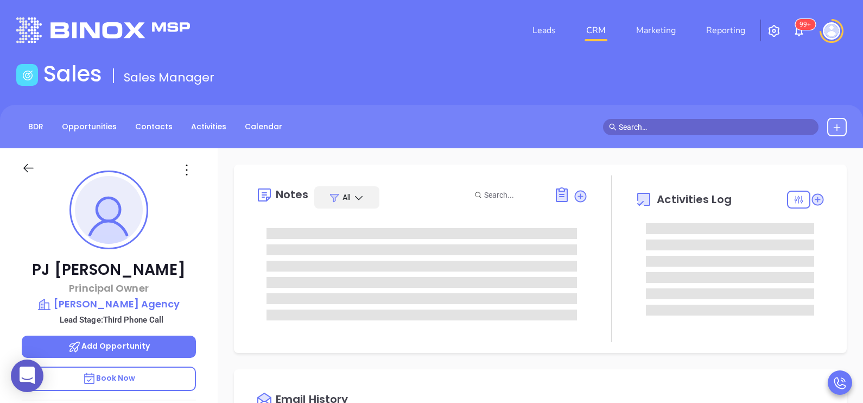
type input "[PERSON_NAME]"
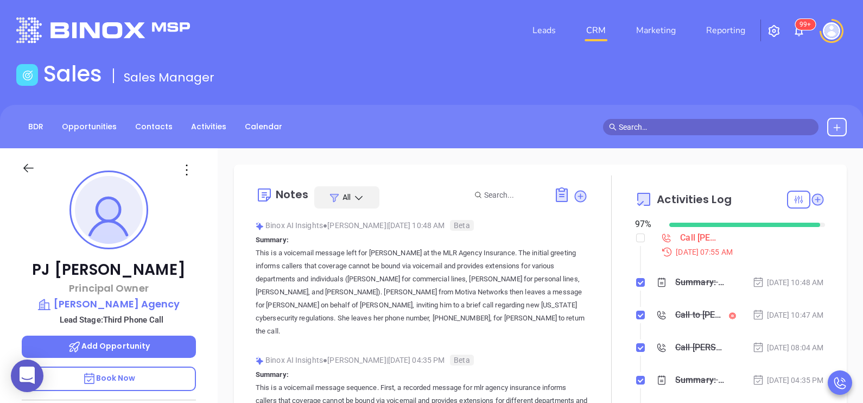
scroll to position [315, 0]
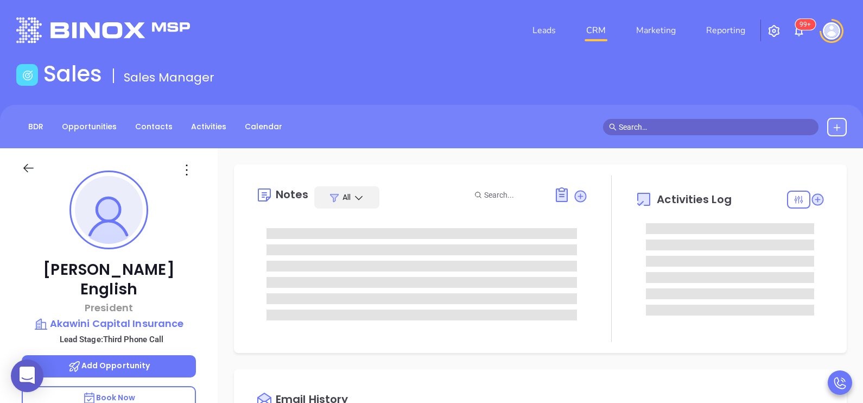
type input "[PERSON_NAME]"
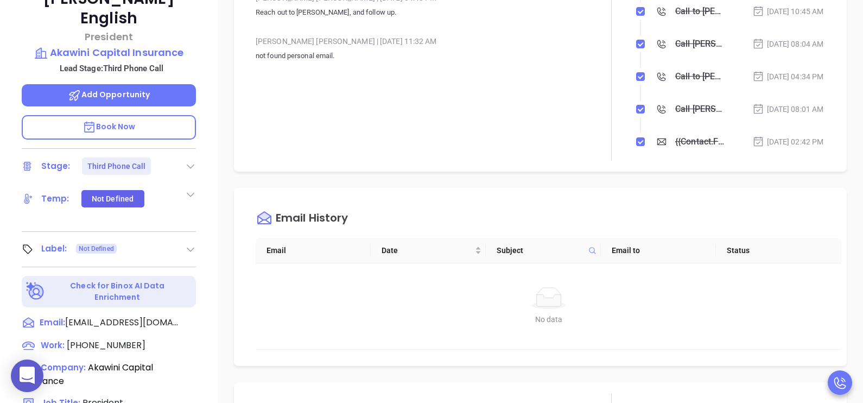
scroll to position [299, 0]
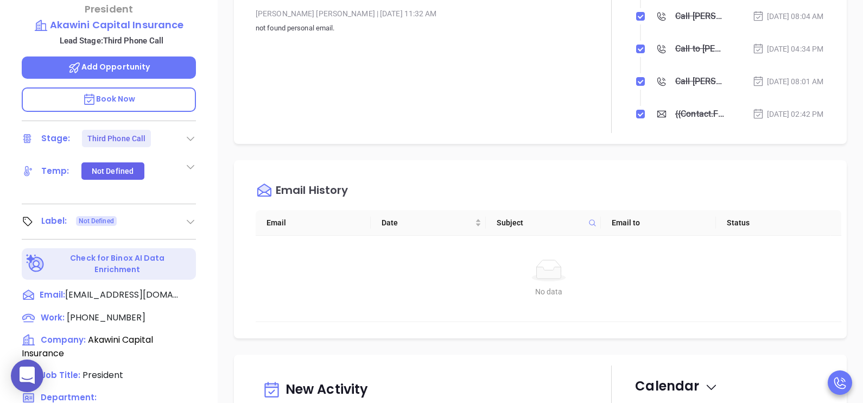
click at [193, 133] on icon at bounding box center [190, 138] width 11 height 11
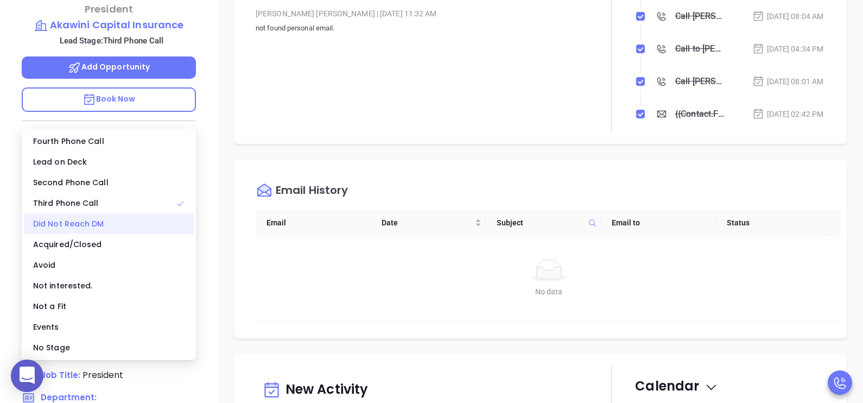
click at [96, 229] on div "Did Not Reach DM" at bounding box center [109, 223] width 170 height 21
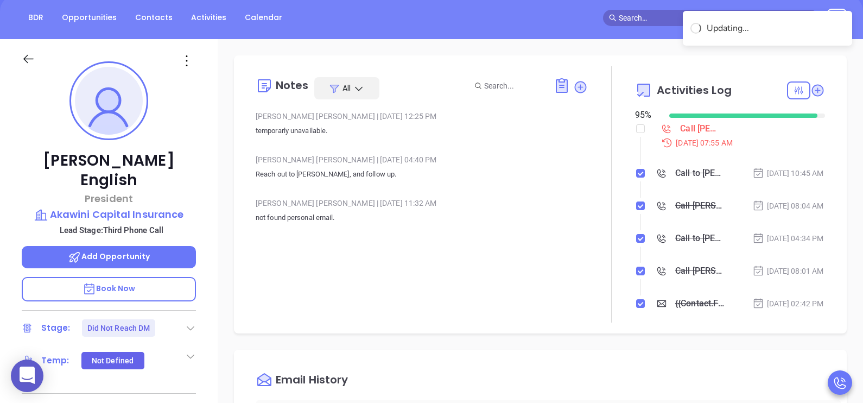
scroll to position [108, 0]
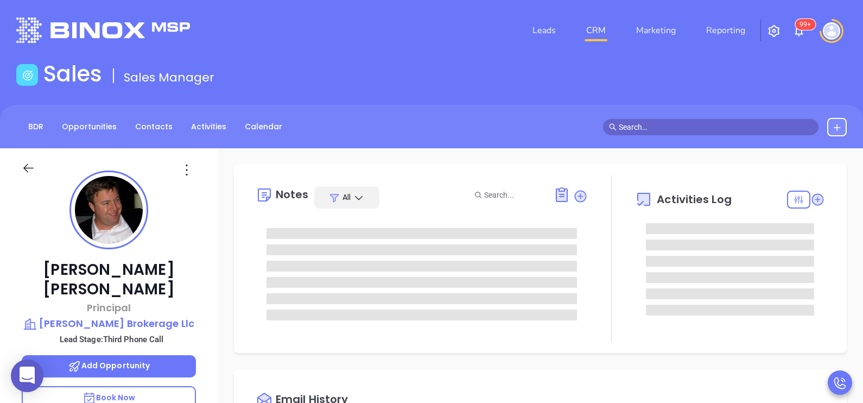
type input "[DATE]"
type input "[PERSON_NAME]"
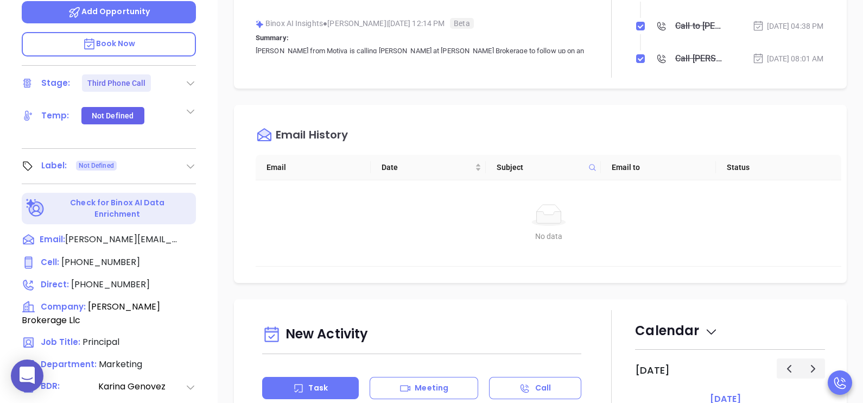
scroll to position [380, 0]
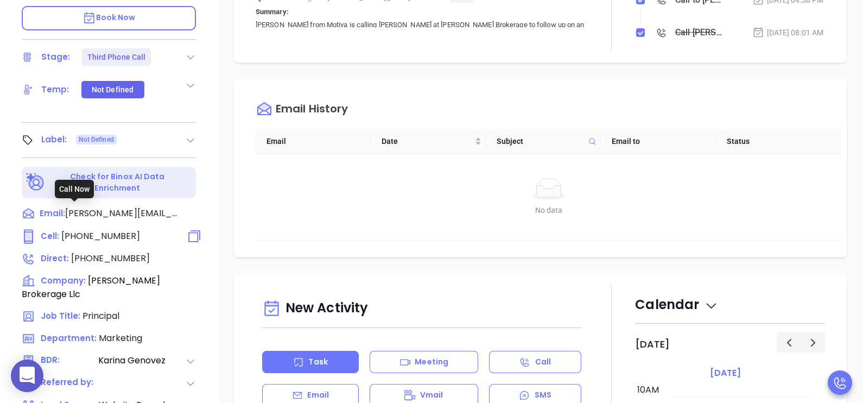
click at [123, 230] on span "[PHONE_NUMBER]" at bounding box center [100, 236] width 79 height 12
type input "[PHONE_NUMBER]"
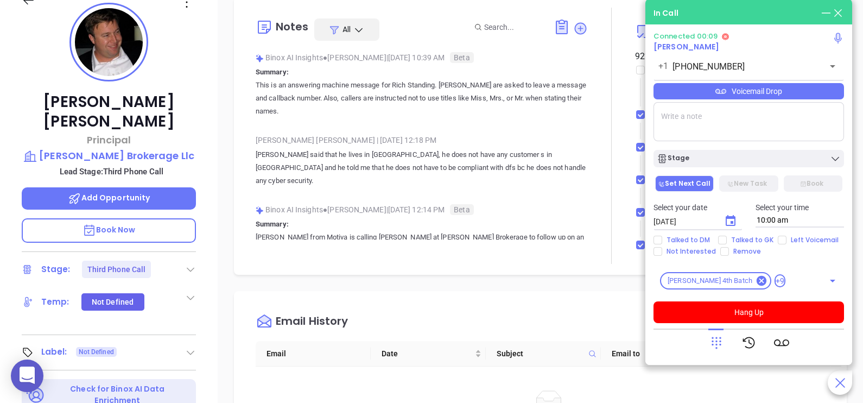
scroll to position [163, 0]
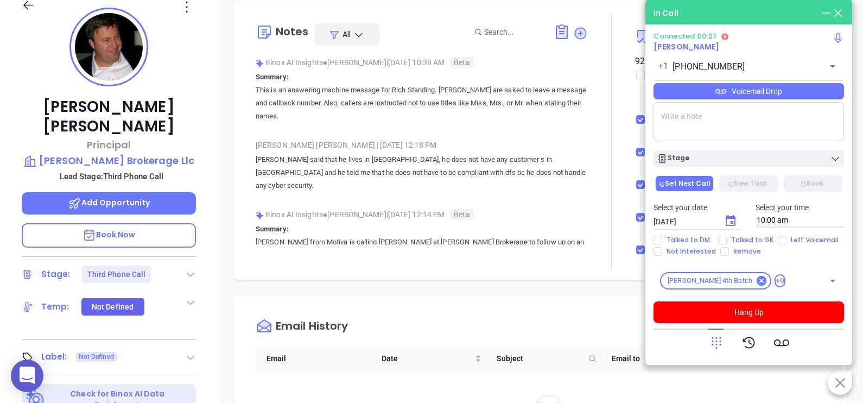
click at [157, 223] on p "Book Now" at bounding box center [109, 235] width 174 height 24
click at [207, 258] on div "Eli Harvey Principal Chadwick Brokerage Llc Lead Stage: Third Phone Call Add Op…" at bounding box center [109, 237] width 218 height 504
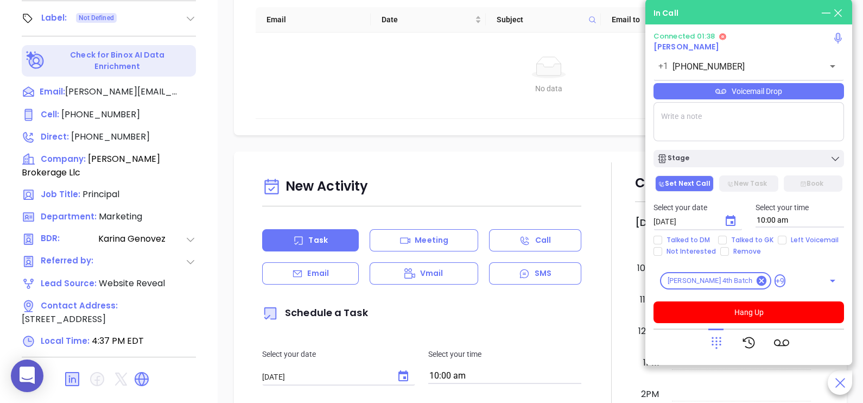
scroll to position [505, 0]
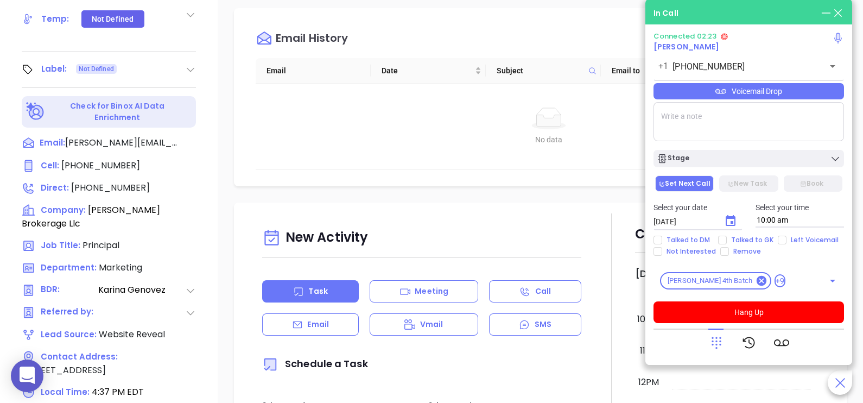
scroll to position [478, 0]
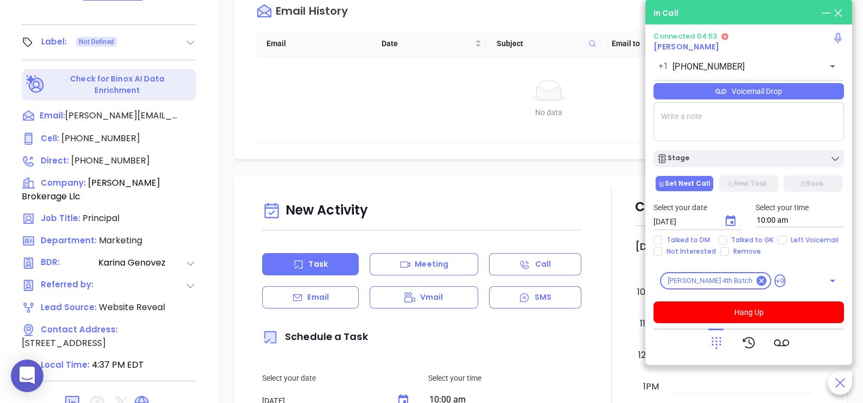
click at [686, 129] on textarea at bounding box center [749, 121] width 191 height 39
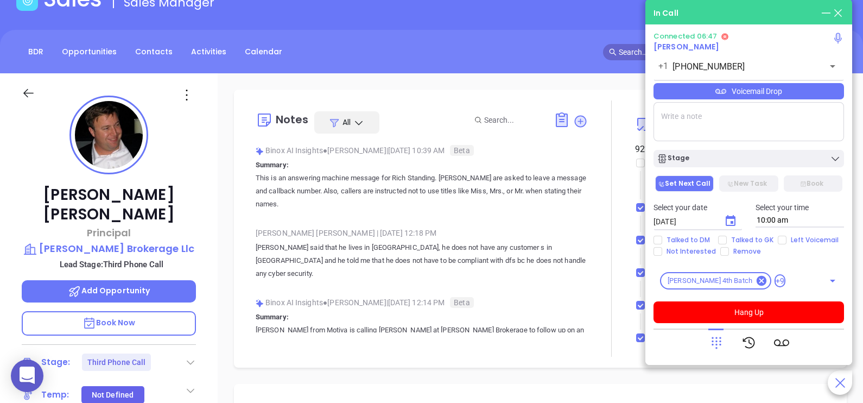
scroll to position [0, 0]
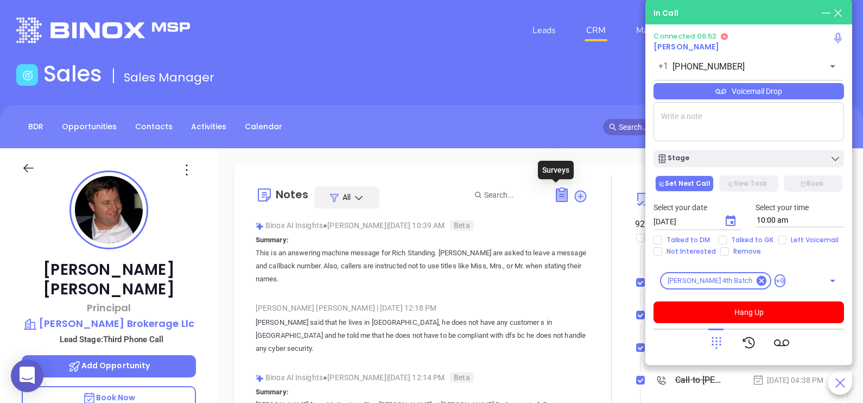
click at [559, 197] on icon at bounding box center [562, 195] width 11 height 12
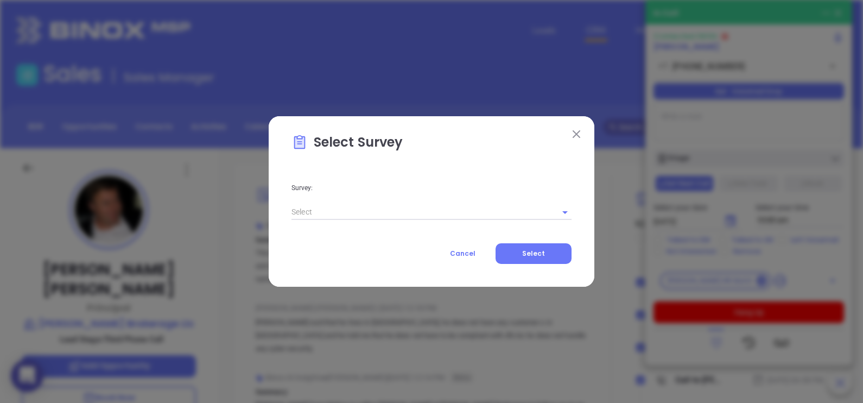
click at [559, 210] on icon "Open" at bounding box center [565, 212] width 13 height 13
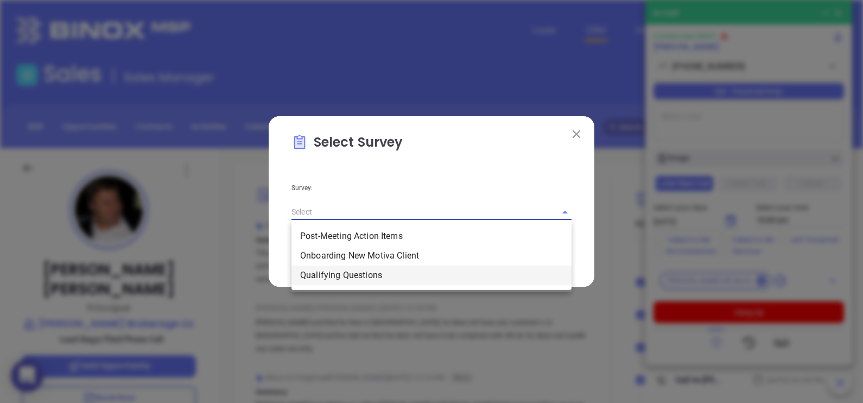
click at [448, 277] on li "Qualifying Questions" at bounding box center [432, 276] width 280 height 20
type input "Qualifying Questions"
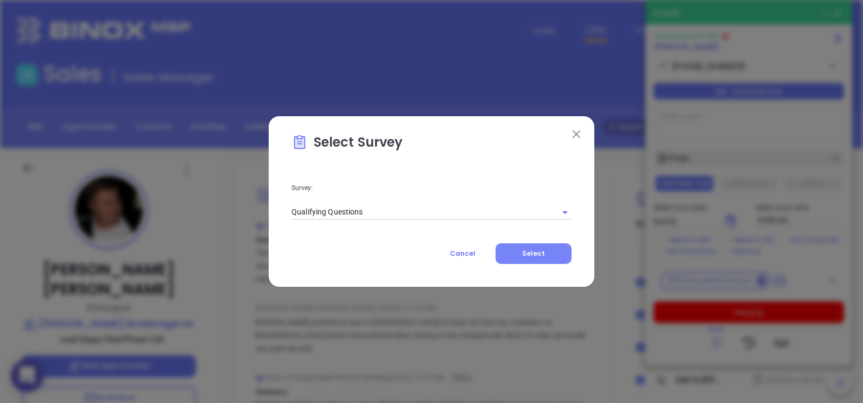
click at [527, 258] on button "Select" at bounding box center [534, 253] width 76 height 21
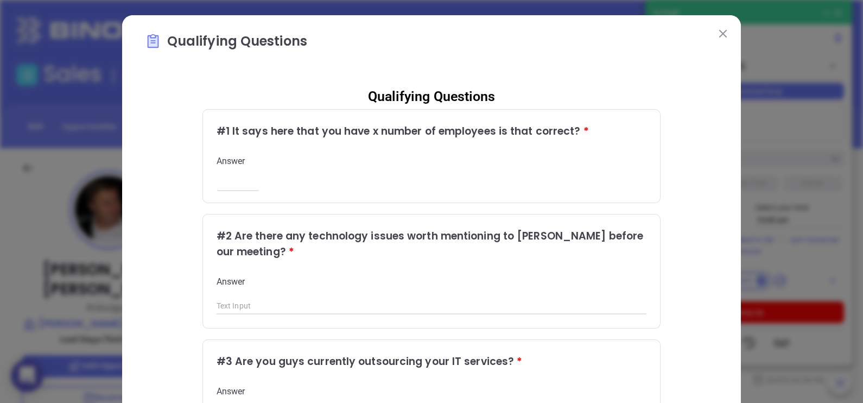
click at [224, 176] on div "Answer ​" at bounding box center [432, 172] width 431 height 34
click at [219, 187] on input "number" at bounding box center [238, 183] width 43 height 9
type input "4"
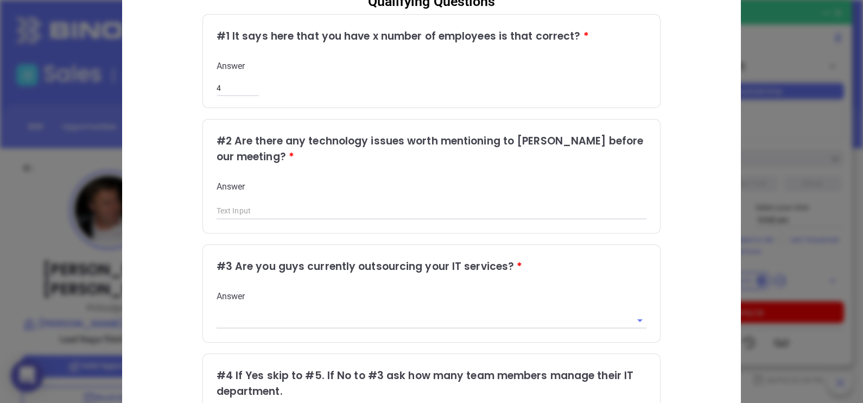
scroll to position [98, 0]
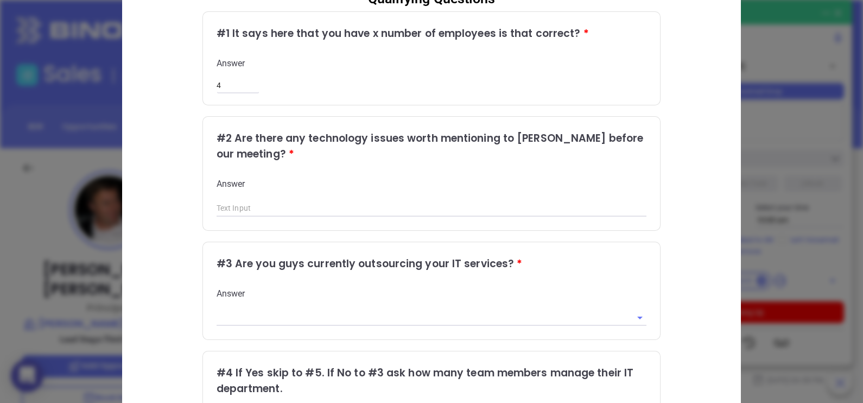
click at [400, 204] on input "text" at bounding box center [432, 208] width 431 height 16
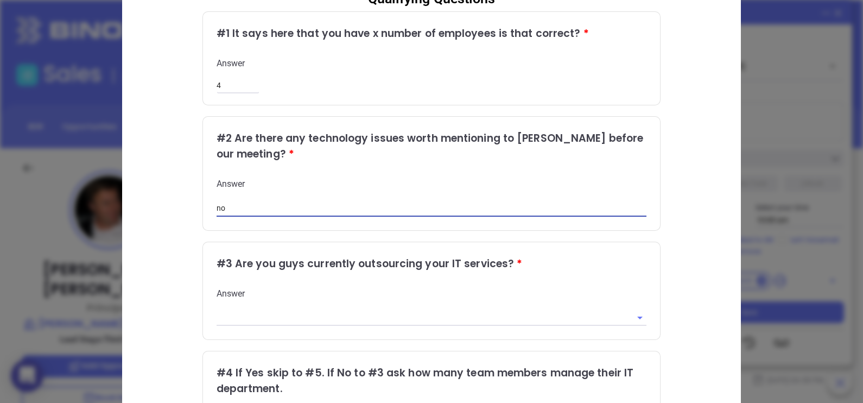
type input "No"
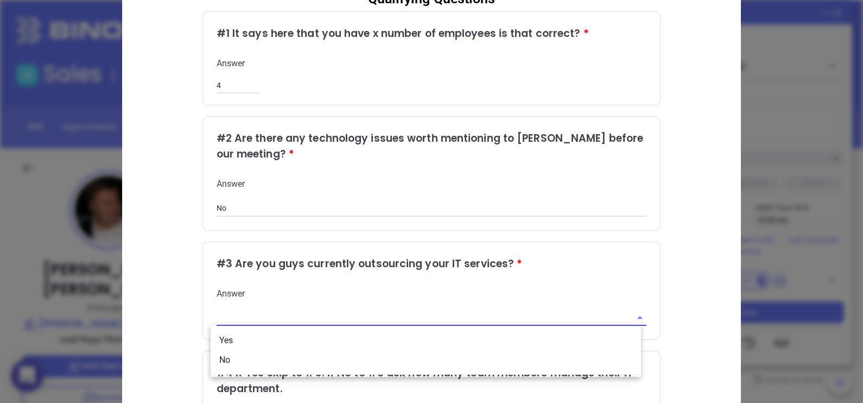
click at [334, 316] on input "text" at bounding box center [417, 318] width 400 height 16
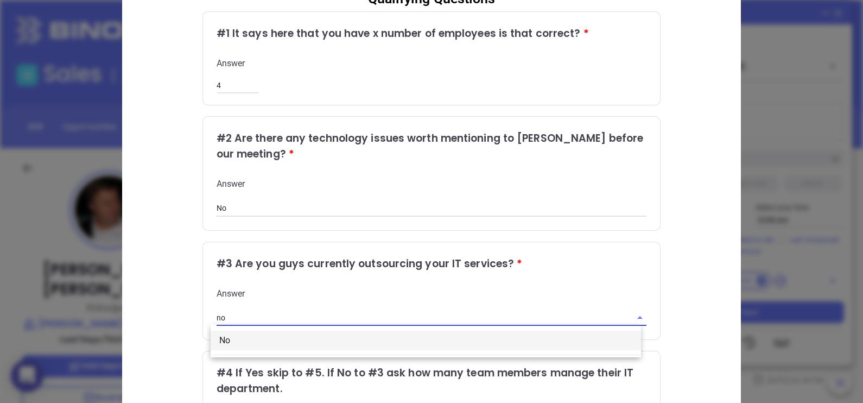
click at [321, 339] on li "No" at bounding box center [426, 341] width 431 height 20
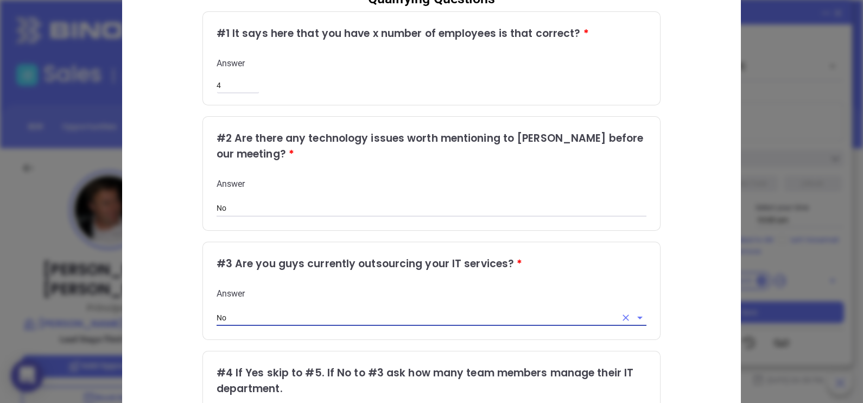
type input "No"
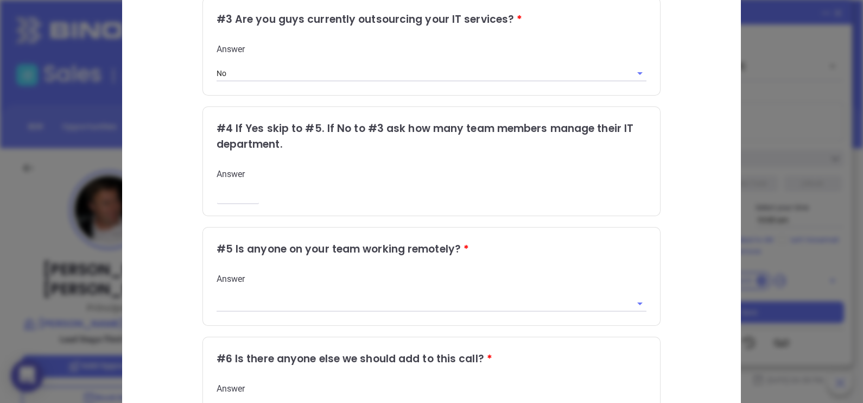
scroll to position [356, 0]
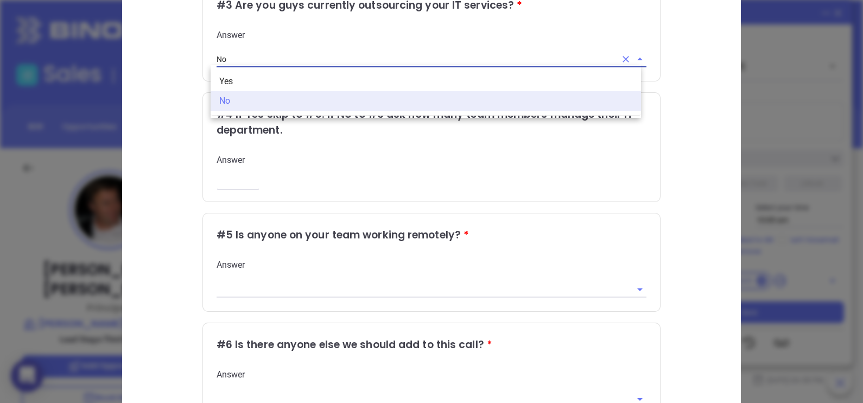
click at [234, 55] on input "No" at bounding box center [417, 60] width 400 height 16
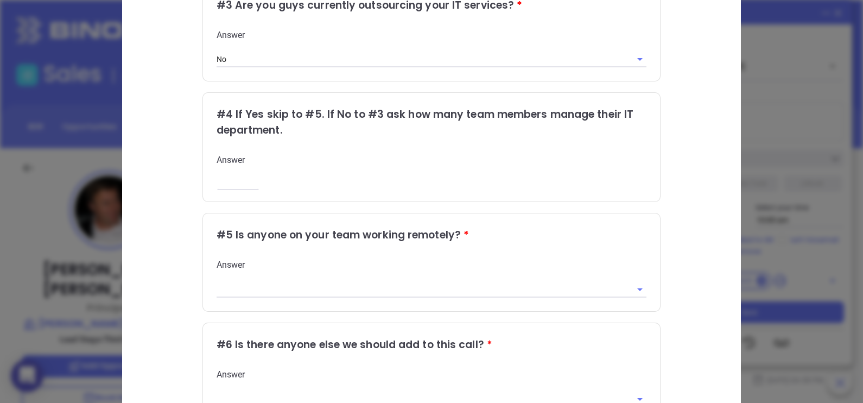
click at [242, 178] on input "number" at bounding box center [238, 182] width 43 height 9
click at [240, 289] on input "text" at bounding box center [417, 289] width 400 height 16
type input "Hybrid"
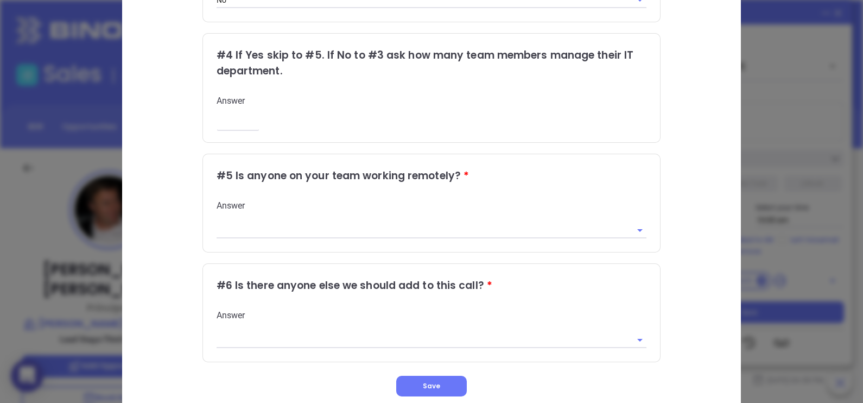
scroll to position [458, 0]
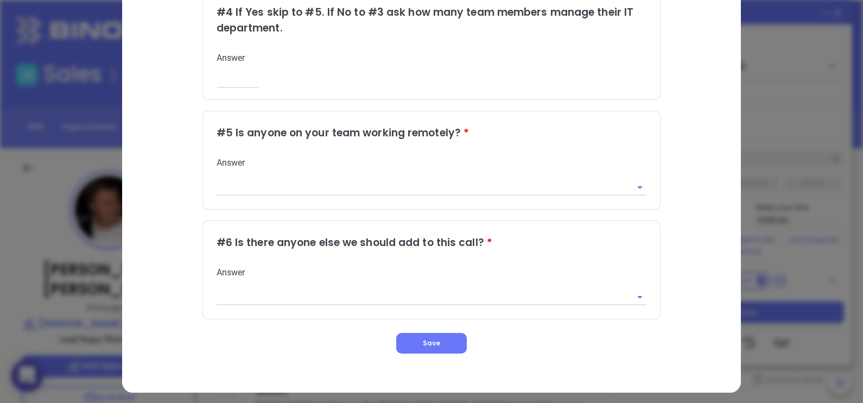
click at [258, 191] on div at bounding box center [432, 187] width 431 height 16
click at [282, 190] on input "hybrid" at bounding box center [417, 187] width 400 height 16
type input "hybrid"
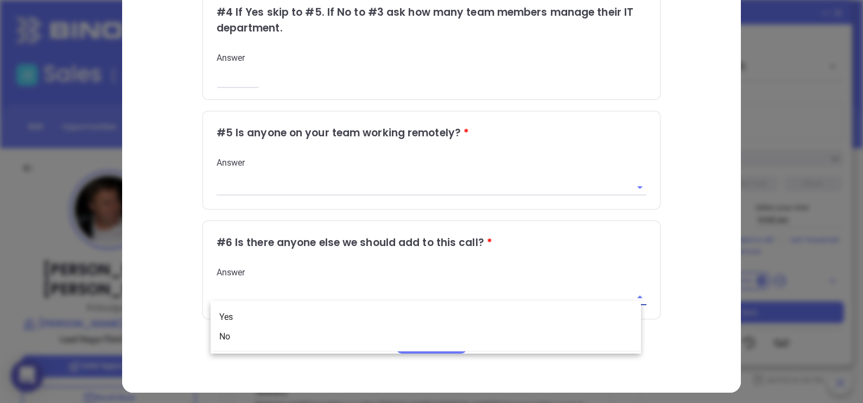
click at [281, 289] on input "text" at bounding box center [417, 297] width 400 height 16
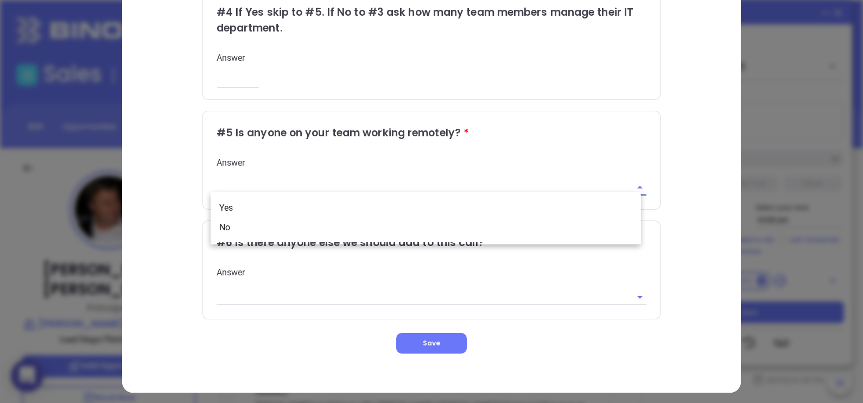
click at [275, 183] on input "text" at bounding box center [417, 187] width 400 height 16
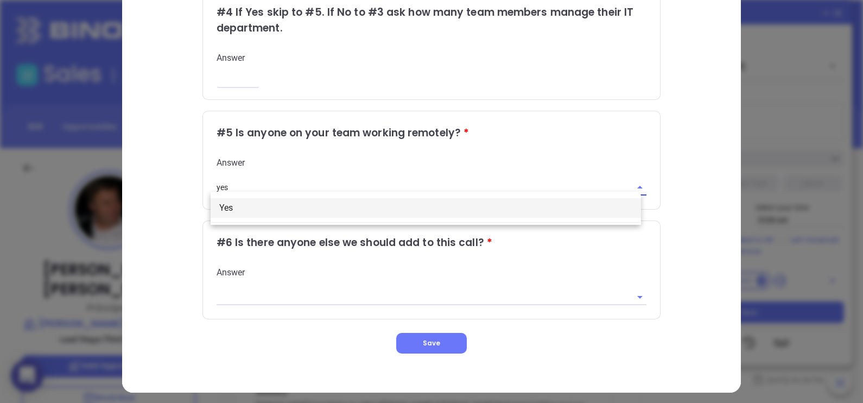
type input "yes"
click at [238, 296] on input "text" at bounding box center [417, 297] width 400 height 16
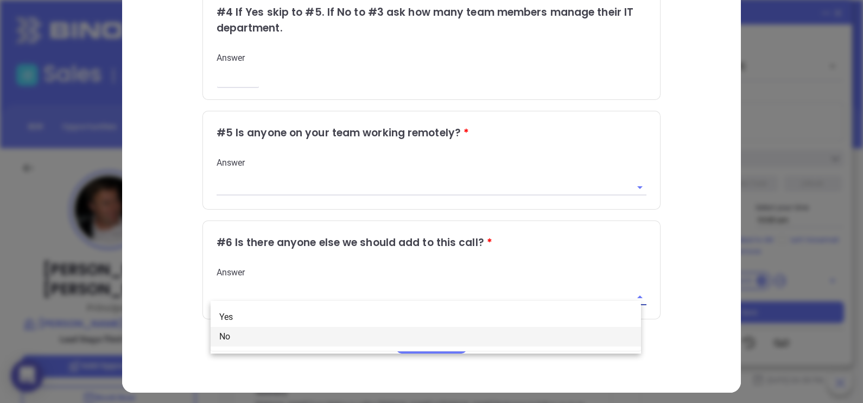
click at [256, 339] on li "No" at bounding box center [426, 337] width 431 height 20
type input "No"
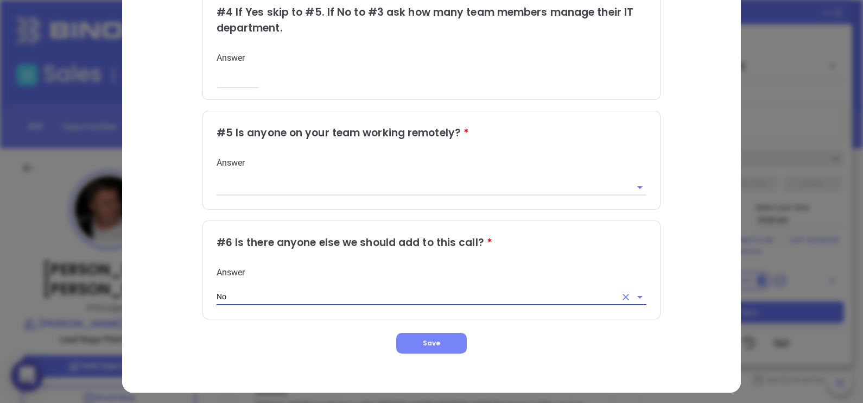
click at [432, 339] on span "Save" at bounding box center [431, 342] width 17 height 9
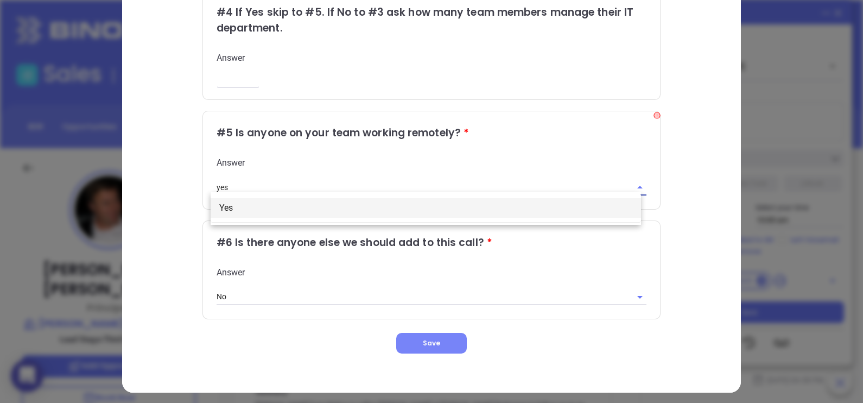
drag, startPoint x: 381, startPoint y: 200, endPoint x: 435, endPoint y: 331, distance: 141.9
click at [435, 331] on body "0 Leads CRM Marketing Reporting 99+ Financial Leads Leads Sales Sales Manager B…" at bounding box center [431, 201] width 863 height 403
type input "yes"
click at [435, 333] on button "Save" at bounding box center [431, 343] width 71 height 21
click at [232, 212] on li "Yes" at bounding box center [426, 208] width 431 height 20
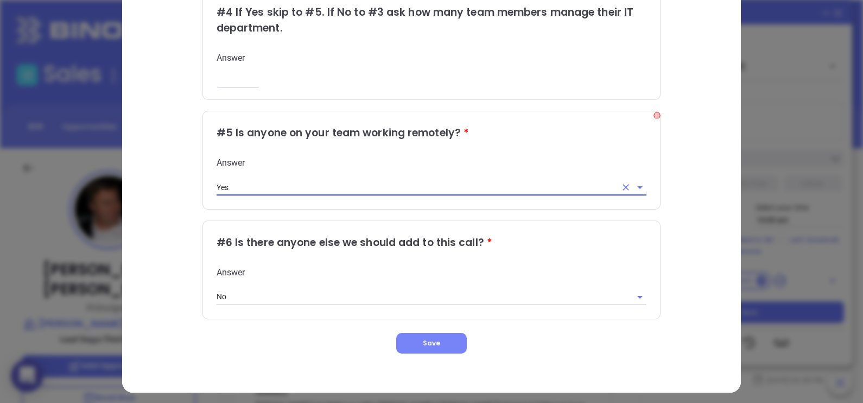
type input "Yes"
click at [423, 338] on span "Save" at bounding box center [431, 342] width 17 height 9
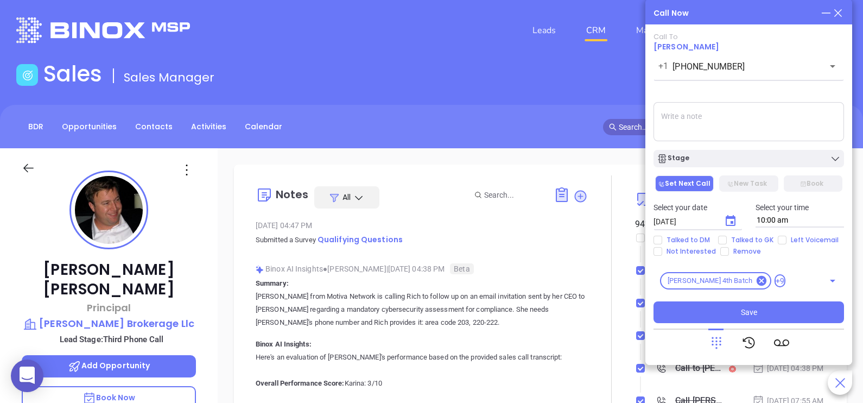
click at [760, 130] on textarea at bounding box center [749, 121] width 191 height 39
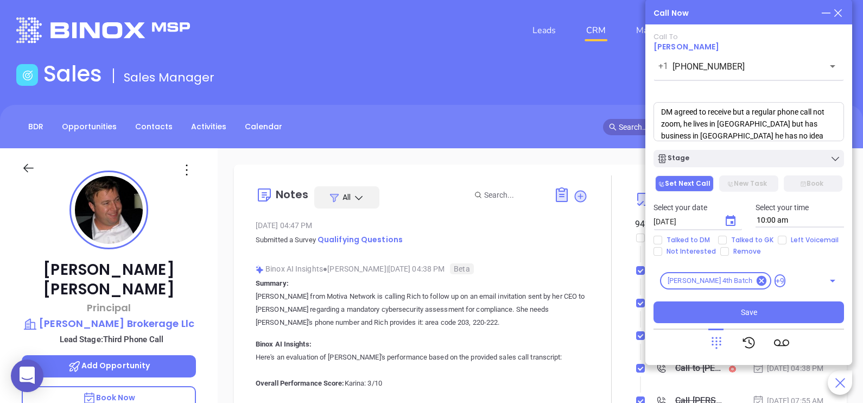
scroll to position [16, 0]
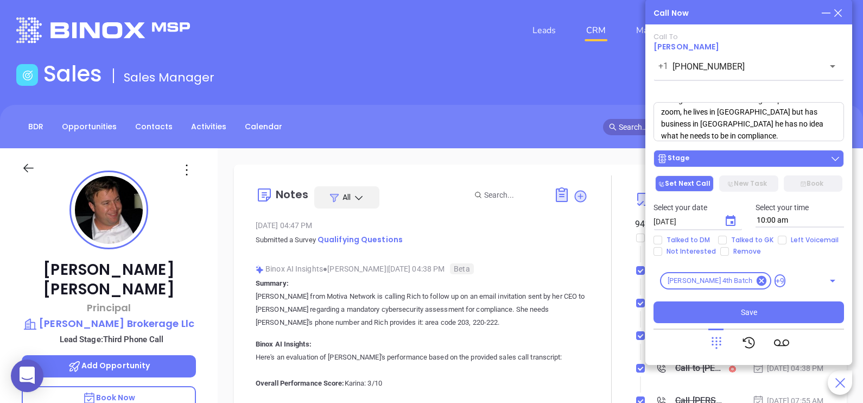
type textarea "DM agreed to receive but a regular phone call not zoom, he lives in [GEOGRAPHIC…"
click at [734, 156] on div "Stage" at bounding box center [749, 158] width 184 height 11
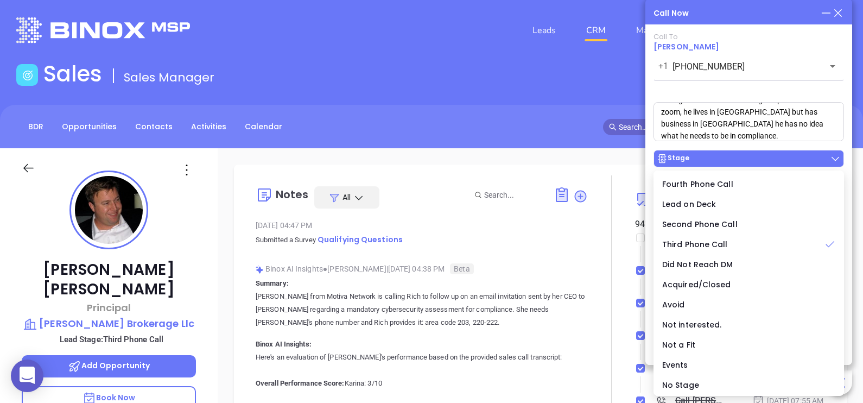
click at [734, 156] on div "Stage" at bounding box center [749, 158] width 184 height 11
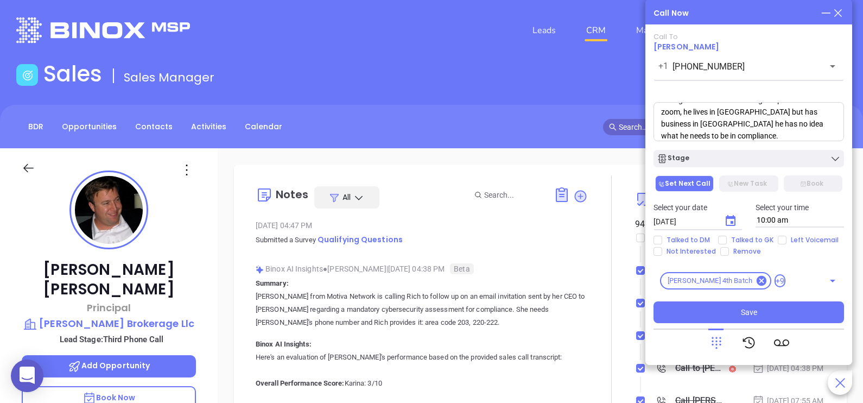
click at [690, 244] on div "Talked to DM Talked to GK Left Voicemail Not Interested Remove" at bounding box center [749, 246] width 204 height 20
click at [687, 242] on span "Talked to DM" at bounding box center [688, 240] width 52 height 9
click at [662, 242] on input "Talked to DM" at bounding box center [658, 240] width 9 height 9
checkbox input "true"
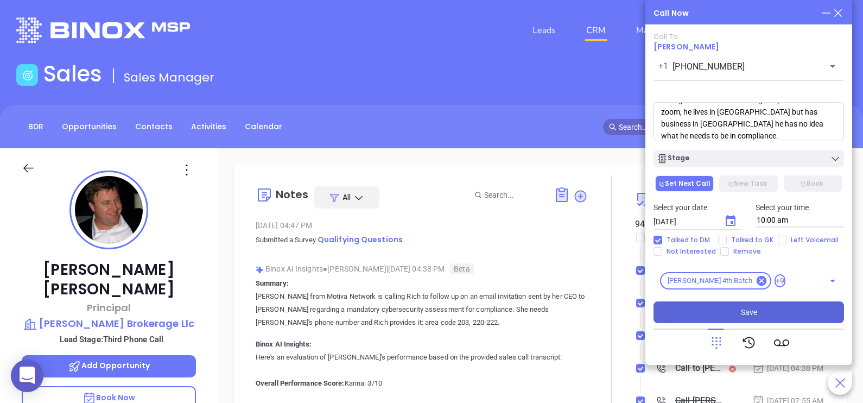
click at [732, 315] on button "Save" at bounding box center [749, 312] width 191 height 22
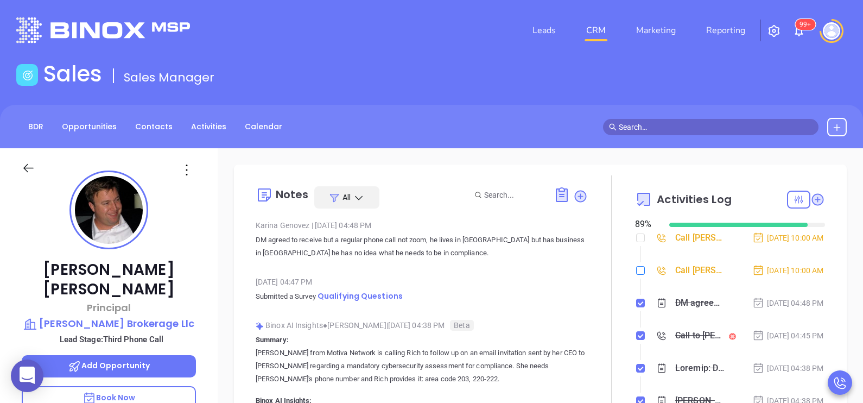
click at [636, 275] on input "checkbox" at bounding box center [640, 270] width 9 height 9
checkbox input "true"
click at [636, 237] on input "checkbox" at bounding box center [640, 237] width 9 height 9
checkbox input "true"
click at [608, 287] on div at bounding box center [611, 303] width 47 height 256
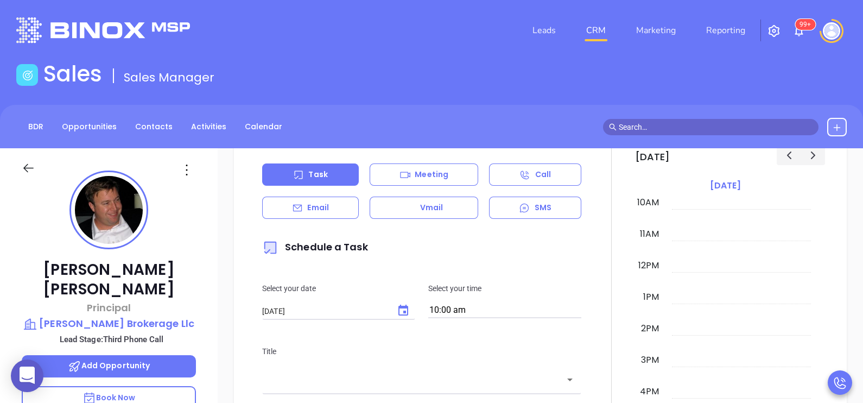
scroll to position [542, 0]
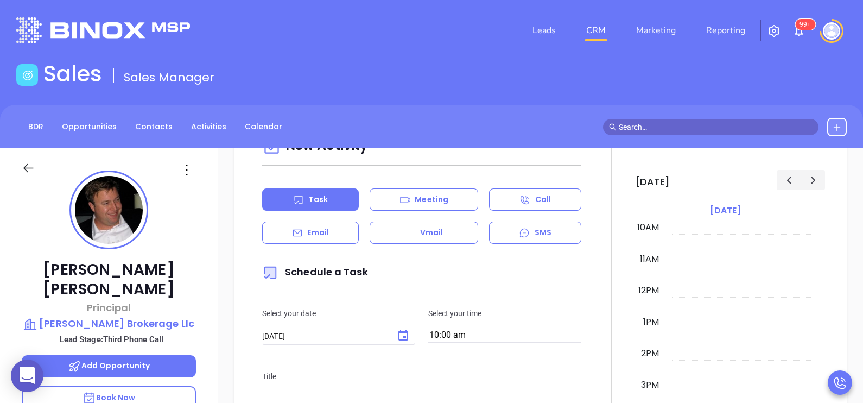
click at [207, 345] on div "Eli Harvey Principal Chadwick Brokerage Llc Lead Stage: Third Phone Call Add Op…" at bounding box center [109, 400] width 218 height 504
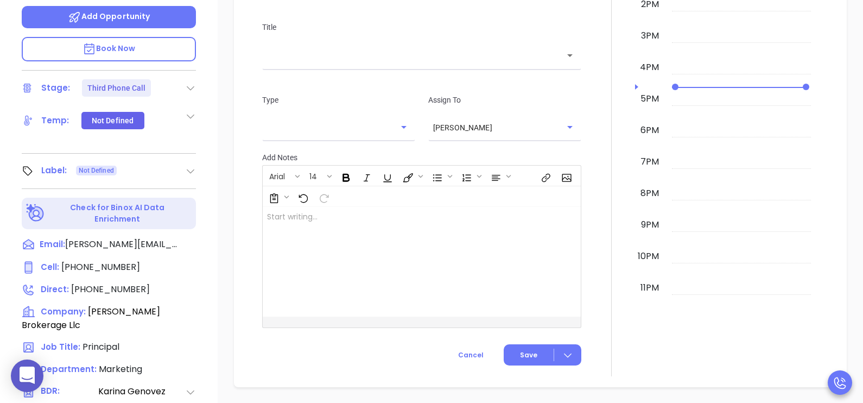
scroll to position [353, 0]
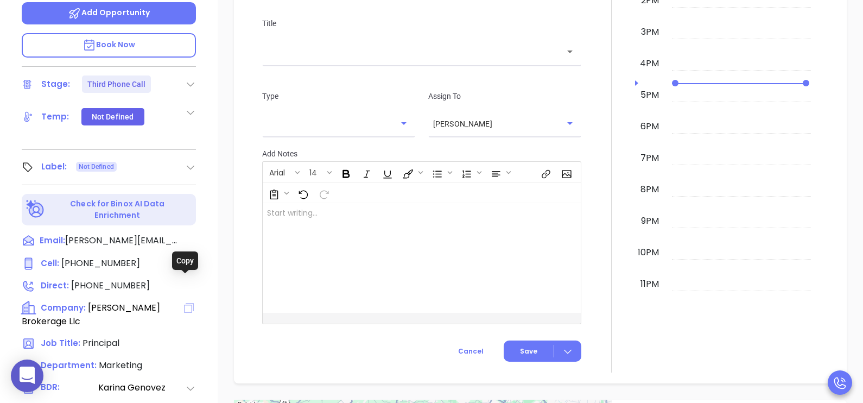
click at [189, 301] on icon at bounding box center [188, 307] width 13 height 13
click at [598, 236] on div at bounding box center [611, 71] width 47 height 604
click at [185, 301] on icon at bounding box center [188, 307] width 13 height 13
click at [211, 68] on div "Eli Harvey Principal Chadwick Brokerage Llc Lead Stage: Third Phone Call Add Op…" at bounding box center [109, 47] width 218 height 504
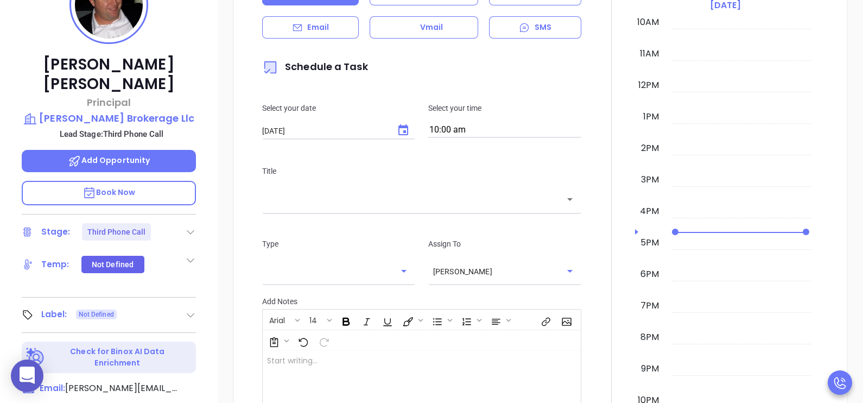
scroll to position [190, 0]
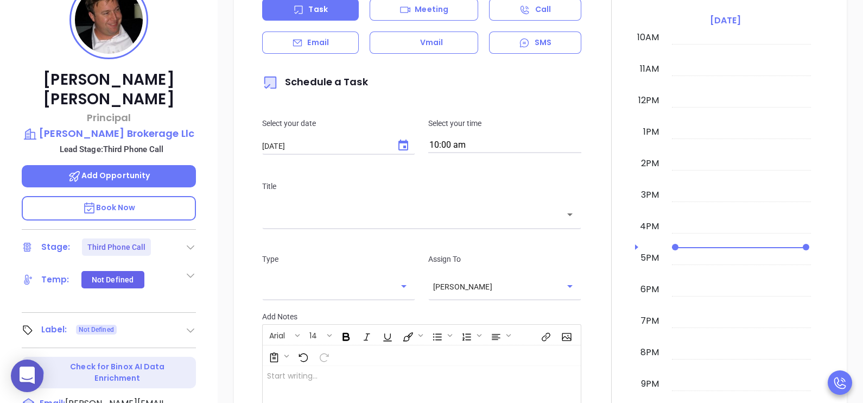
click at [180, 165] on p "Add Opportunity" at bounding box center [109, 176] width 174 height 22
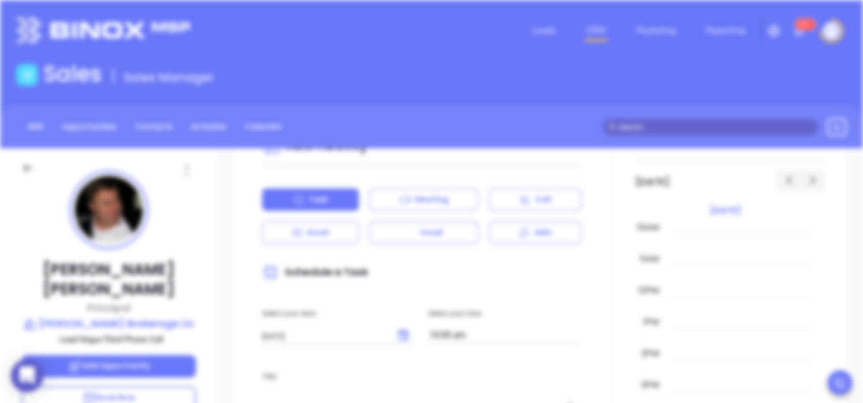
type input "Eli Harvey"
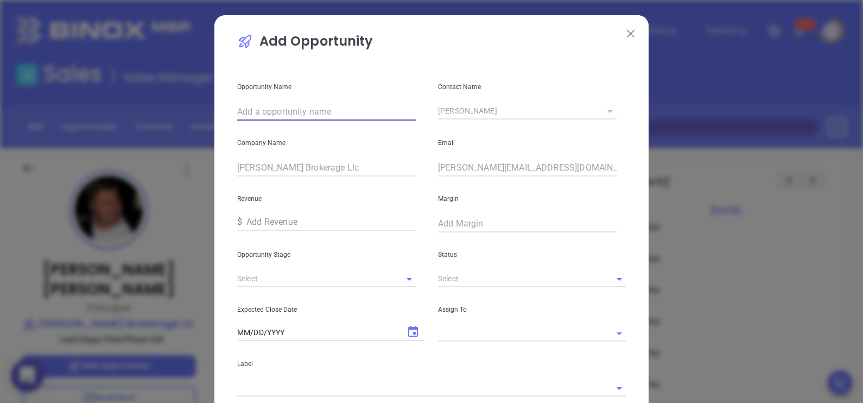
click at [380, 112] on input "text" at bounding box center [326, 111] width 179 height 17
paste input "[PERSON_NAME] Brokerage Llc"
type input "[PERSON_NAME] Brokerage Llc"
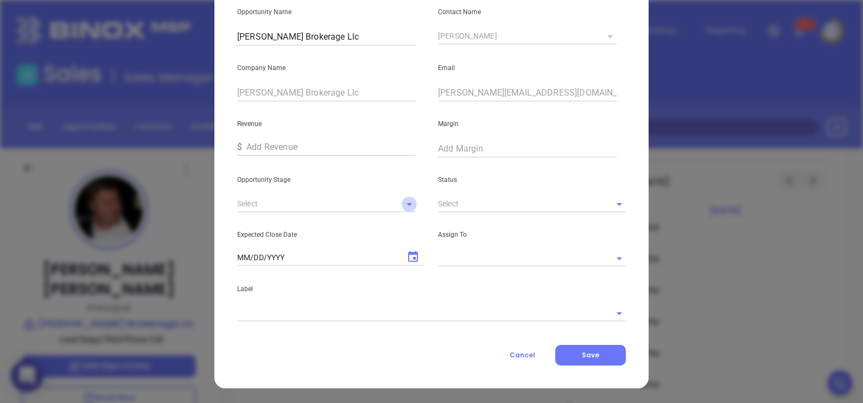
click at [403, 206] on icon "Open" at bounding box center [409, 204] width 13 height 13
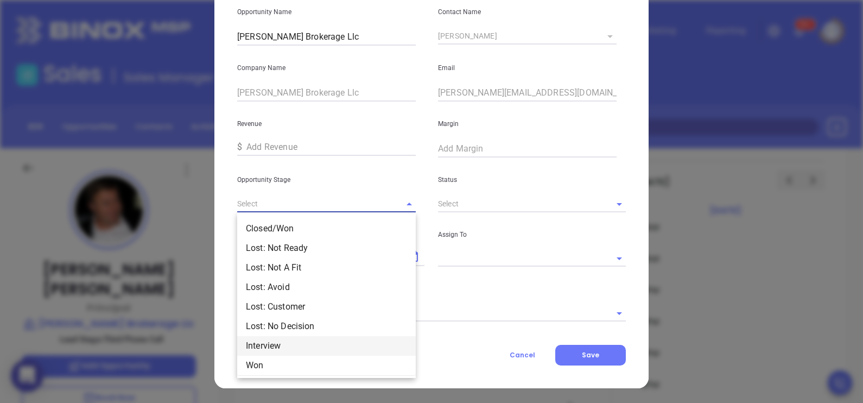
click at [288, 348] on li "Interview" at bounding box center [326, 346] width 179 height 20
type input "Interview"
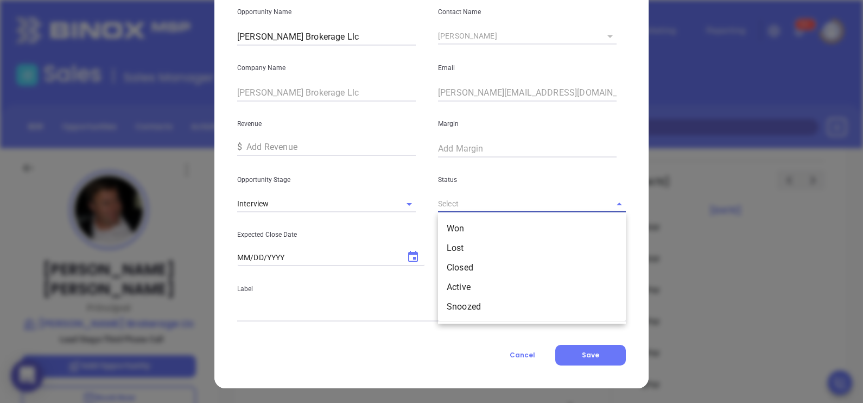
click at [523, 197] on input "text" at bounding box center [516, 204] width 157 height 16
click at [467, 277] on li "Active" at bounding box center [532, 287] width 188 height 20
type input "Active"
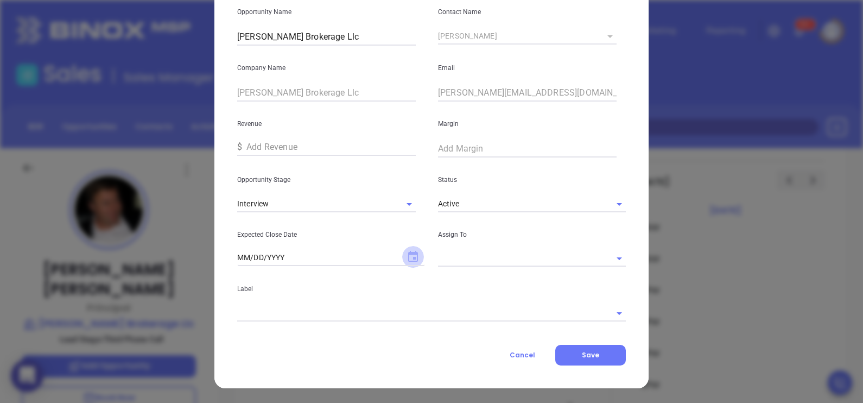
click at [413, 257] on icon "Choose date" at bounding box center [413, 256] width 10 height 11
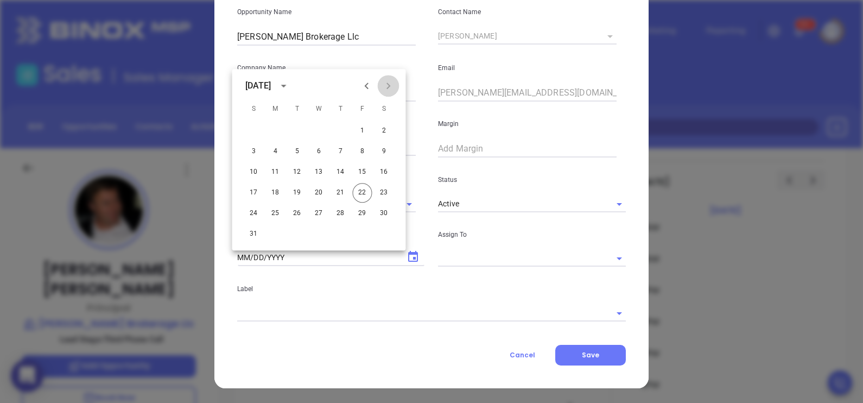
click at [388, 89] on icon "Next month" at bounding box center [389, 86] width 4 height 7
click at [283, 191] on button "22" at bounding box center [276, 193] width 20 height 20
type input "09/22/2025"
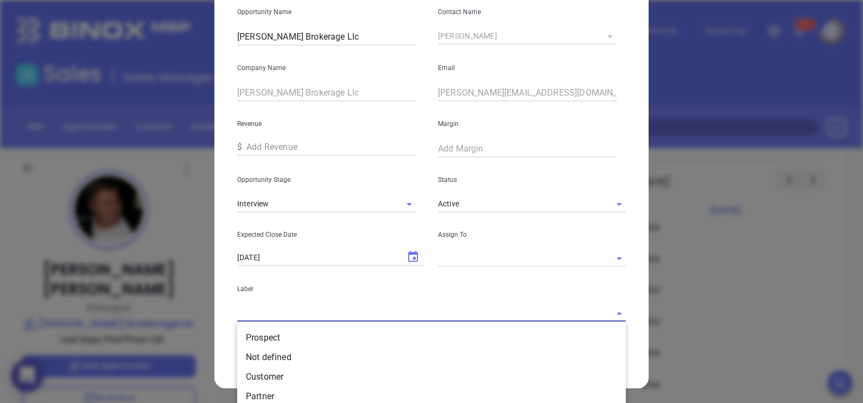
click at [368, 306] on input "text" at bounding box center [416, 313] width 358 height 16
click at [350, 331] on li "Prospect" at bounding box center [431, 338] width 389 height 20
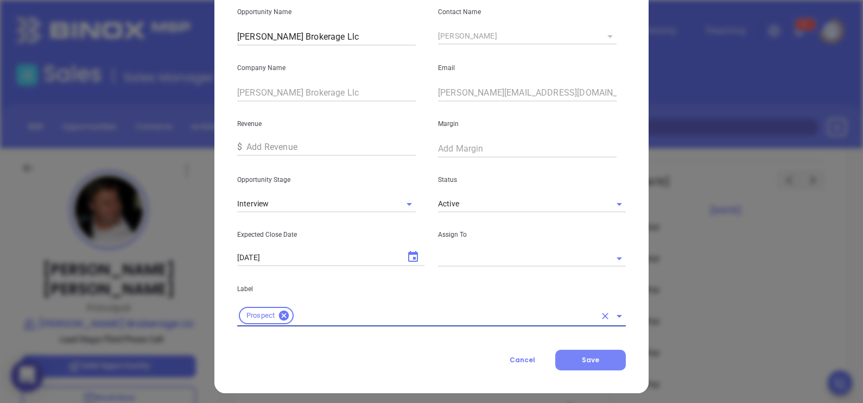
click at [592, 352] on button "Save" at bounding box center [590, 360] width 71 height 21
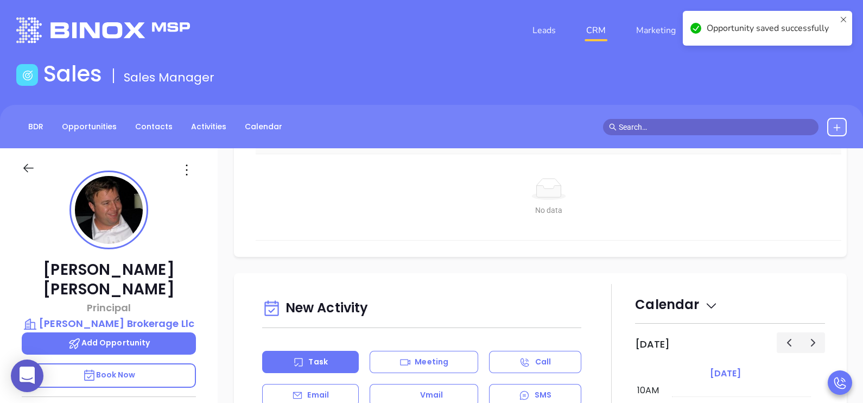
scroll to position [706, 0]
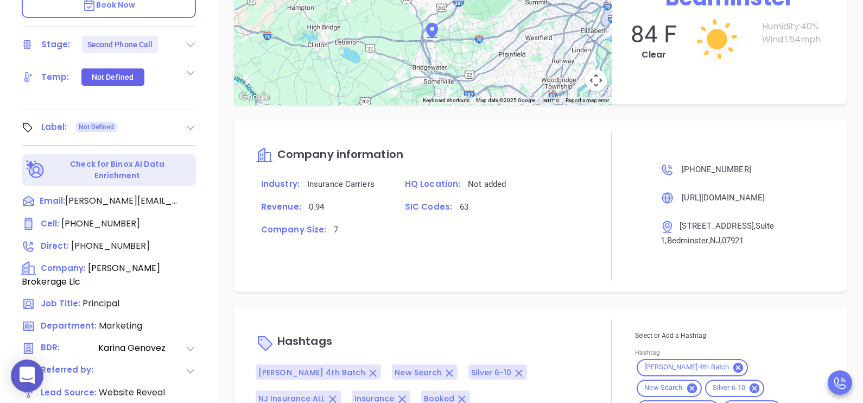
scroll to position [505, 0]
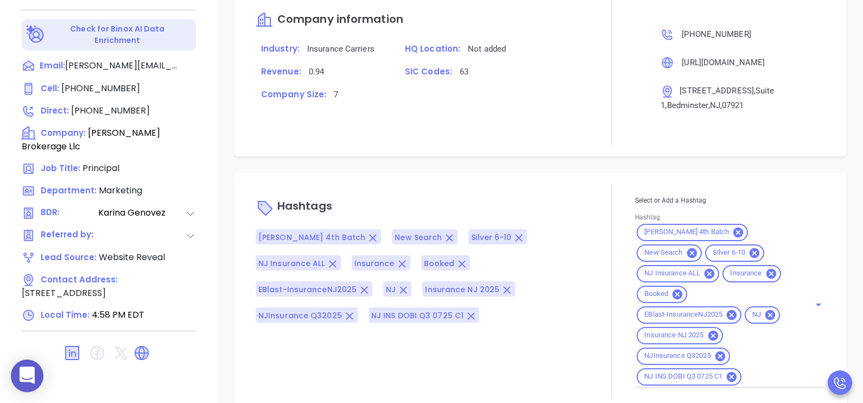
click at [756, 347] on div "Milton 4th Batch New Search Silver 6-10 NJ Insurance ALL Insurance Booked EBlas…" at bounding box center [730, 305] width 190 height 166
type input "opp"
click at [738, 394] on li "Opportunity" at bounding box center [728, 404] width 186 height 20
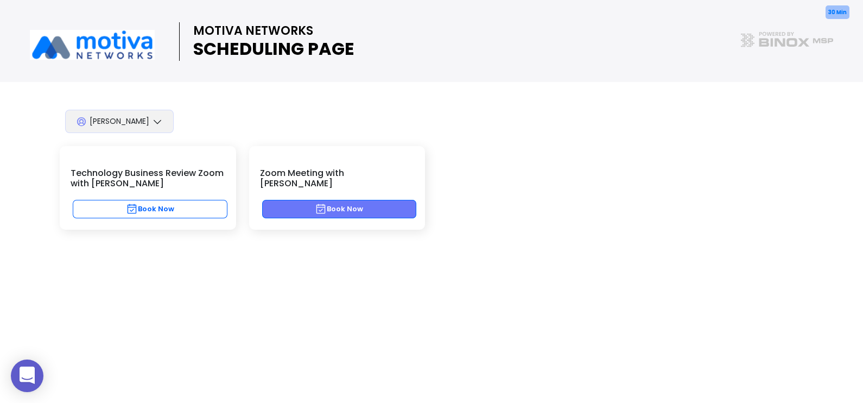
click at [382, 200] on button "Book Now" at bounding box center [339, 209] width 155 height 18
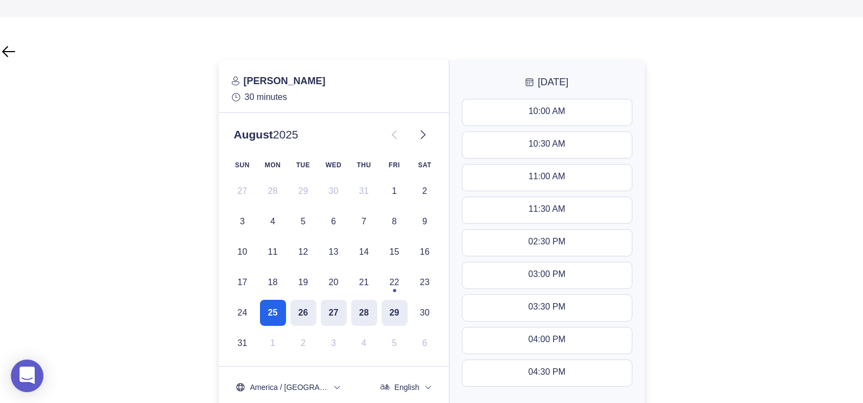
scroll to position [81, 0]
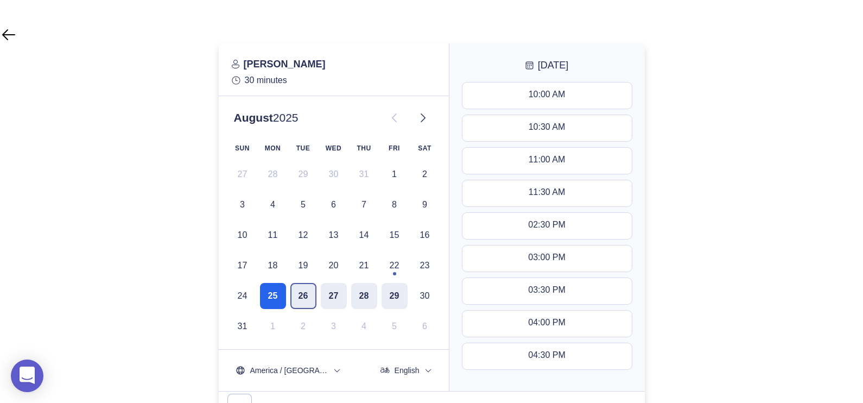
click at [313, 293] on button "26" at bounding box center [303, 296] width 26 height 26
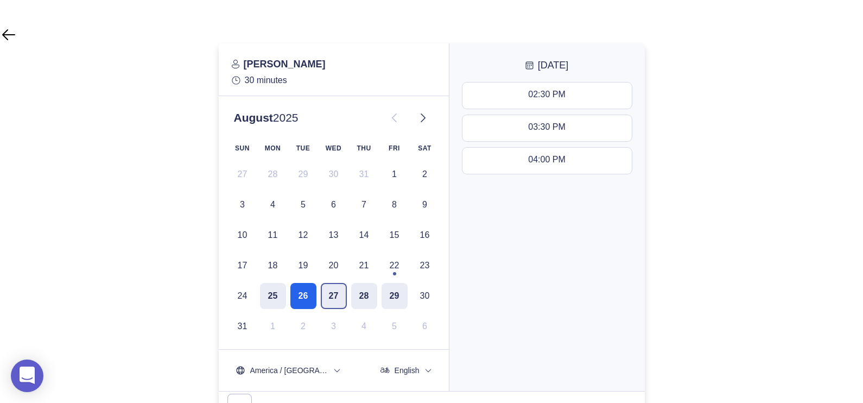
click at [329, 305] on button "27" at bounding box center [334, 296] width 26 height 26
click at [765, 197] on div at bounding box center [431, 232] width 863 height 378
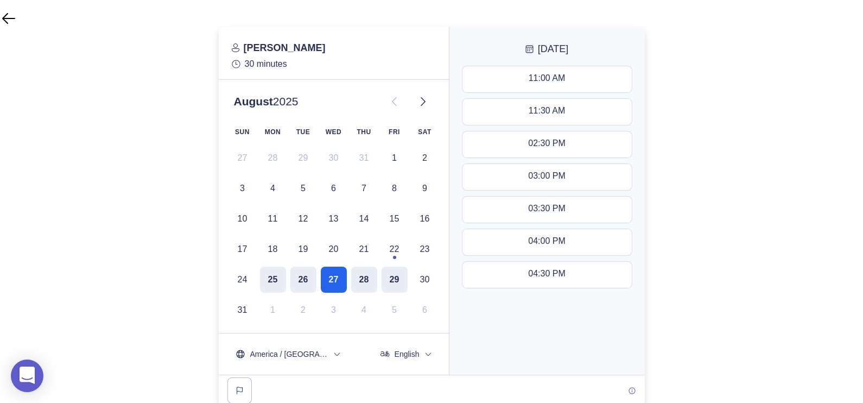
scroll to position [100, 0]
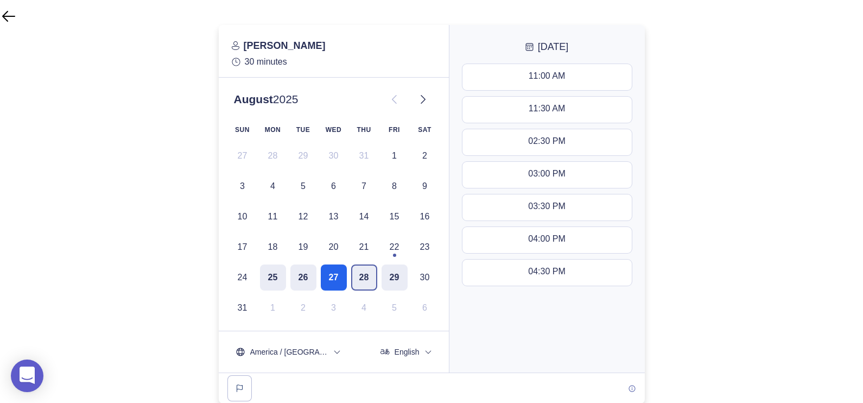
click at [369, 280] on button "28" at bounding box center [364, 277] width 26 height 26
click at [382, 276] on button "29" at bounding box center [395, 277] width 26 height 26
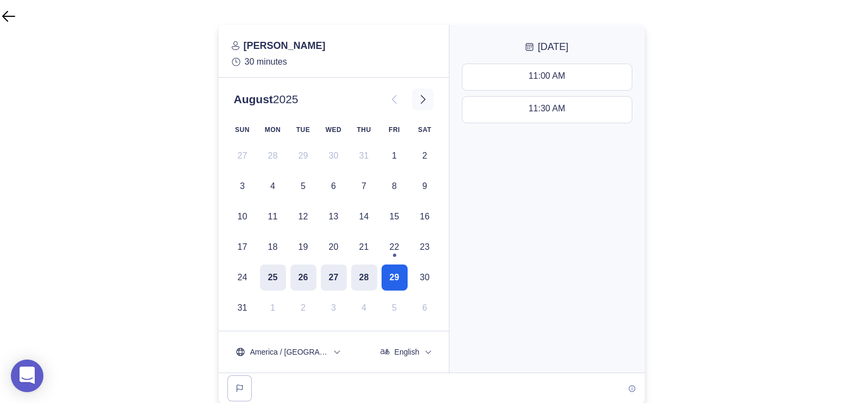
click at [425, 95] on icon at bounding box center [422, 99] width 13 height 13
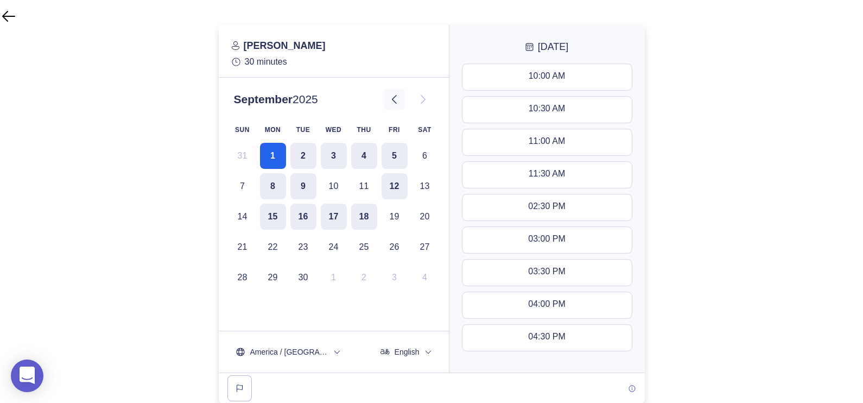
click at [394, 102] on icon at bounding box center [394, 99] width 13 height 13
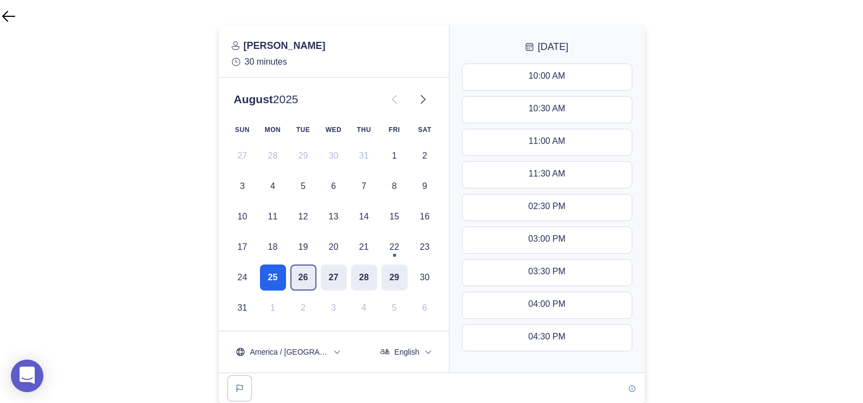
click at [301, 276] on button "26" at bounding box center [303, 277] width 26 height 26
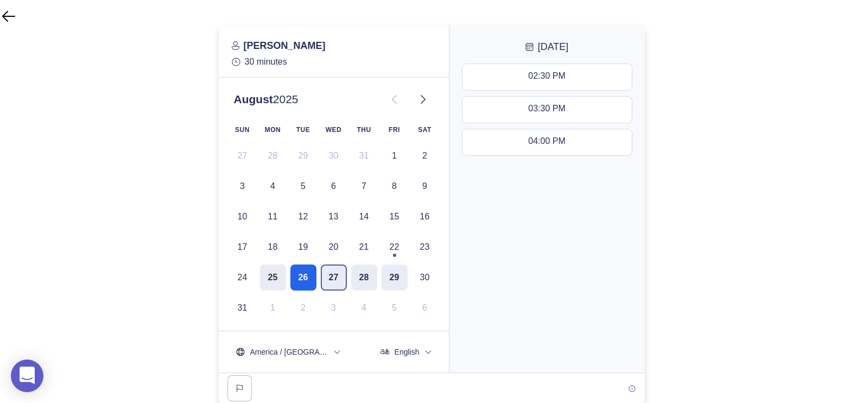
click at [329, 278] on button "27" at bounding box center [334, 277] width 26 height 26
click at [315, 276] on button "26" at bounding box center [303, 277] width 26 height 26
click at [334, 275] on button "27" at bounding box center [334, 277] width 26 height 26
click at [315, 274] on button "26" at bounding box center [303, 277] width 26 height 26
click at [328, 276] on button "27" at bounding box center [334, 277] width 26 height 26
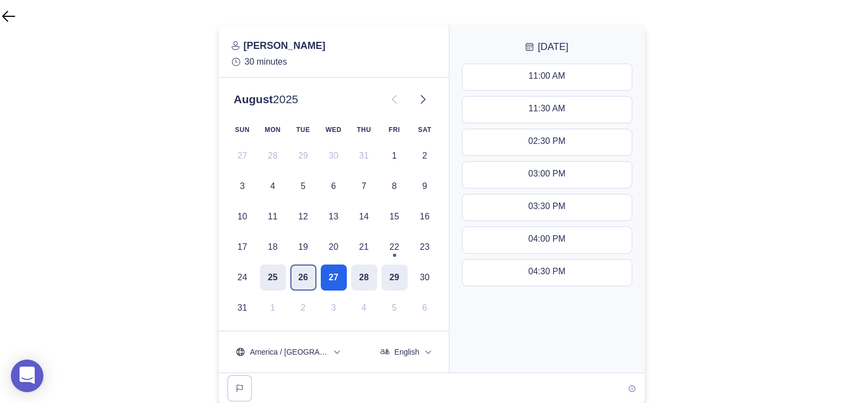
click at [309, 274] on button "26" at bounding box center [303, 277] width 26 height 26
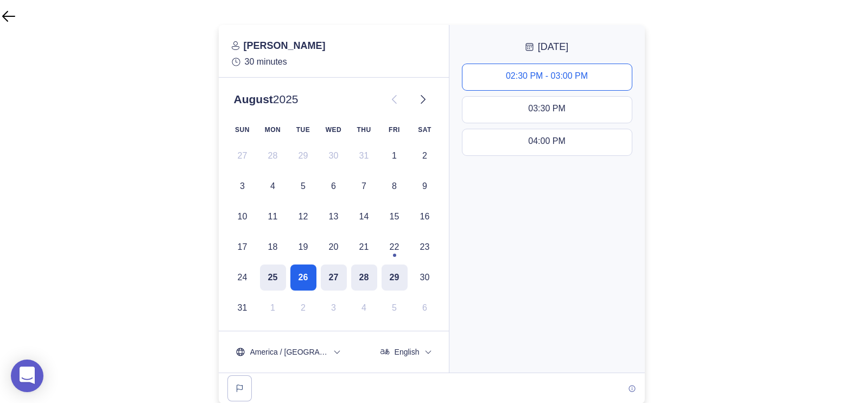
click at [552, 81] on div "02:30 PM - 03:00 PM" at bounding box center [547, 77] width 82 height 12
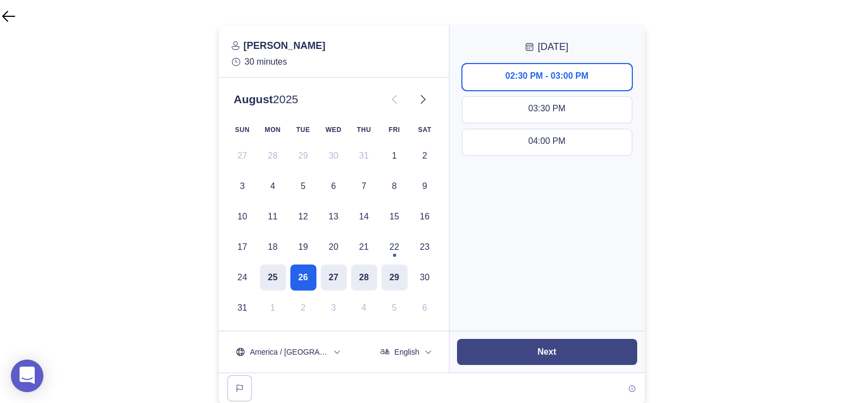
click at [587, 356] on button "Next" at bounding box center [547, 352] width 180 height 26
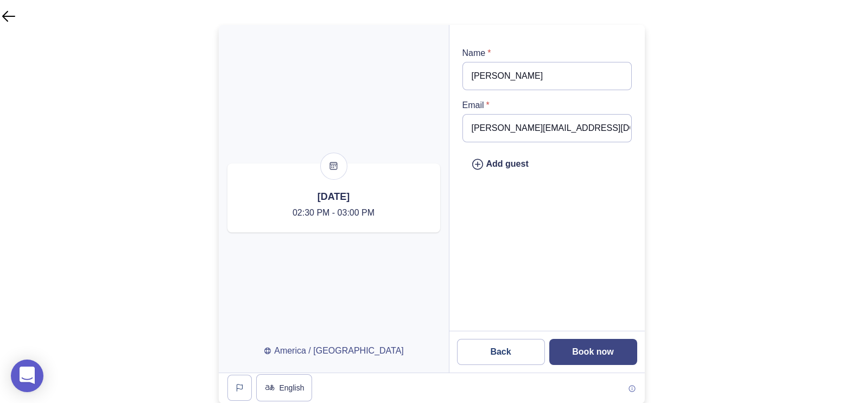
click at [0, 0] on slot "Book now" at bounding box center [0, 0] width 0 height 0
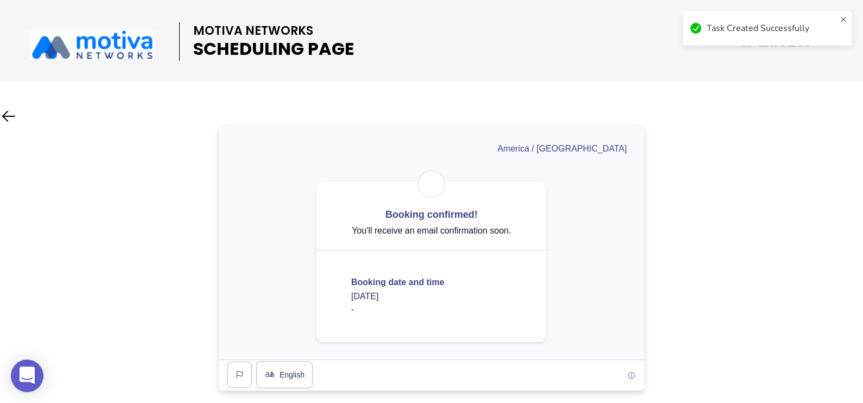
scroll to position [0, 0]
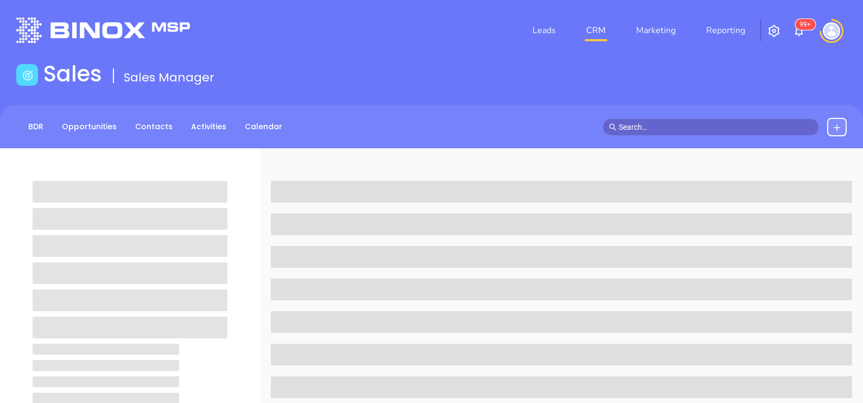
scroll to position [505, 0]
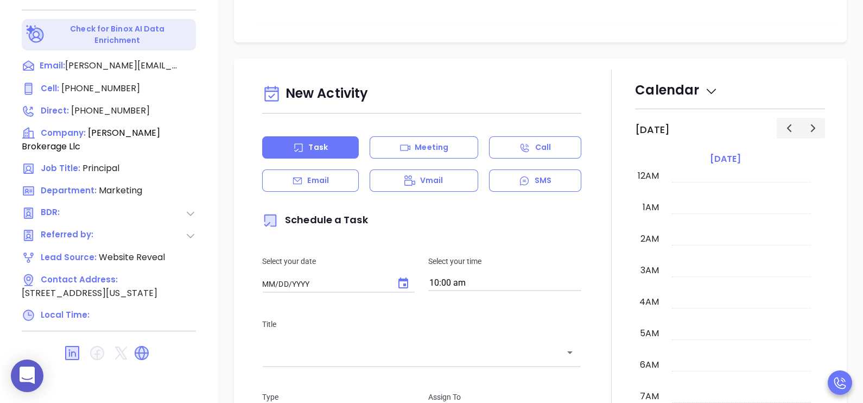
type input "[DATE]"
type input "[PERSON_NAME]"
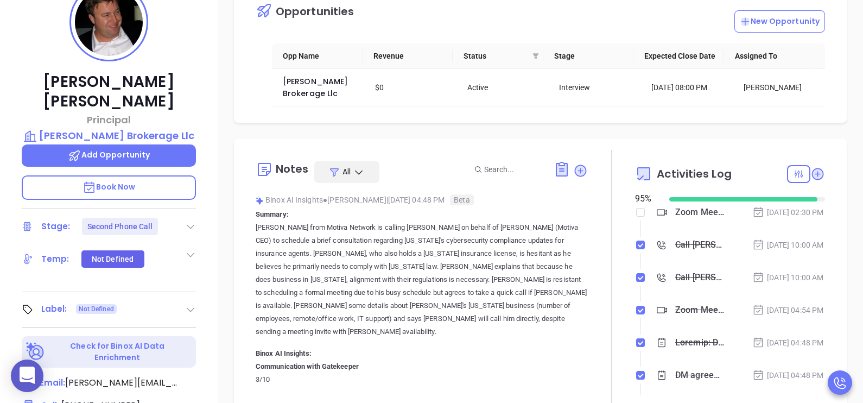
scroll to position [179, 0]
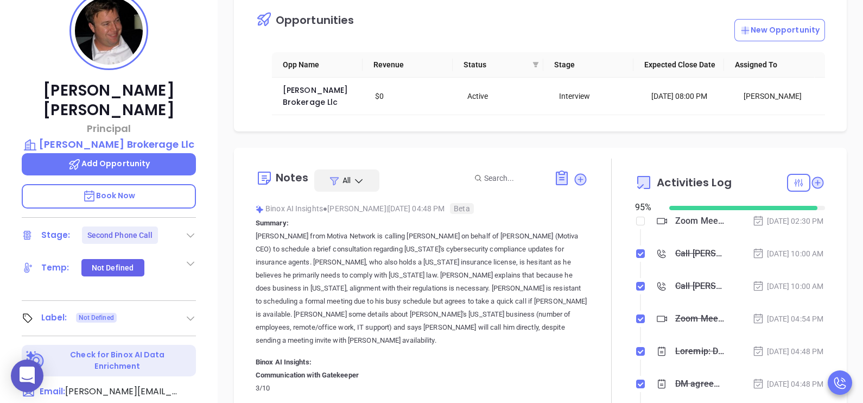
click at [195, 313] on icon at bounding box center [190, 318] width 11 height 11
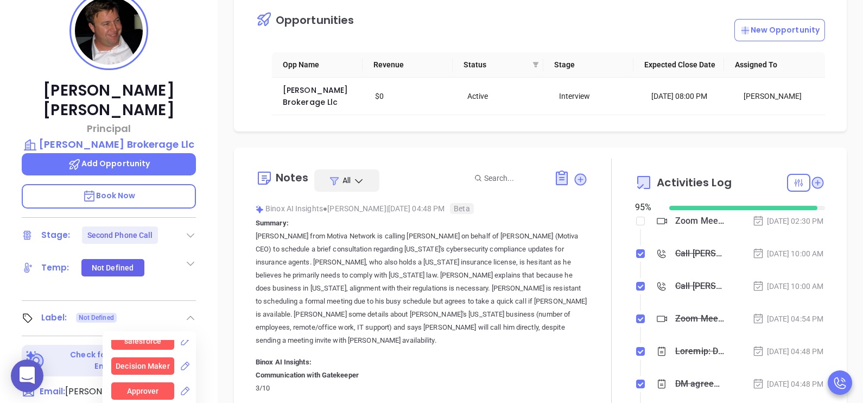
scroll to position [1077, 0]
click at [156, 354] on div "Decision Maker" at bounding box center [143, 362] width 54 height 17
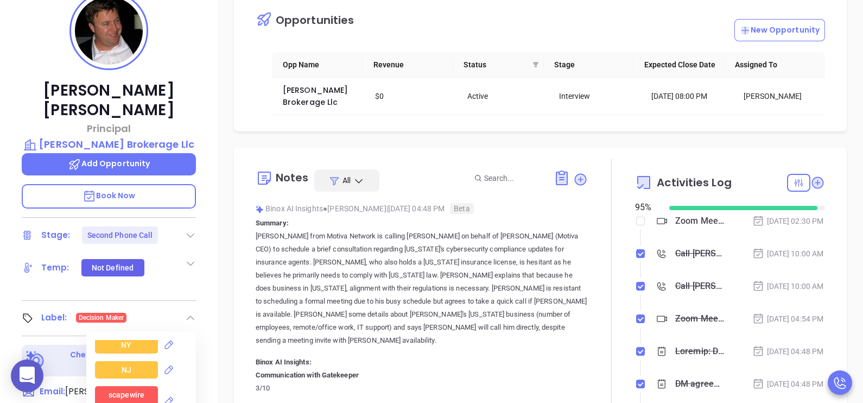
scroll to position [1322, 0]
click at [132, 359] on div "NJ" at bounding box center [126, 367] width 63 height 17
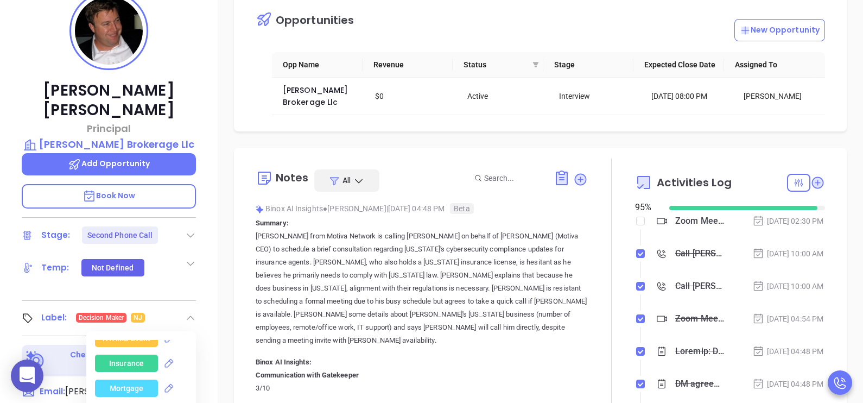
scroll to position [2272, 0]
click at [138, 355] on div "Insurance" at bounding box center [126, 360] width 35 height 17
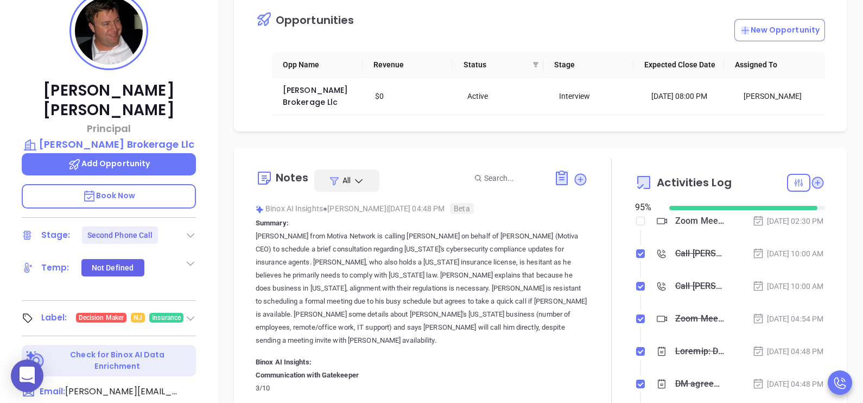
click at [221, 319] on div "Opportunities New Opportunity Opp Name Revenue Status Stage Expected Close Date…" at bounding box center [541, 349] width 646 height 760
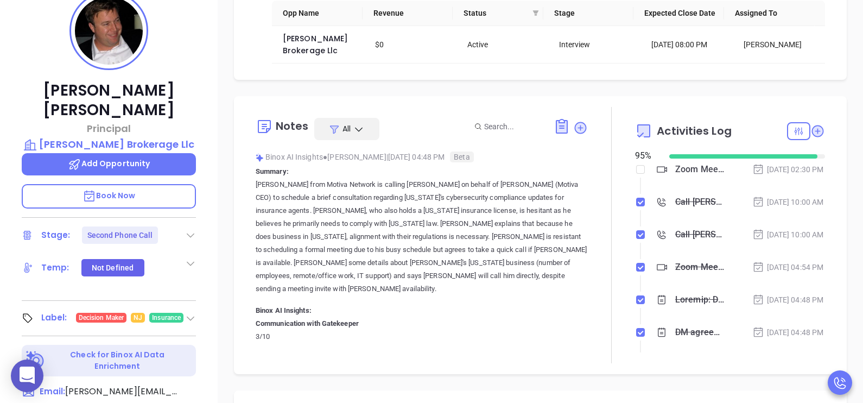
scroll to position [53, 0]
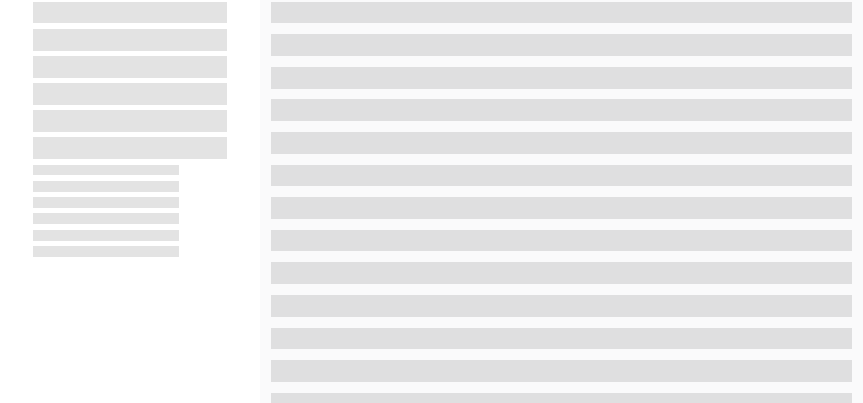
scroll to position [179, 0]
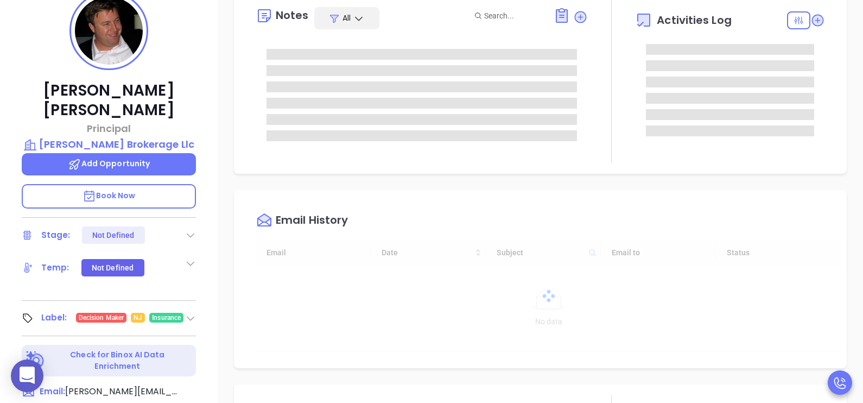
type input "[DATE]"
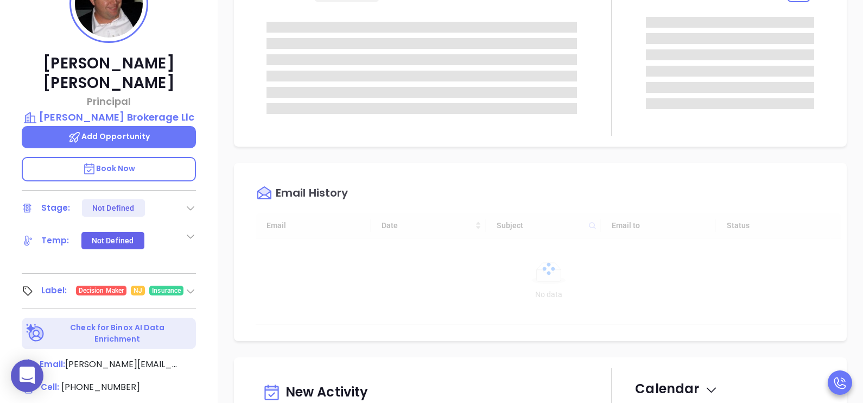
scroll to position [315, 0]
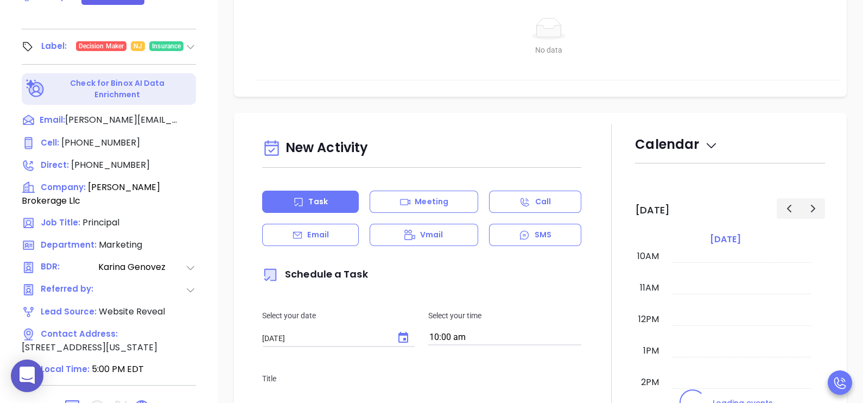
type input "[PERSON_NAME]"
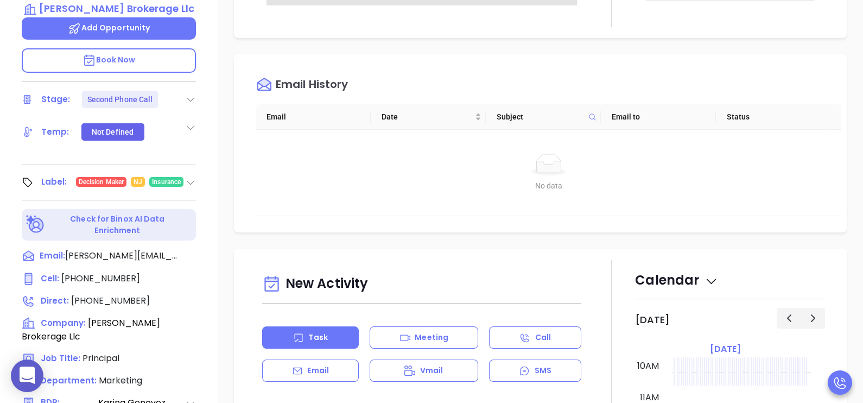
click at [185, 122] on icon at bounding box center [190, 127] width 11 height 11
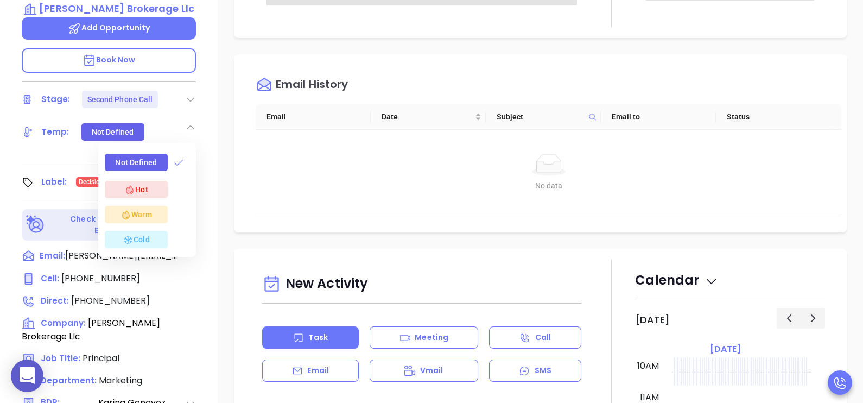
click at [140, 233] on div "Cold" at bounding box center [136, 239] width 27 height 13
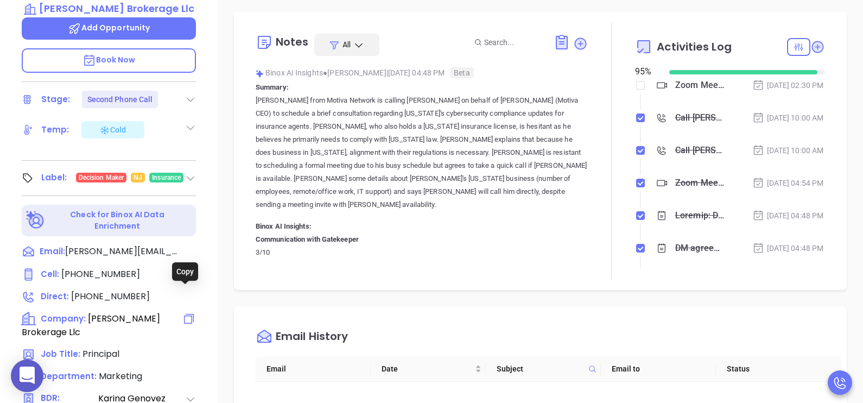
click at [184, 312] on icon at bounding box center [188, 318] width 13 height 13
click at [199, 267] on icon at bounding box center [195, 275] width 16 height 16
click at [190, 122] on icon at bounding box center [190, 127] width 11 height 11
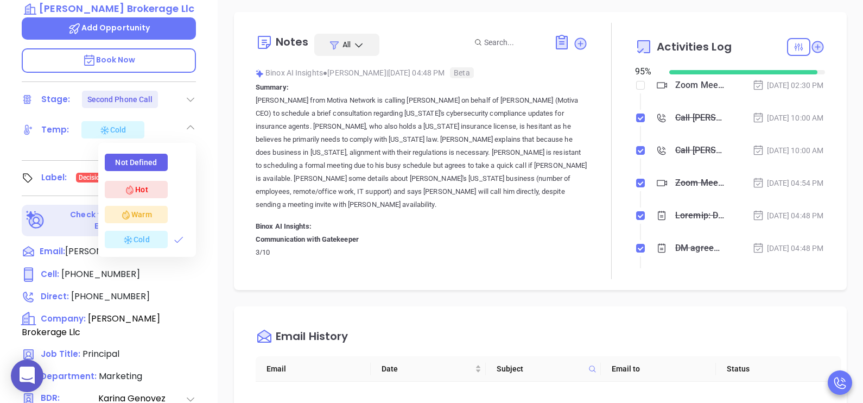
click at [146, 208] on div "Warm" at bounding box center [136, 214] width 31 height 13
